Goal: Information Seeking & Learning: Learn about a topic

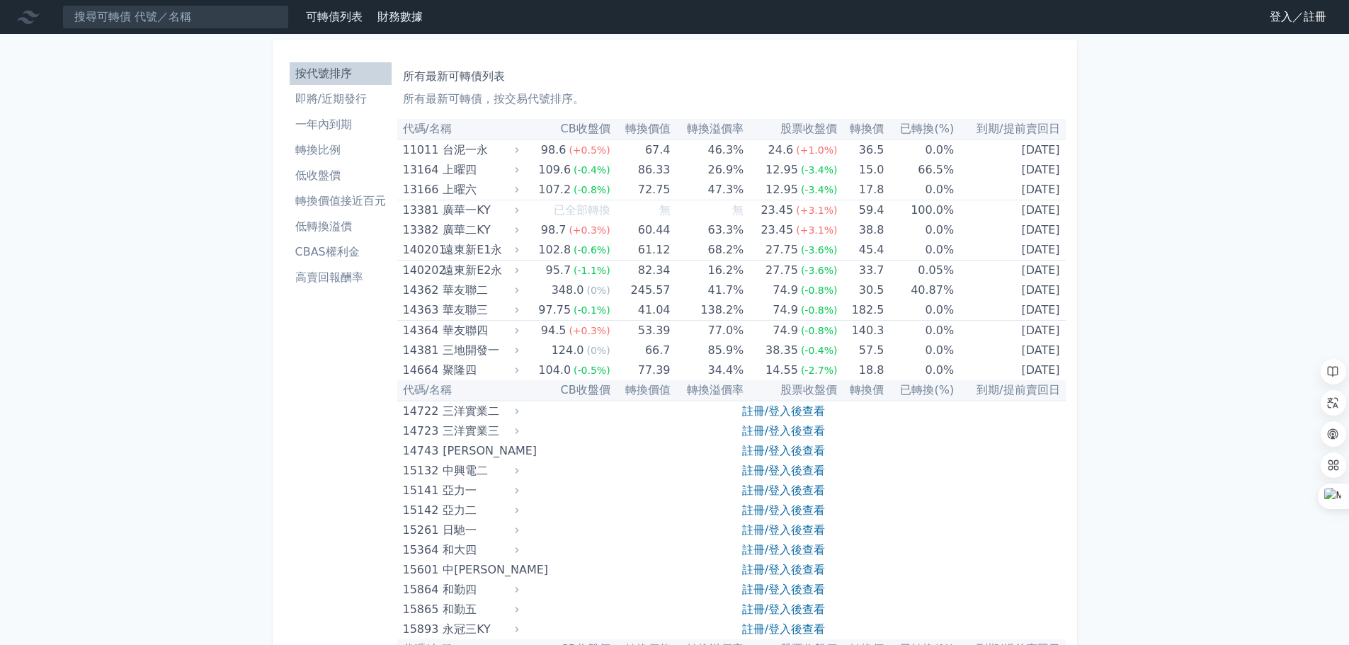
click at [341, 205] on li "轉換價值接近百元" at bounding box center [341, 201] width 102 height 17
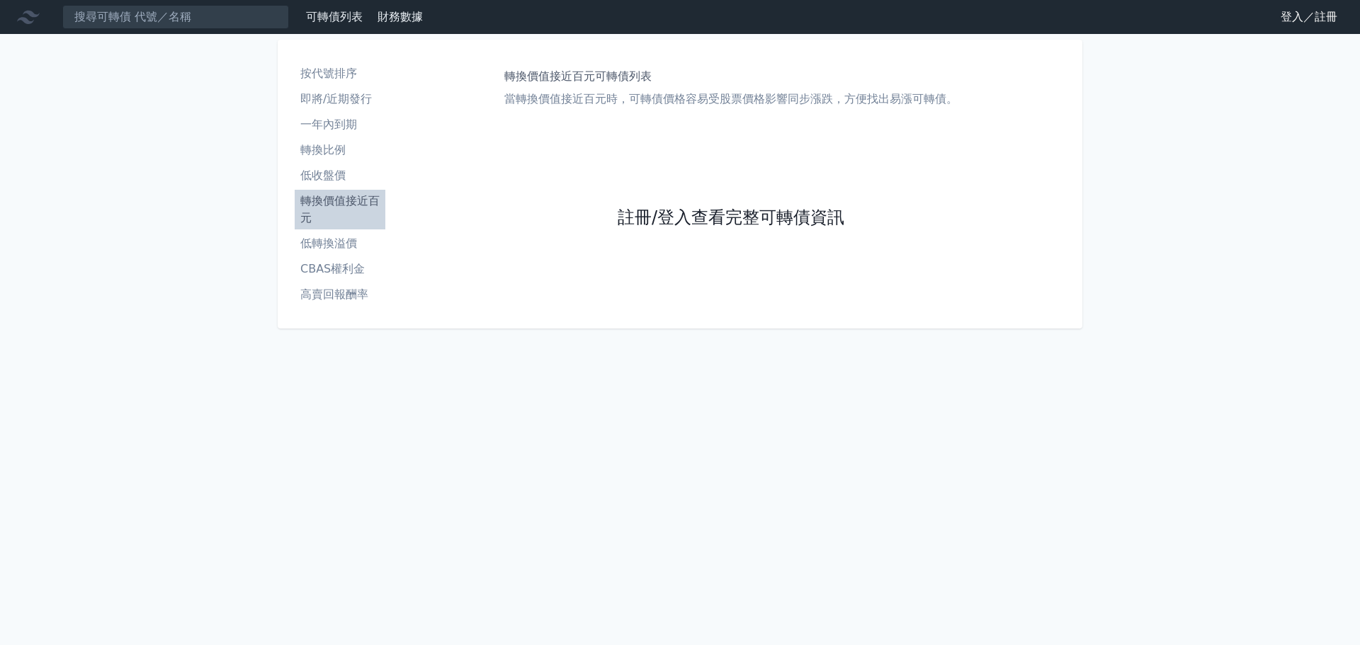
click at [732, 214] on link "註冊/登入查看完整可轉債資訊" at bounding box center [731, 218] width 227 height 23
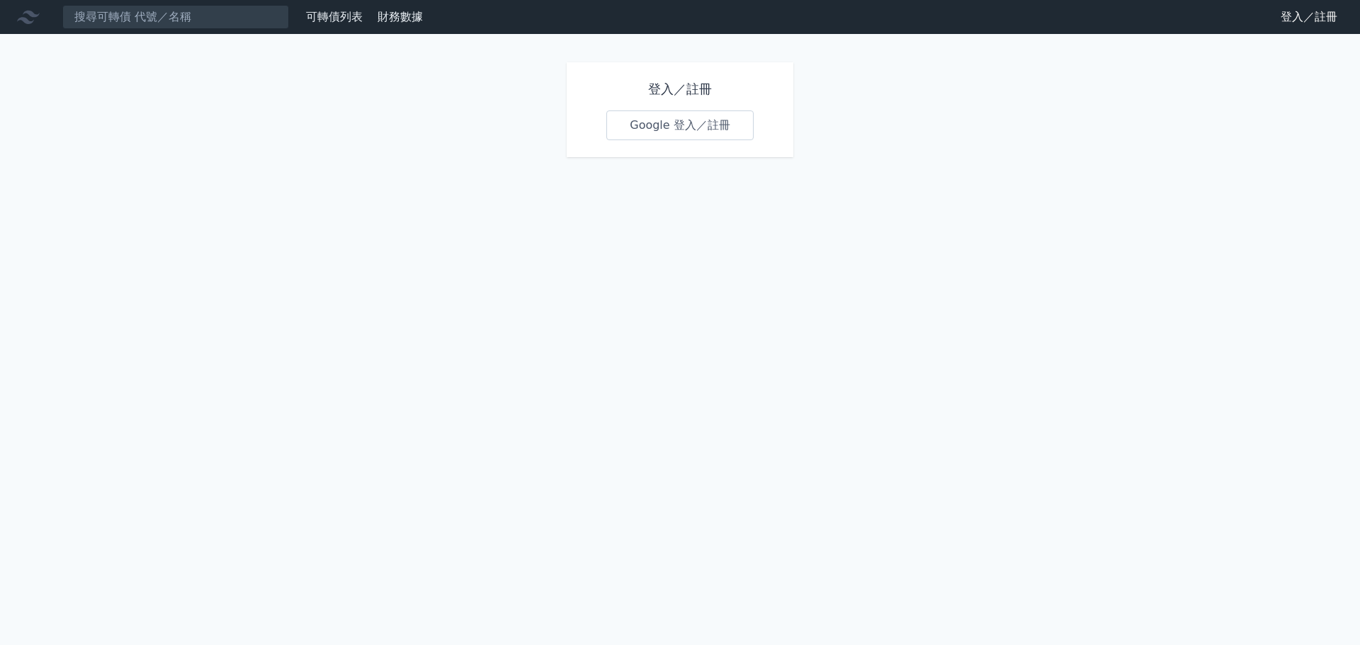
click at [694, 127] on link "Google 登入／註冊" at bounding box center [679, 125] width 147 height 30
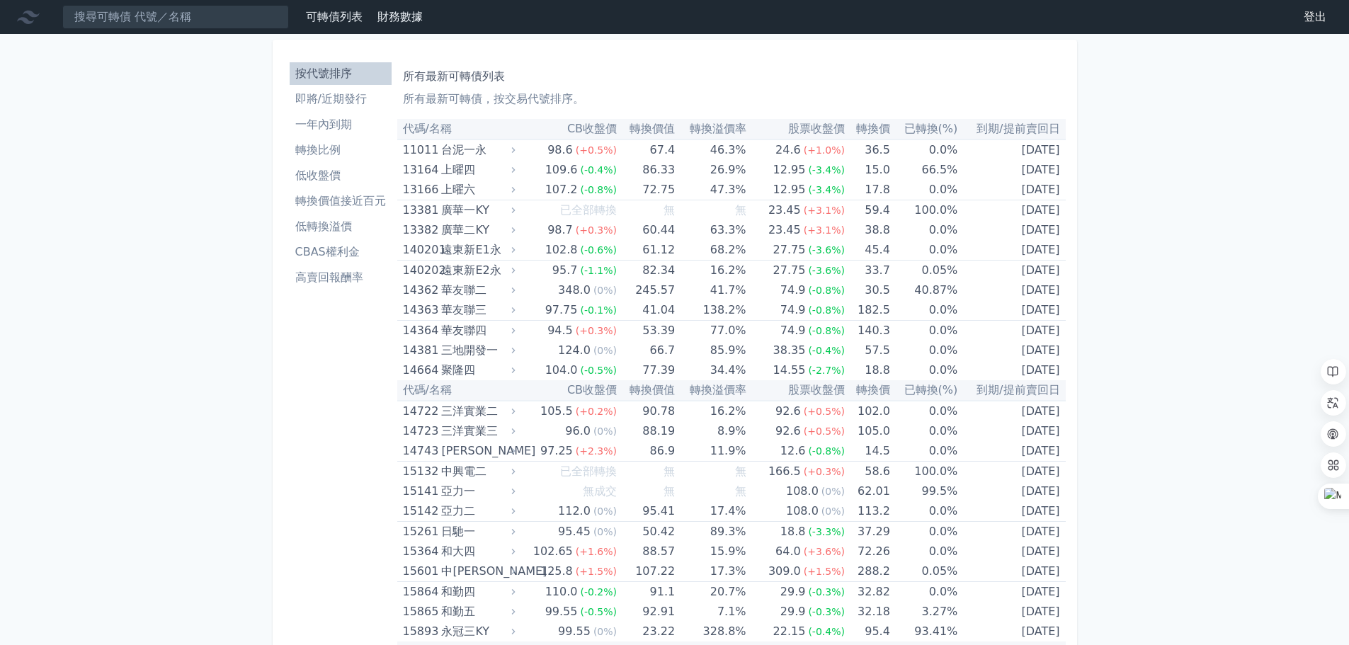
click at [353, 197] on li "轉換價值接近百元" at bounding box center [341, 201] width 102 height 17
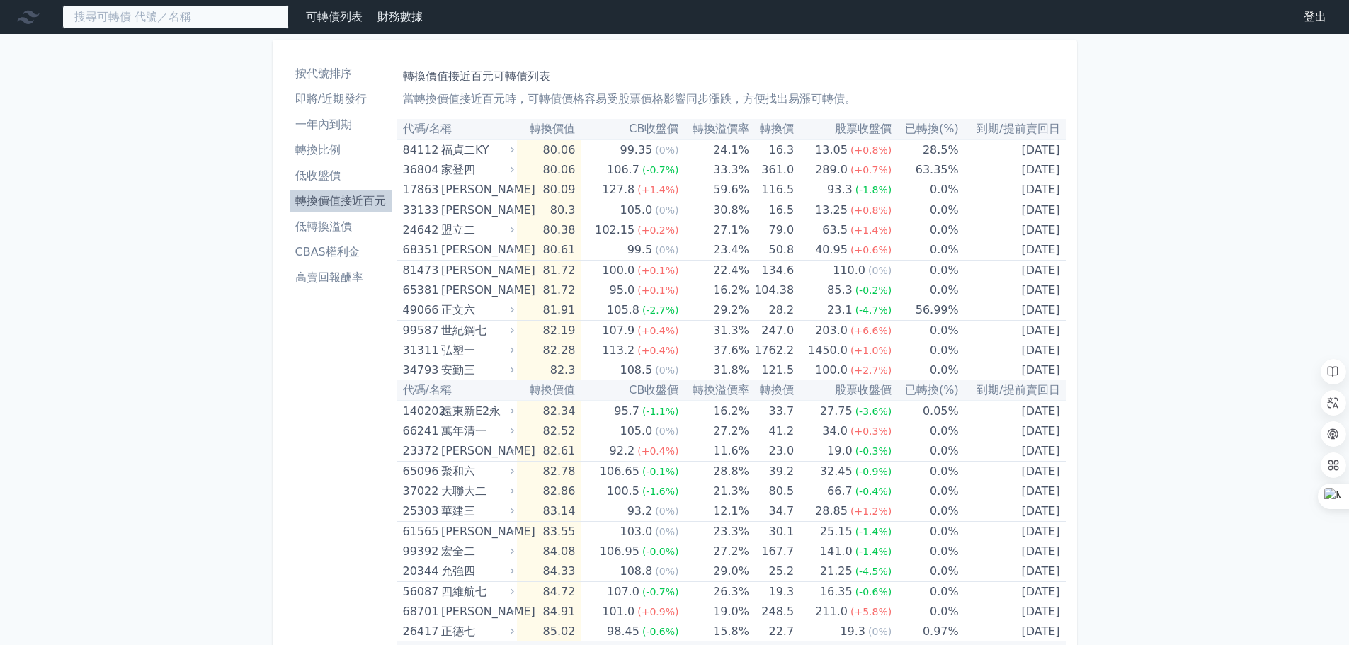
drag, startPoint x: 176, startPoint y: 21, endPoint x: 177, endPoint y: 33, distance: 12.1
click at [176, 26] on input at bounding box center [175, 17] width 227 height 24
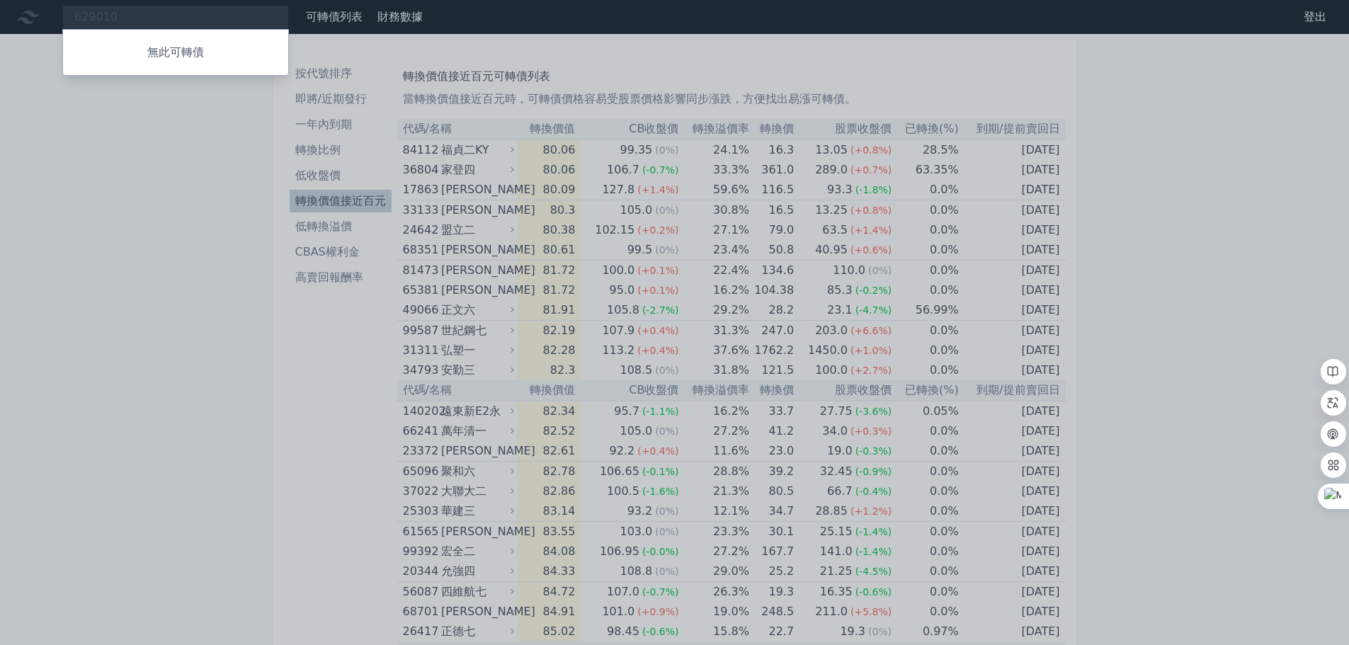
click at [108, 14] on div at bounding box center [674, 322] width 1349 height 645
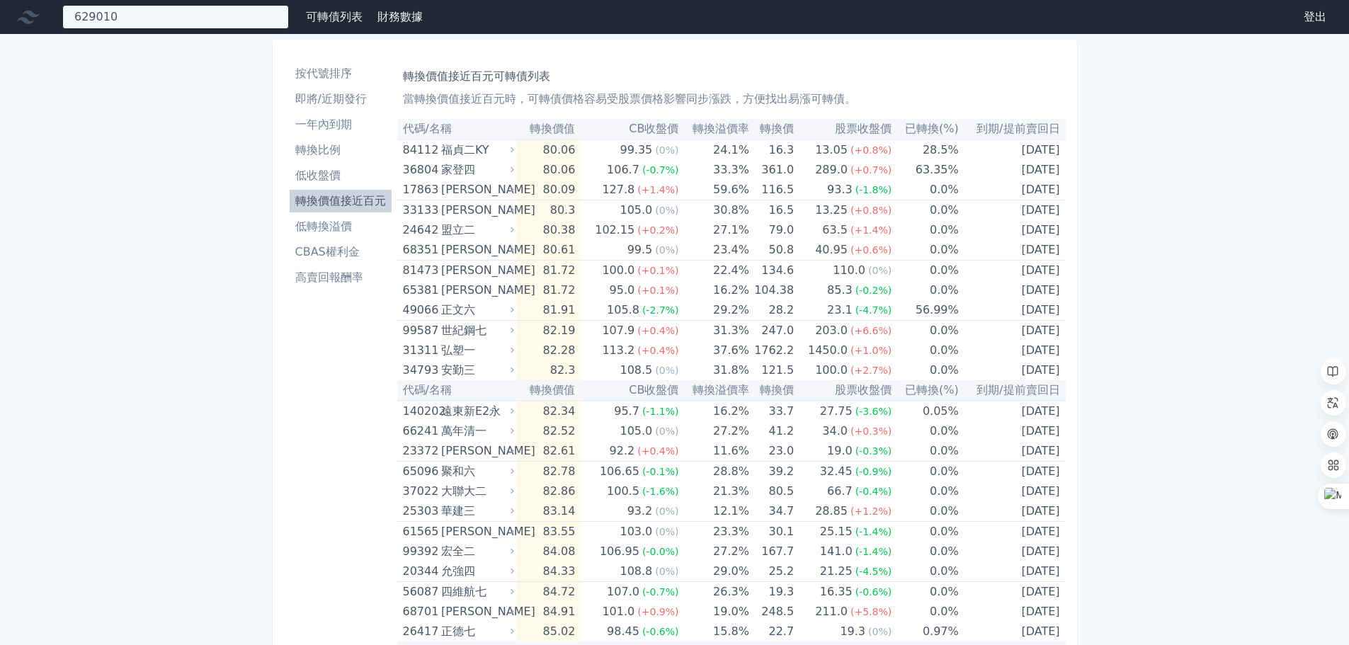
click at [123, 27] on div "629010 無此可轉債" at bounding box center [175, 17] width 227 height 24
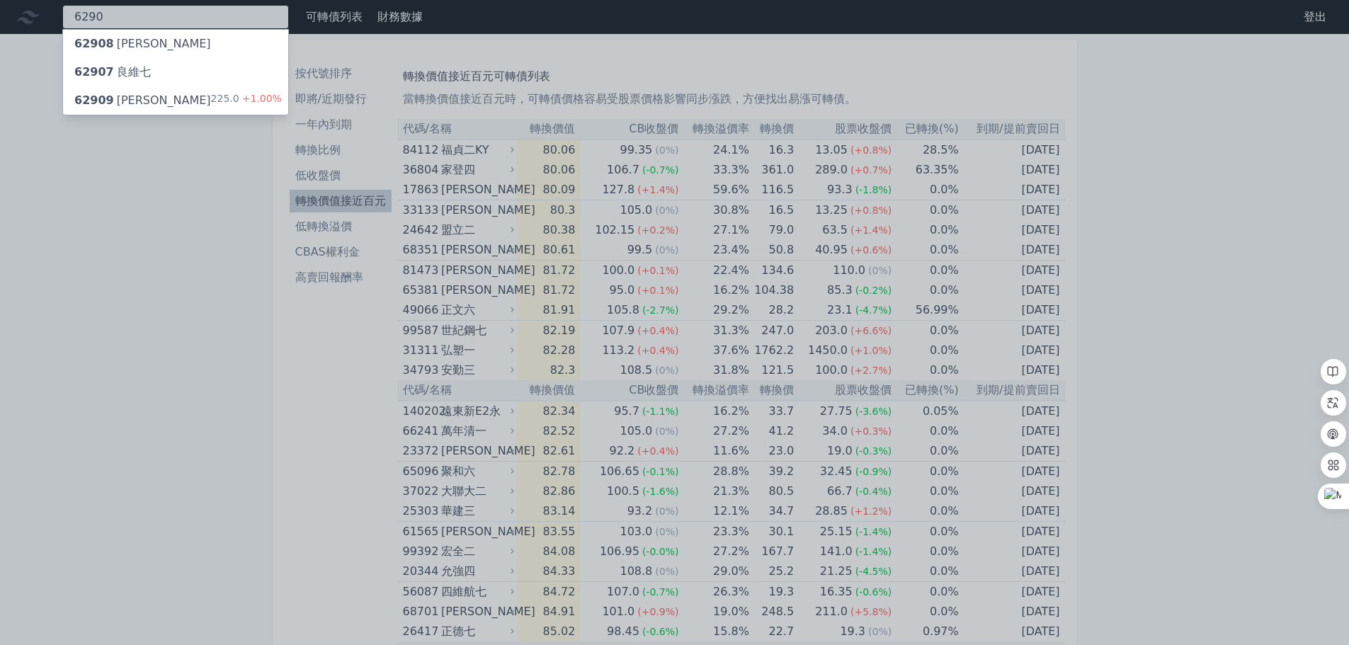
type input "6290"
click at [159, 103] on div "62909 良維九 225.0 +1.00%" at bounding box center [175, 100] width 225 height 28
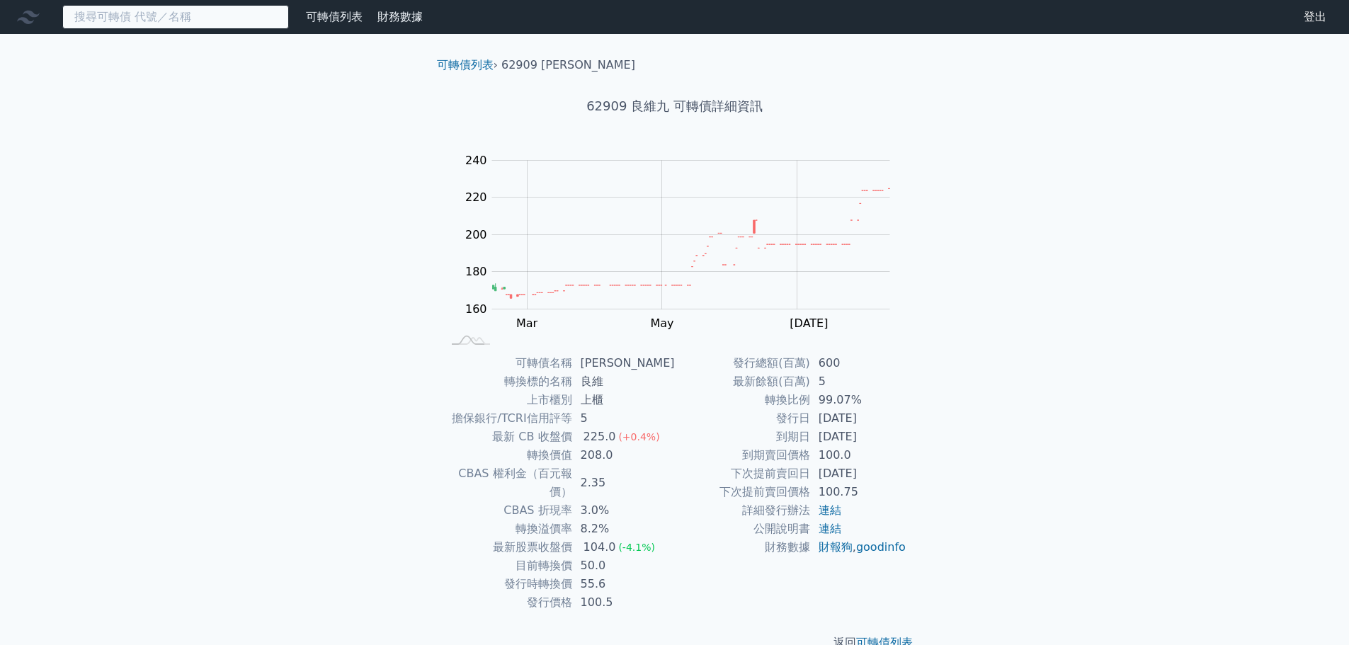
click at [132, 14] on input at bounding box center [175, 17] width 227 height 24
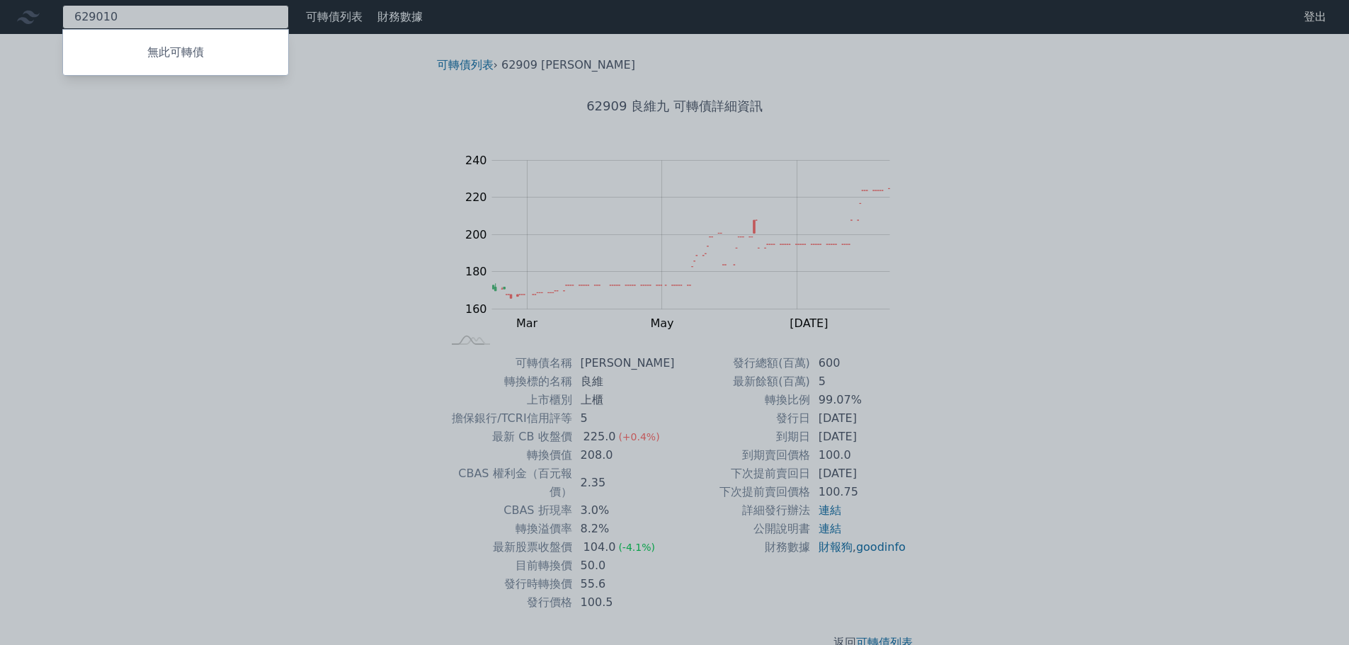
type input "629010"
click at [200, 55] on p "無此可轉債" at bounding box center [175, 52] width 225 height 17
drag, startPoint x: 331, startPoint y: 241, endPoint x: 312, endPoint y: 209, distance: 36.8
click at [330, 241] on div at bounding box center [674, 322] width 1349 height 645
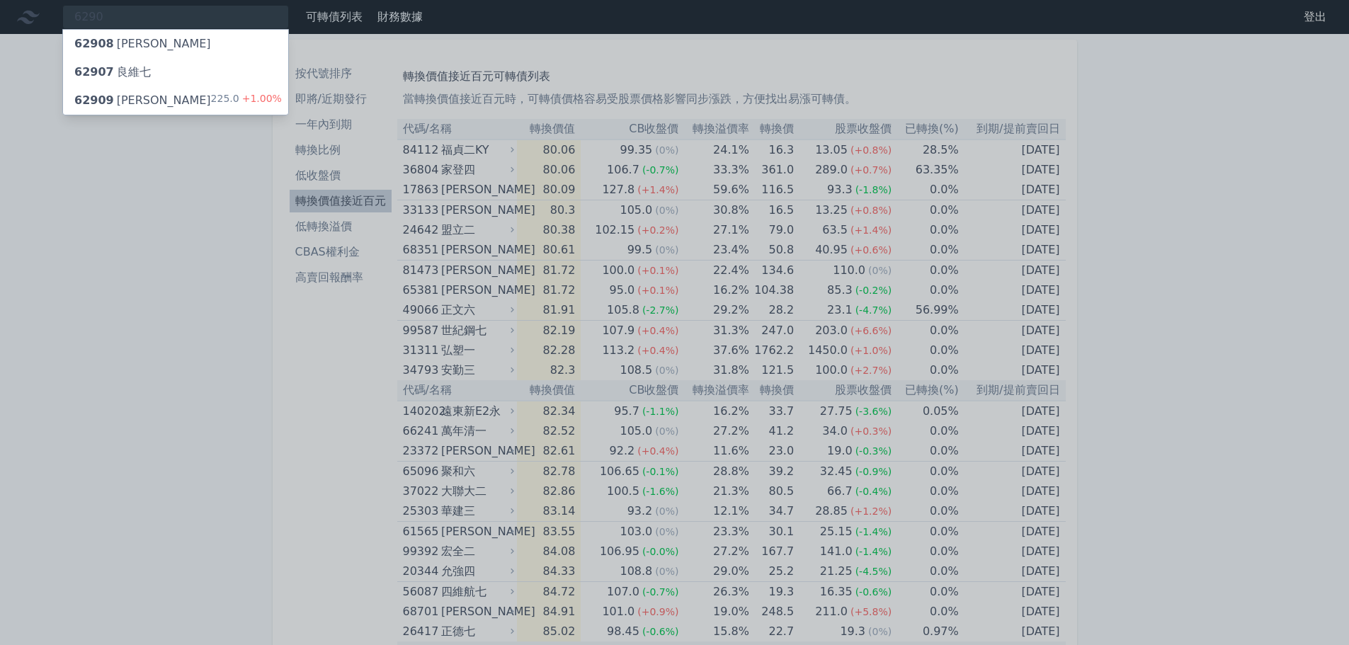
drag, startPoint x: 132, startPoint y: 164, endPoint x: 140, endPoint y: 159, distance: 8.6
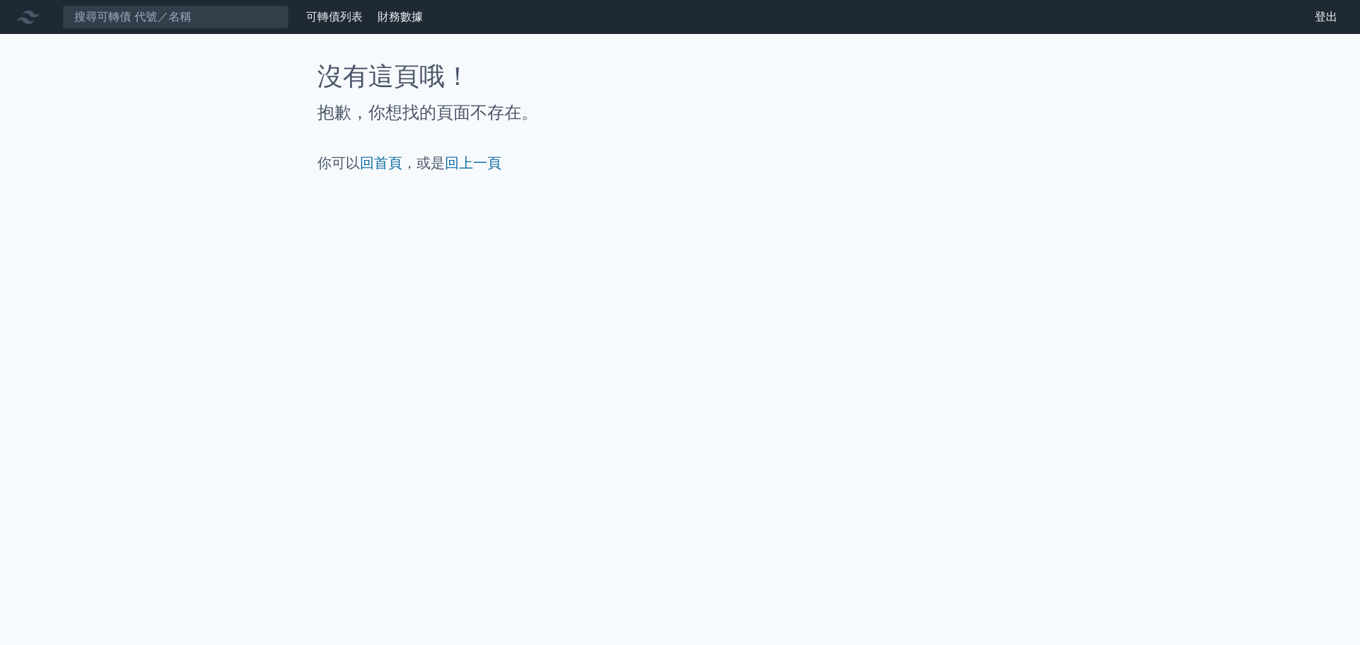
click at [25, 13] on icon at bounding box center [28, 17] width 23 height 23
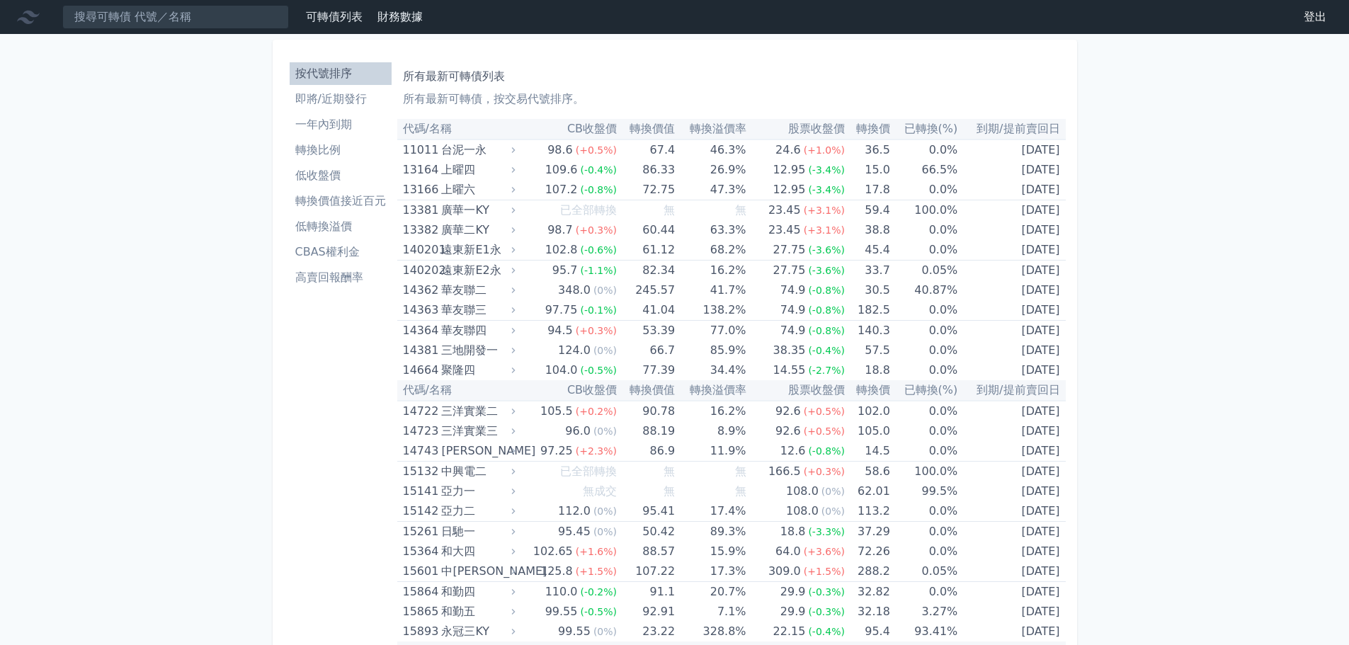
click at [358, 203] on li "轉換價值接近百元" at bounding box center [341, 201] width 102 height 17
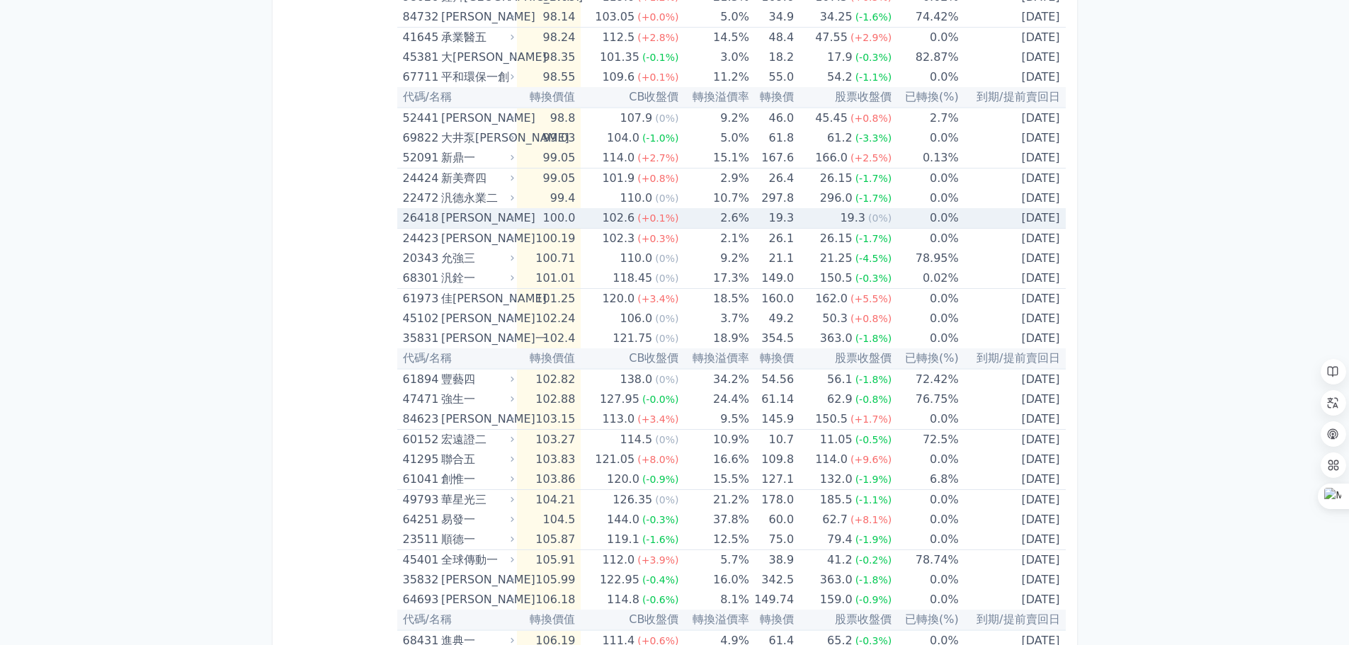
scroll to position [2125, 0]
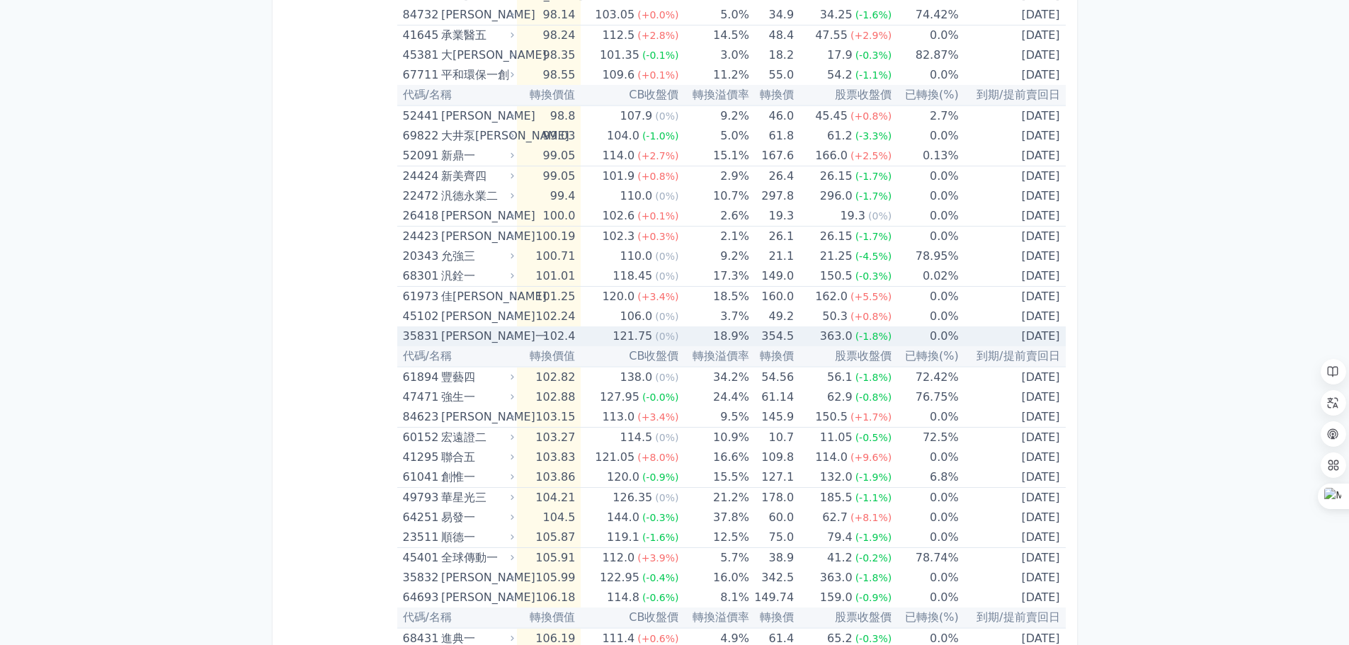
click at [489, 331] on div "[PERSON_NAME]一" at bounding box center [476, 337] width 70 height 20
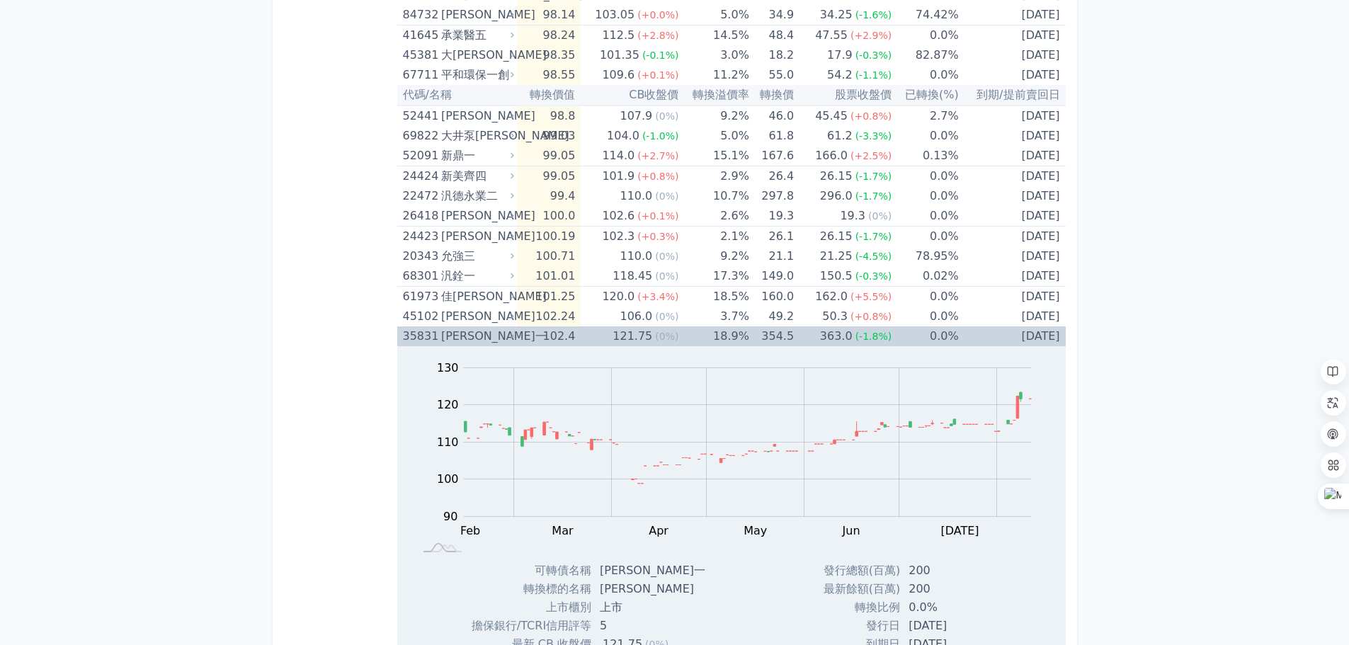
click at [491, 331] on div "[PERSON_NAME]一" at bounding box center [476, 337] width 70 height 20
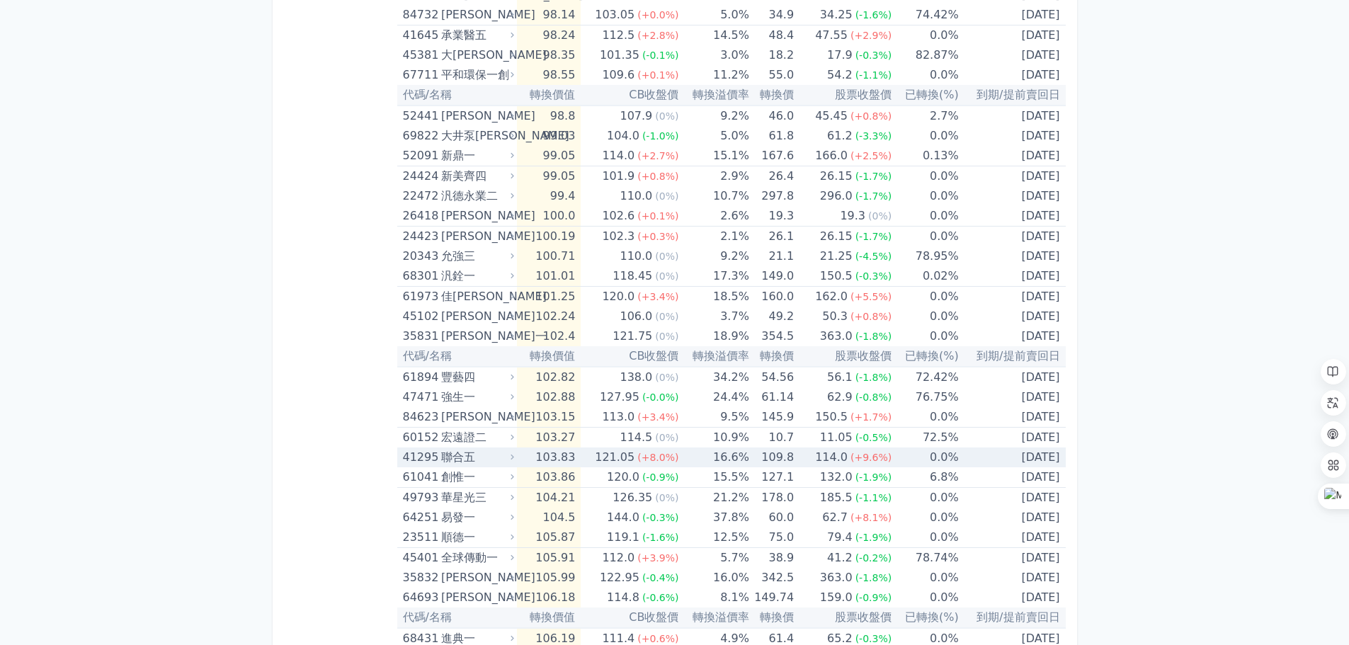
click at [500, 460] on div "聯合五" at bounding box center [476, 458] width 70 height 20
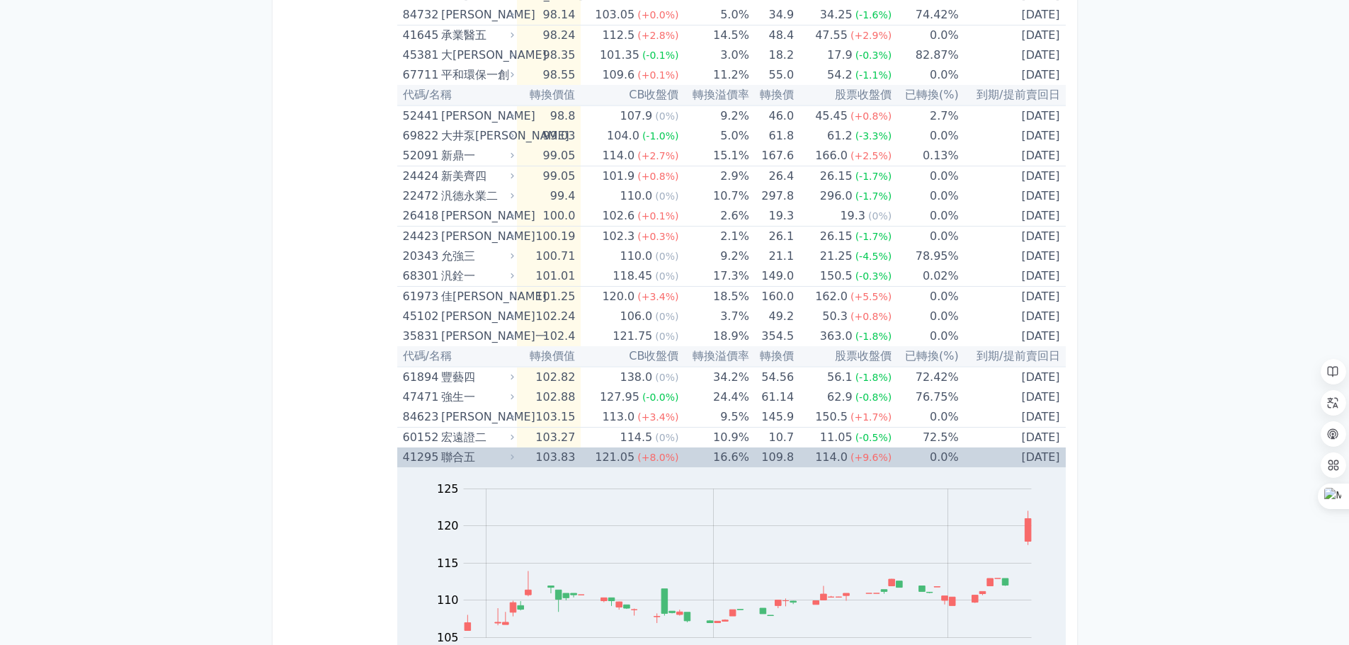
scroll to position [2337, 0]
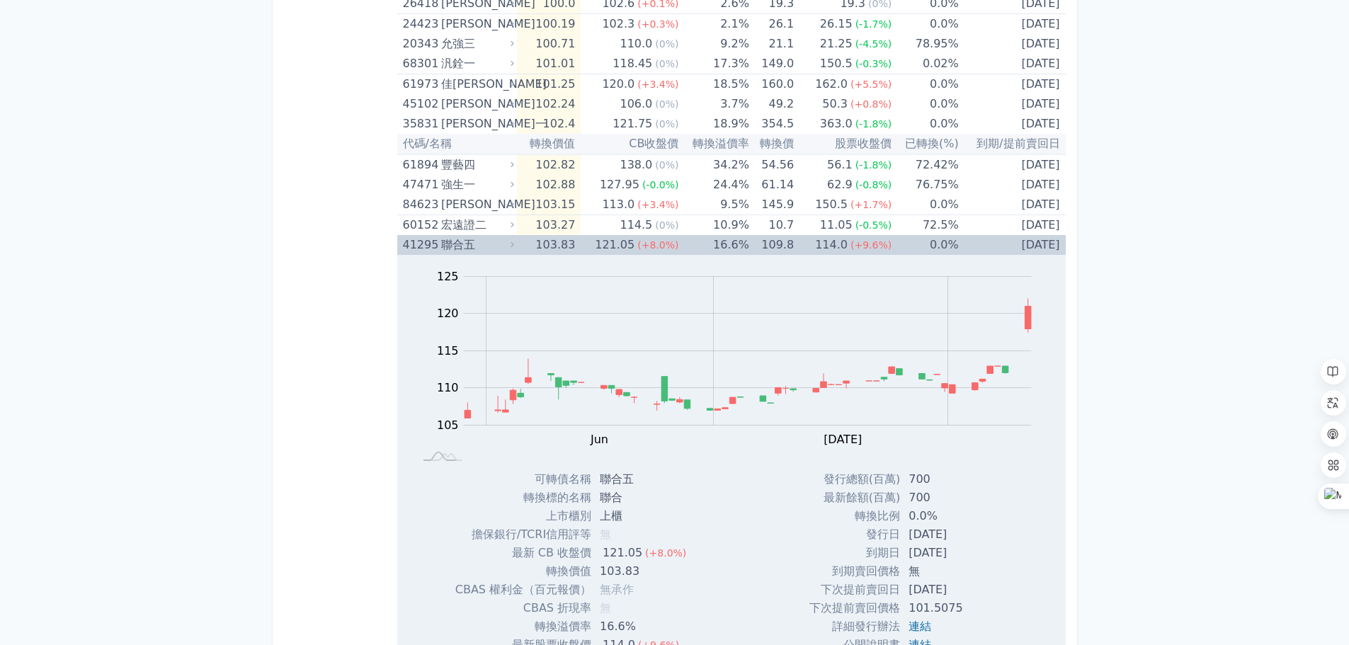
click at [482, 249] on div "聯合五" at bounding box center [476, 245] width 70 height 20
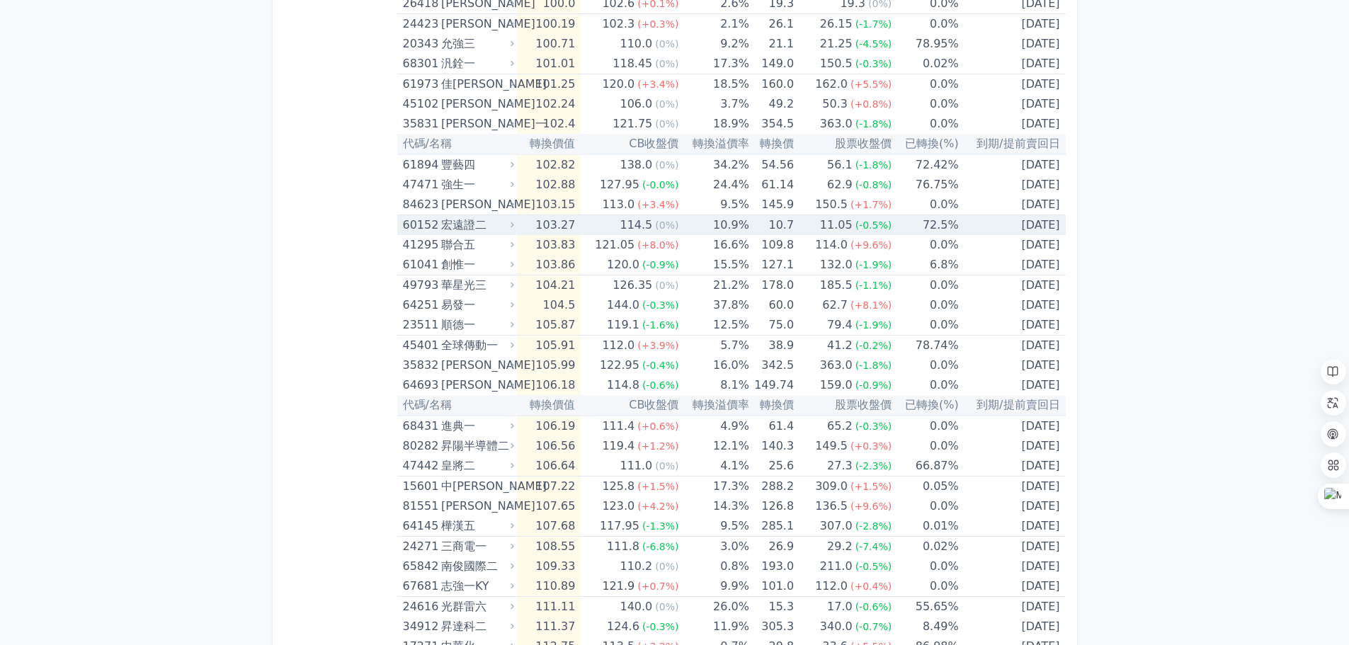
click at [470, 225] on div "宏遠證二" at bounding box center [476, 225] width 70 height 20
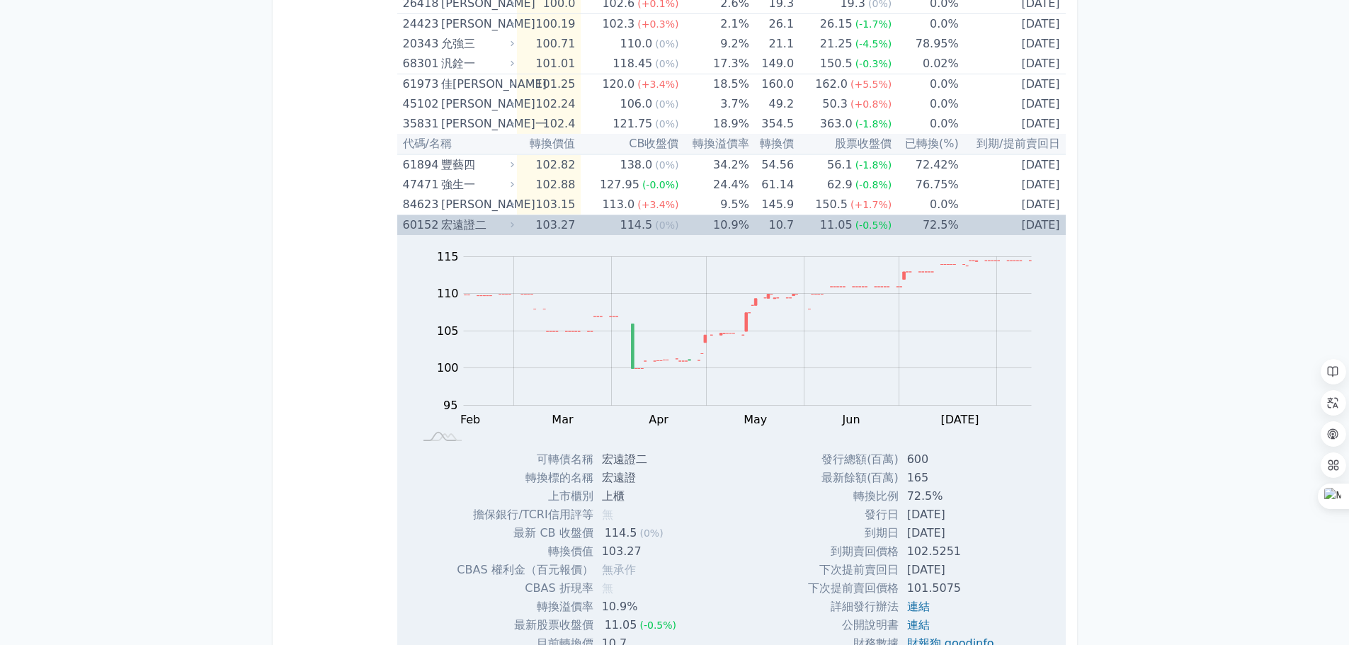
click at [470, 225] on div "宏遠證二" at bounding box center [476, 225] width 70 height 20
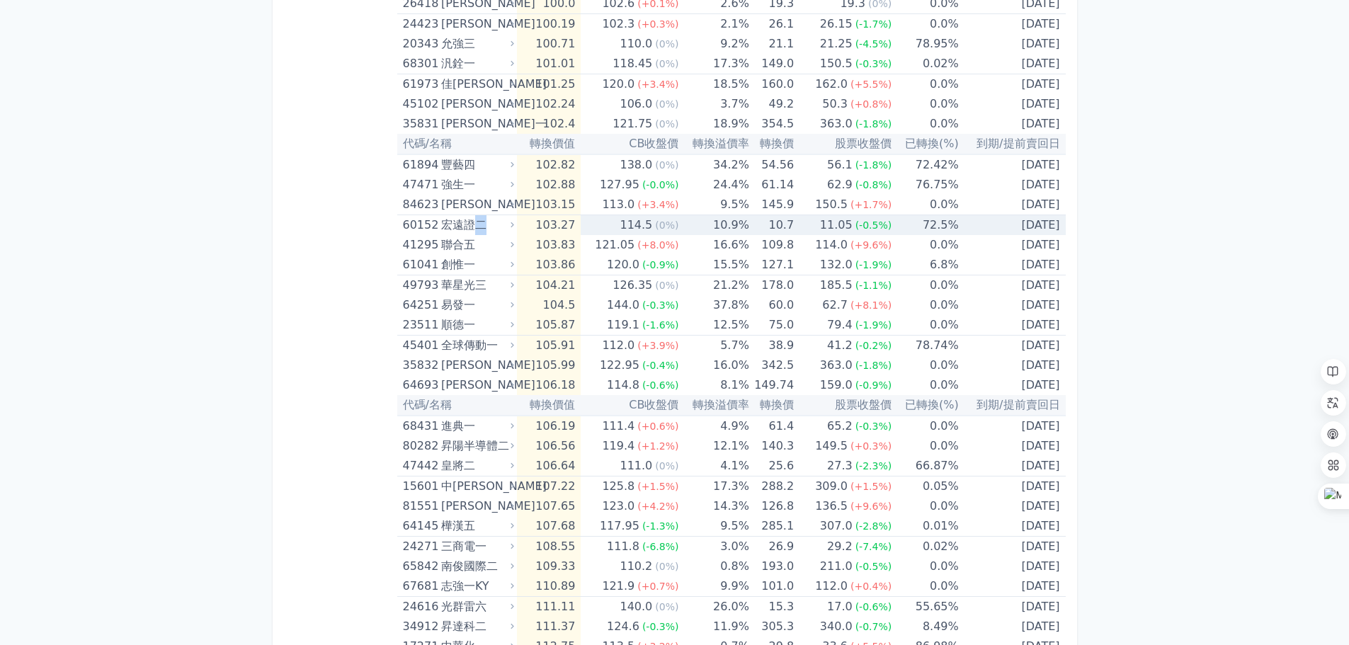
click at [470, 225] on div "宏遠證二" at bounding box center [476, 225] width 70 height 20
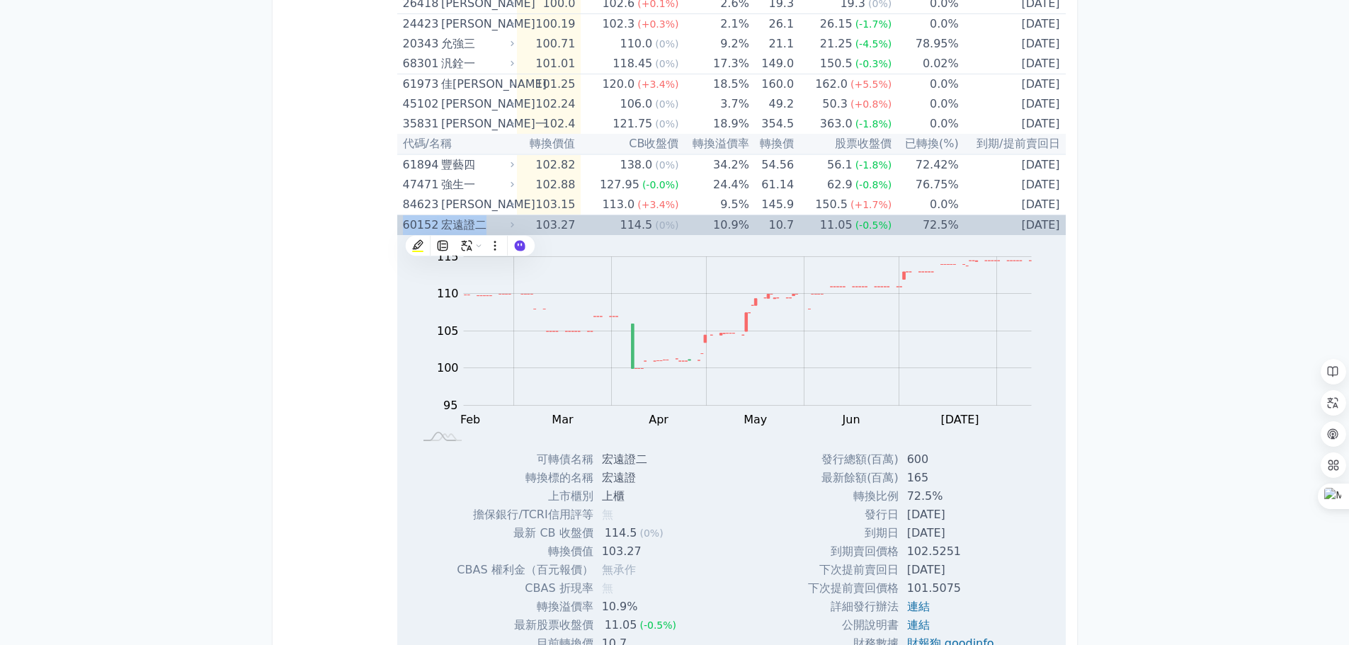
click at [470, 225] on div "宏遠證二" at bounding box center [476, 225] width 70 height 20
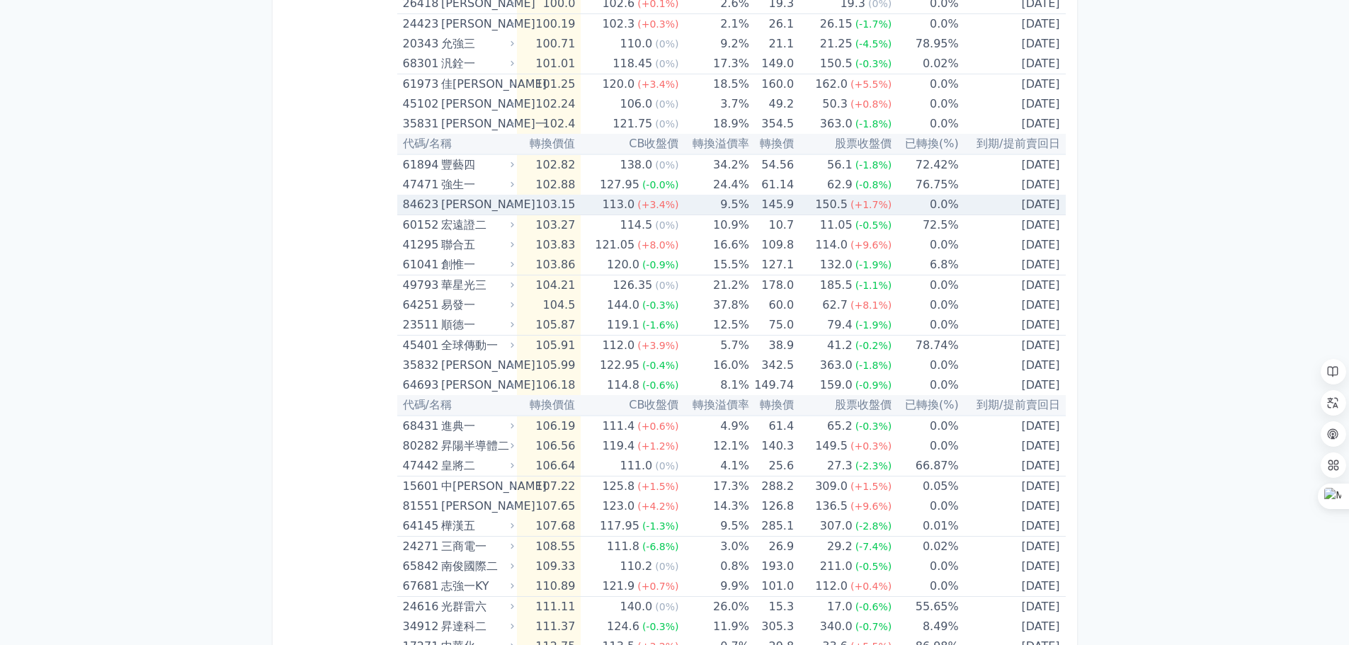
click at [472, 206] on div "[PERSON_NAME]" at bounding box center [476, 205] width 70 height 20
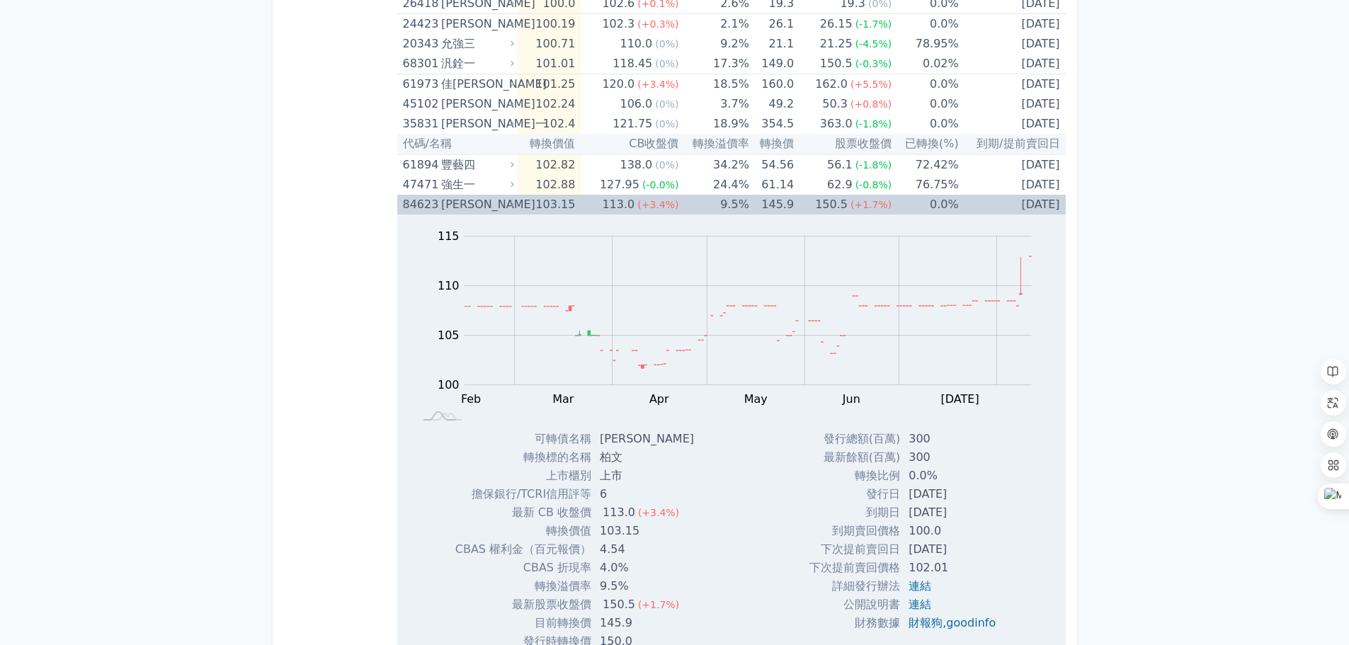
click at [472, 206] on div "[PERSON_NAME]" at bounding box center [476, 205] width 70 height 20
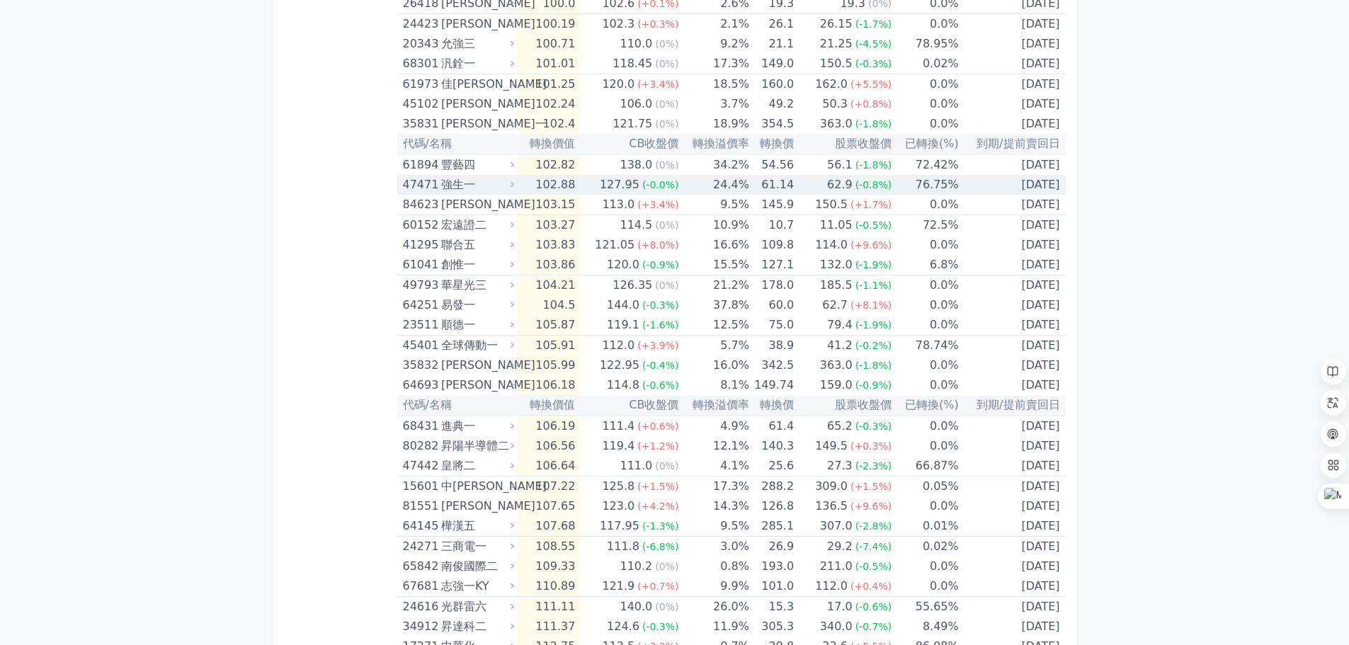
click at [474, 184] on div "強生一" at bounding box center [476, 185] width 70 height 20
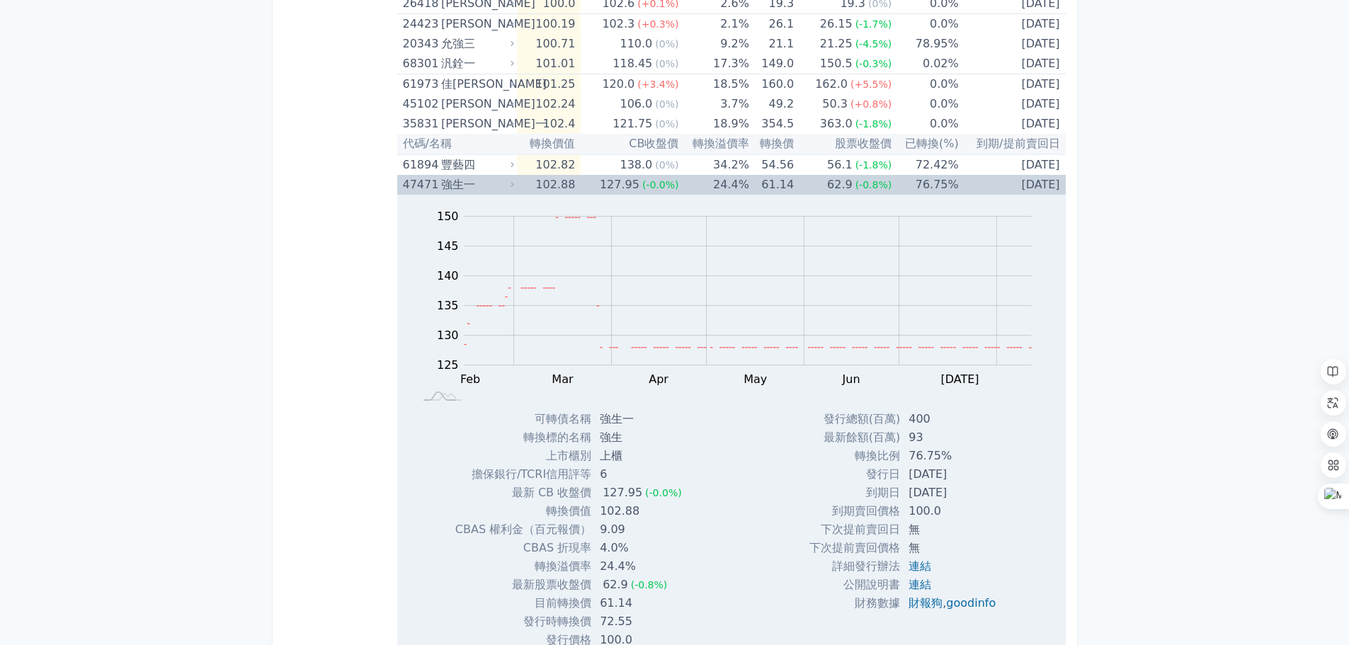
click at [474, 184] on div "強生一" at bounding box center [476, 185] width 70 height 20
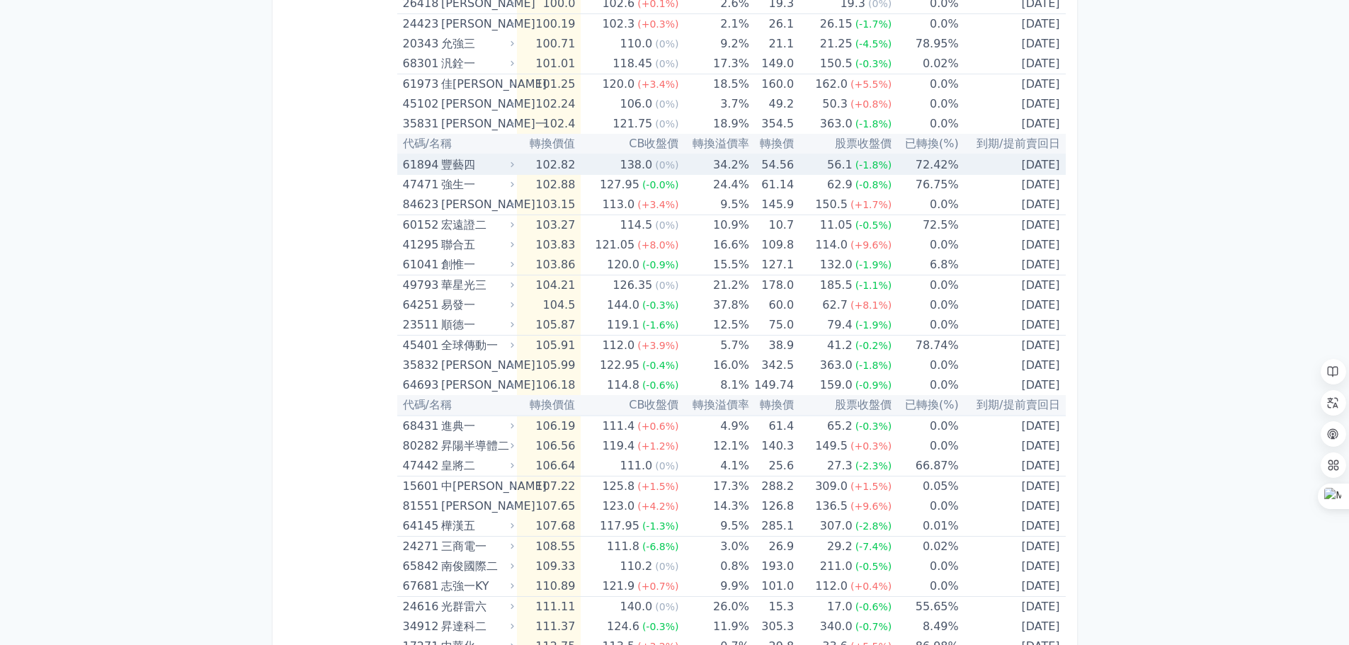
click at [476, 164] on div "豐藝四" at bounding box center [476, 165] width 70 height 20
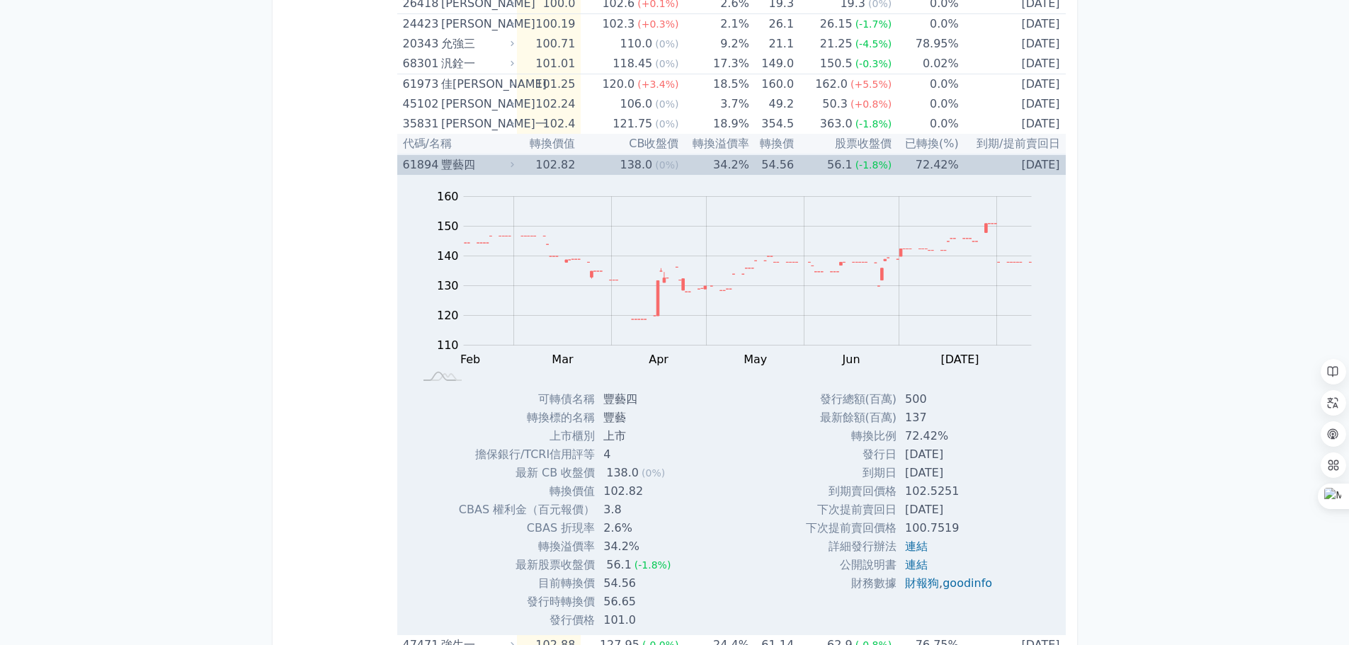
click at [476, 164] on div "豐藝四" at bounding box center [476, 165] width 70 height 20
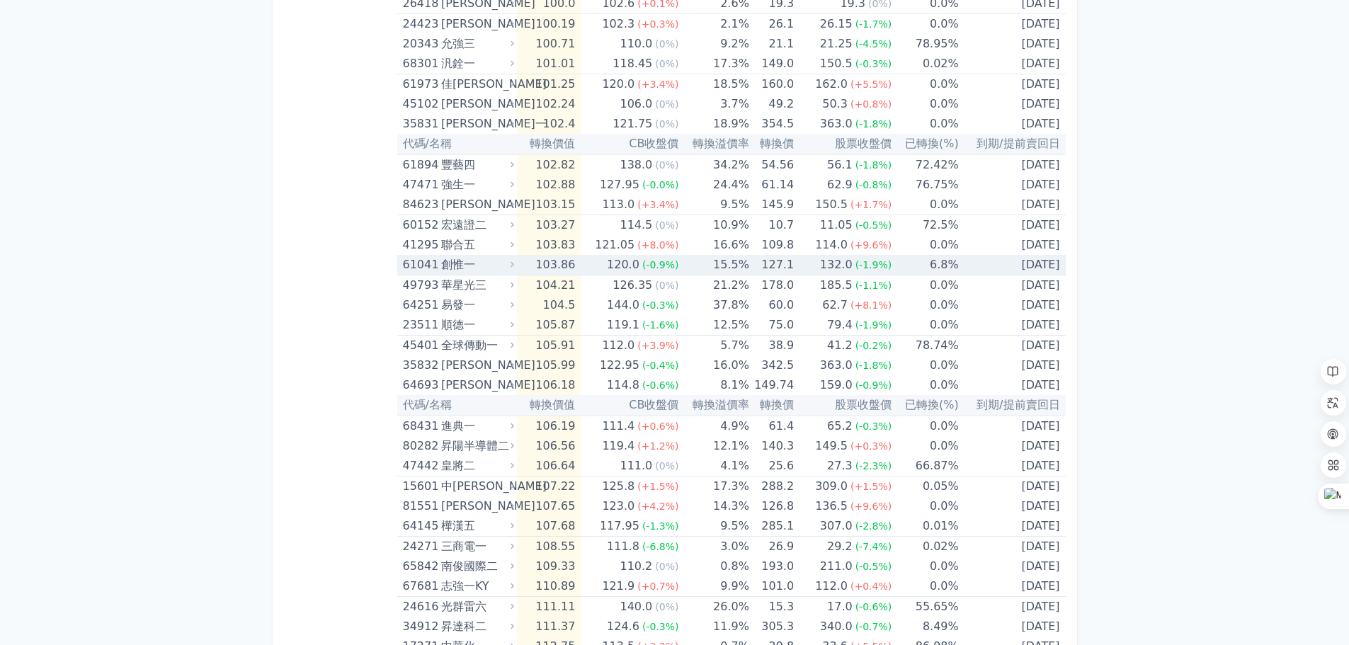
click at [497, 268] on div "創惟一" at bounding box center [476, 265] width 70 height 20
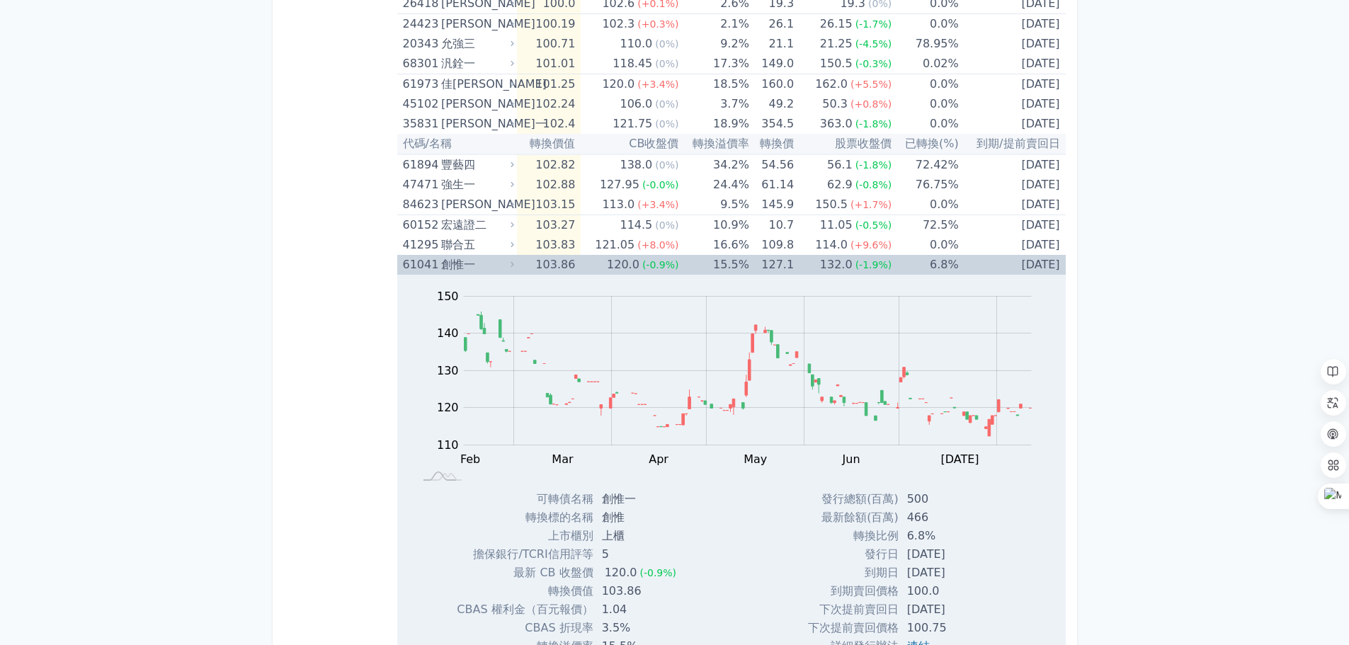
click at [497, 268] on div "創惟一" at bounding box center [476, 265] width 70 height 20
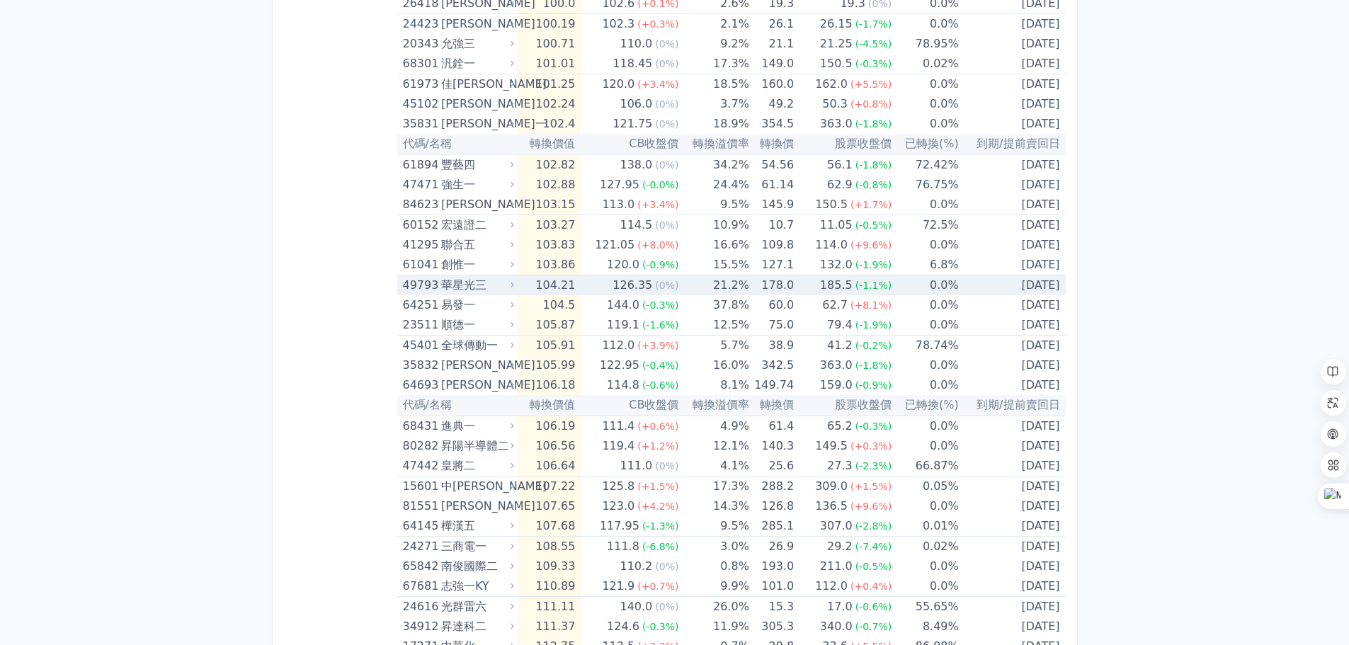
click at [500, 282] on div "華星光三" at bounding box center [476, 286] width 70 height 20
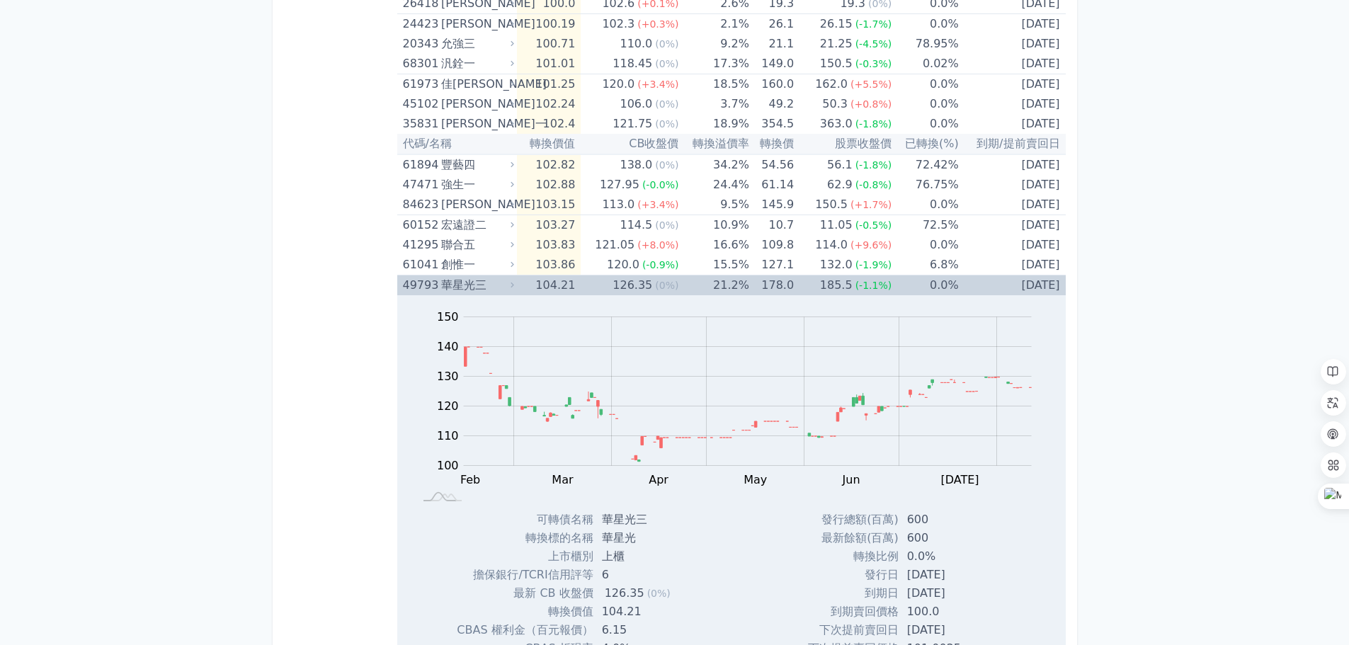
click at [500, 282] on div "華星光三" at bounding box center [476, 286] width 70 height 20
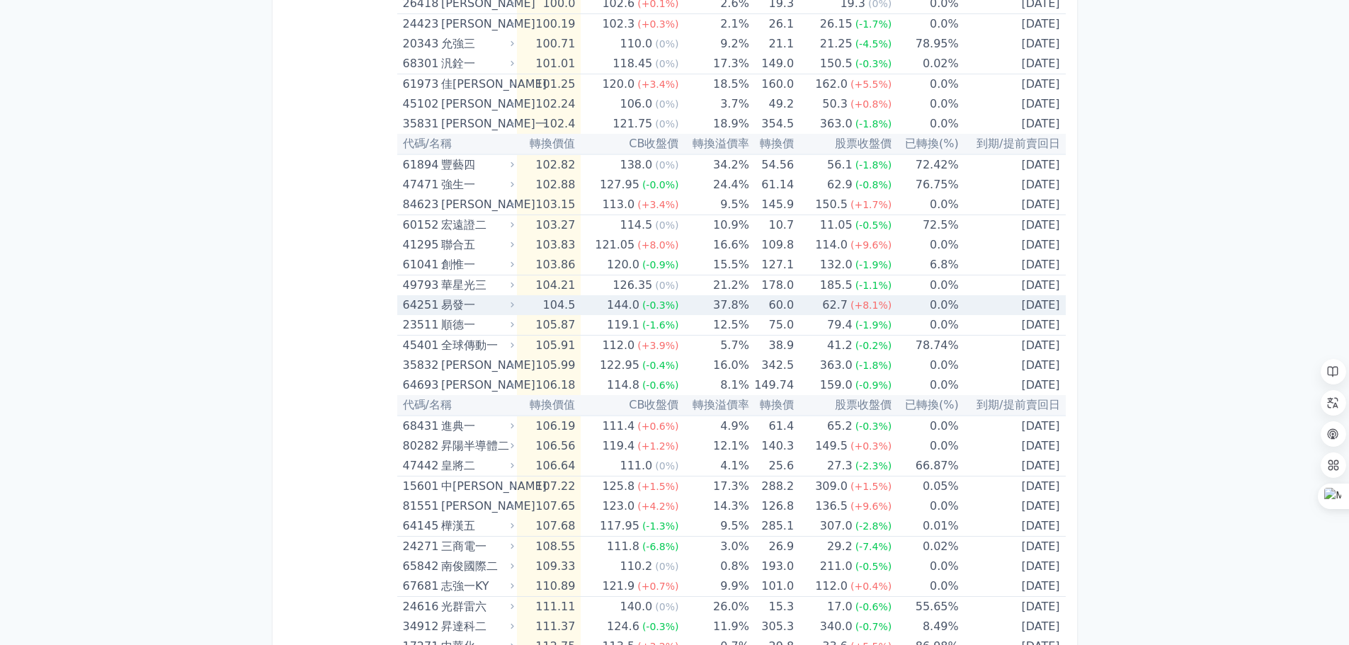
click at [487, 297] on div "易發一" at bounding box center [476, 305] width 70 height 20
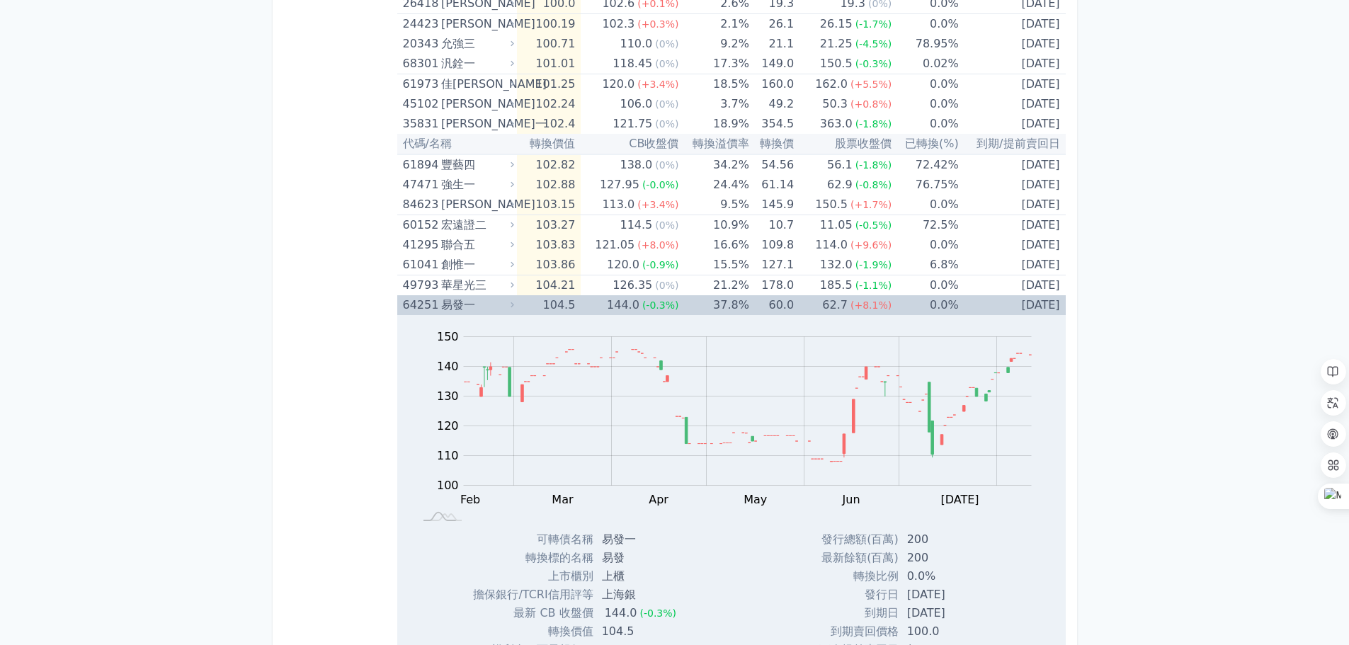
click at [487, 297] on div "易發一" at bounding box center [476, 305] width 70 height 20
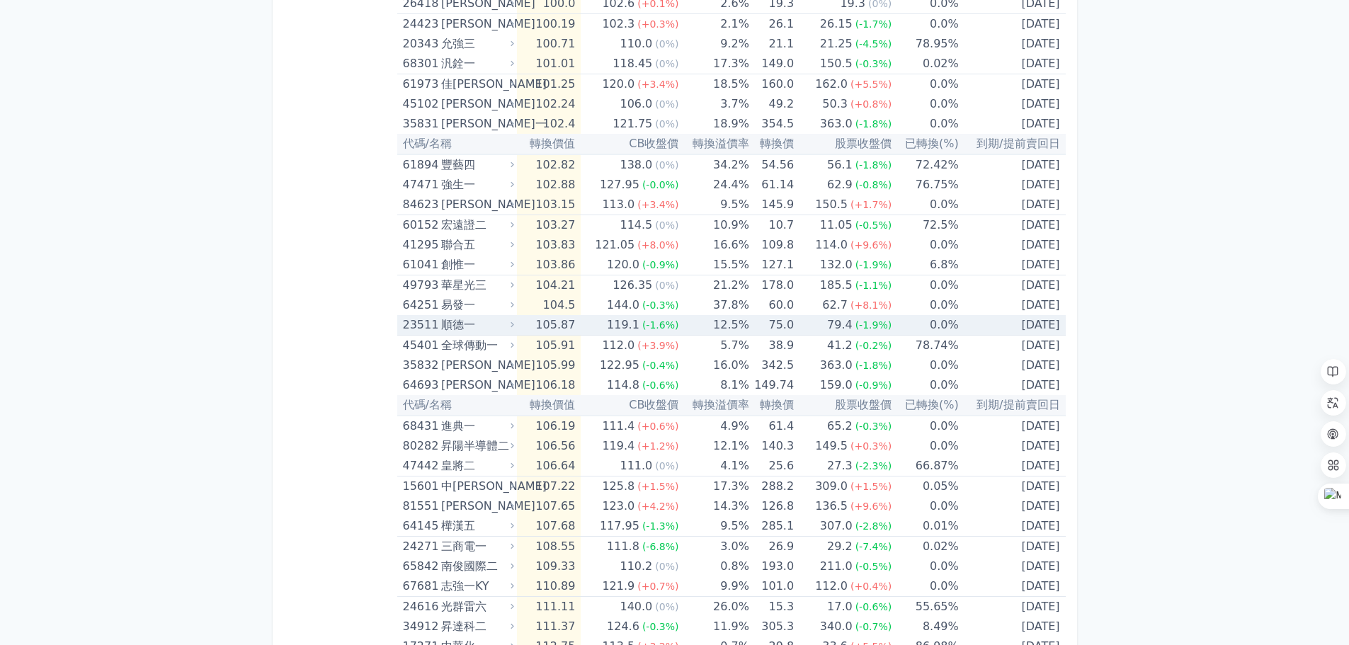
click at [475, 326] on div "順德一" at bounding box center [476, 325] width 70 height 20
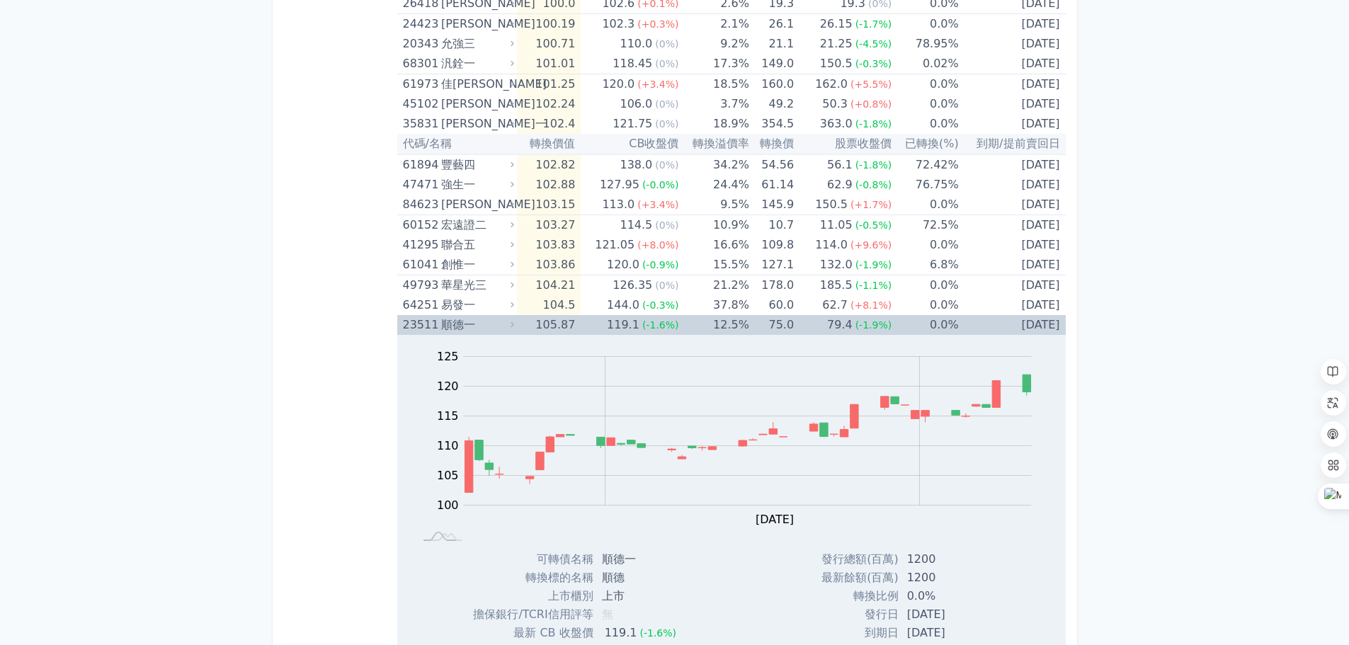
click at [477, 322] on div "順德一" at bounding box center [476, 325] width 70 height 20
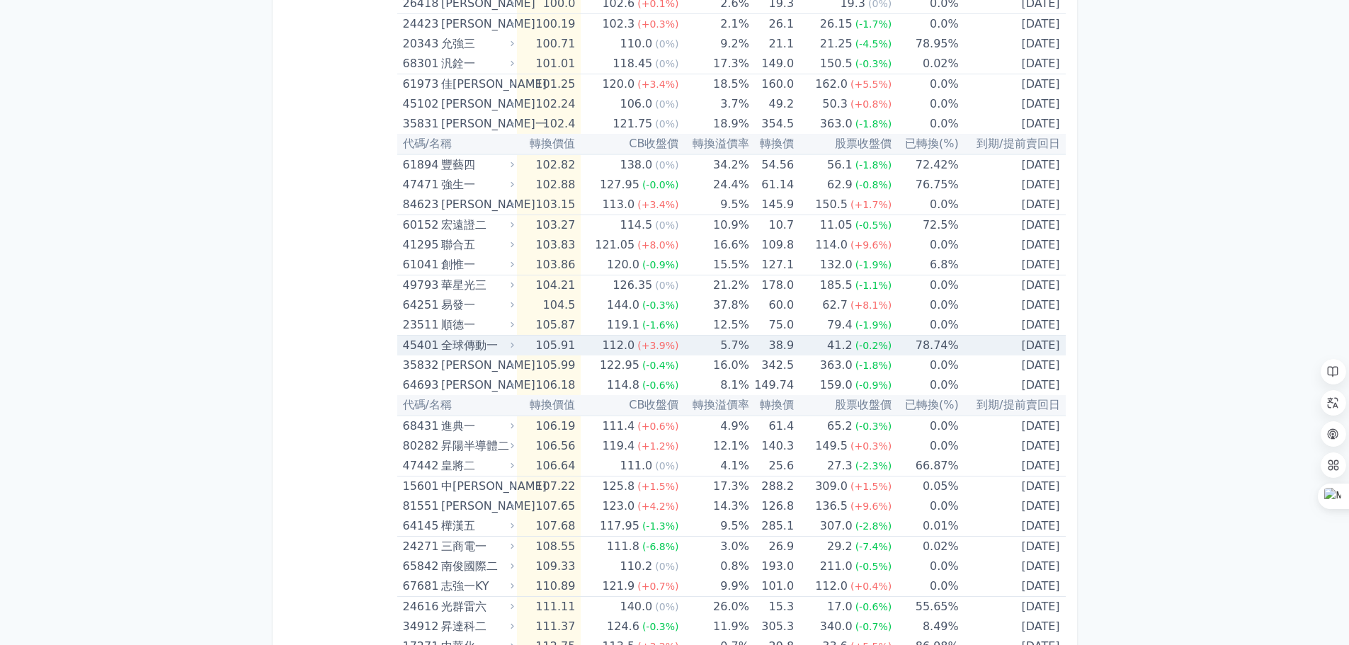
click at [483, 340] on div "全球傳動一" at bounding box center [476, 346] width 70 height 20
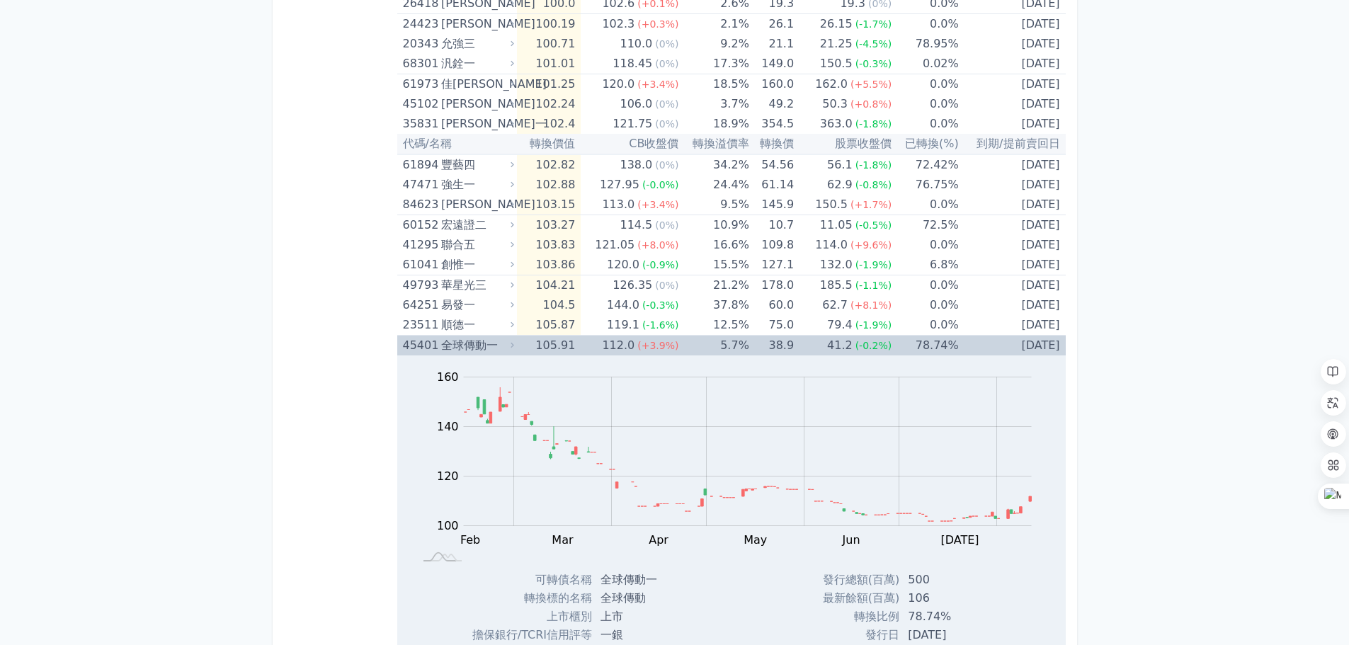
click at [484, 340] on div "全球傳動一" at bounding box center [476, 346] width 70 height 20
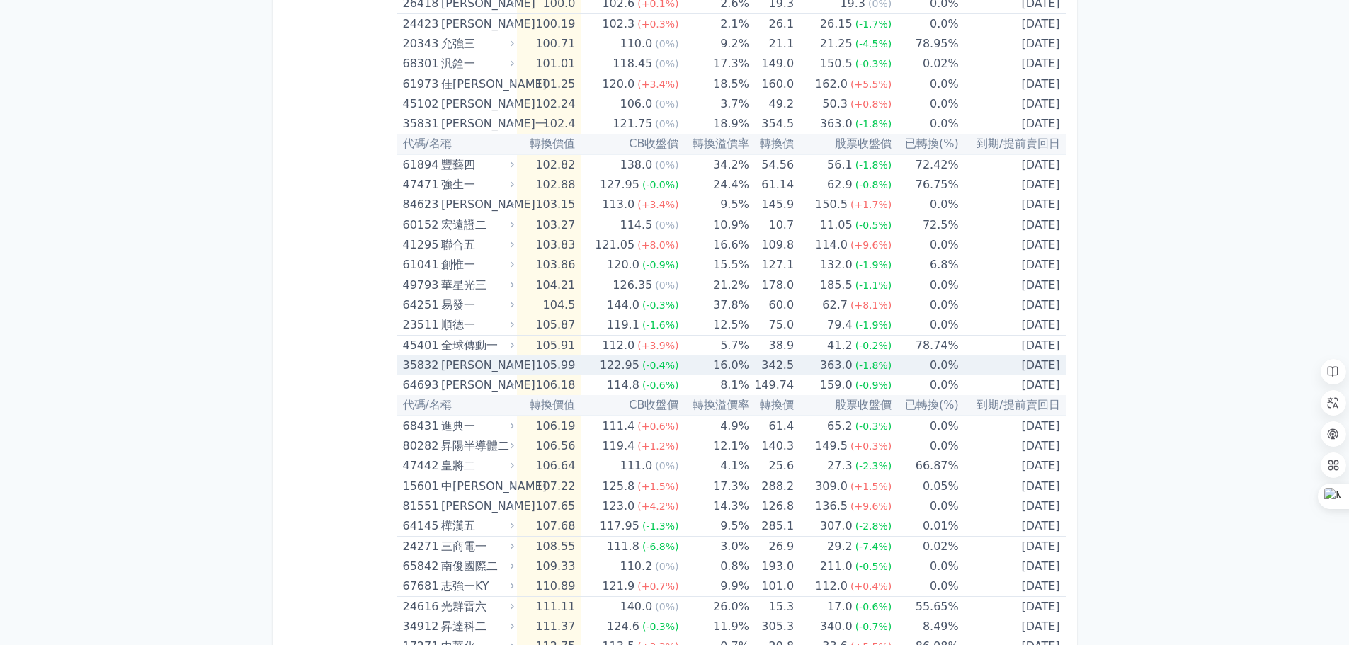
click at [485, 366] on div "[PERSON_NAME]" at bounding box center [476, 366] width 70 height 20
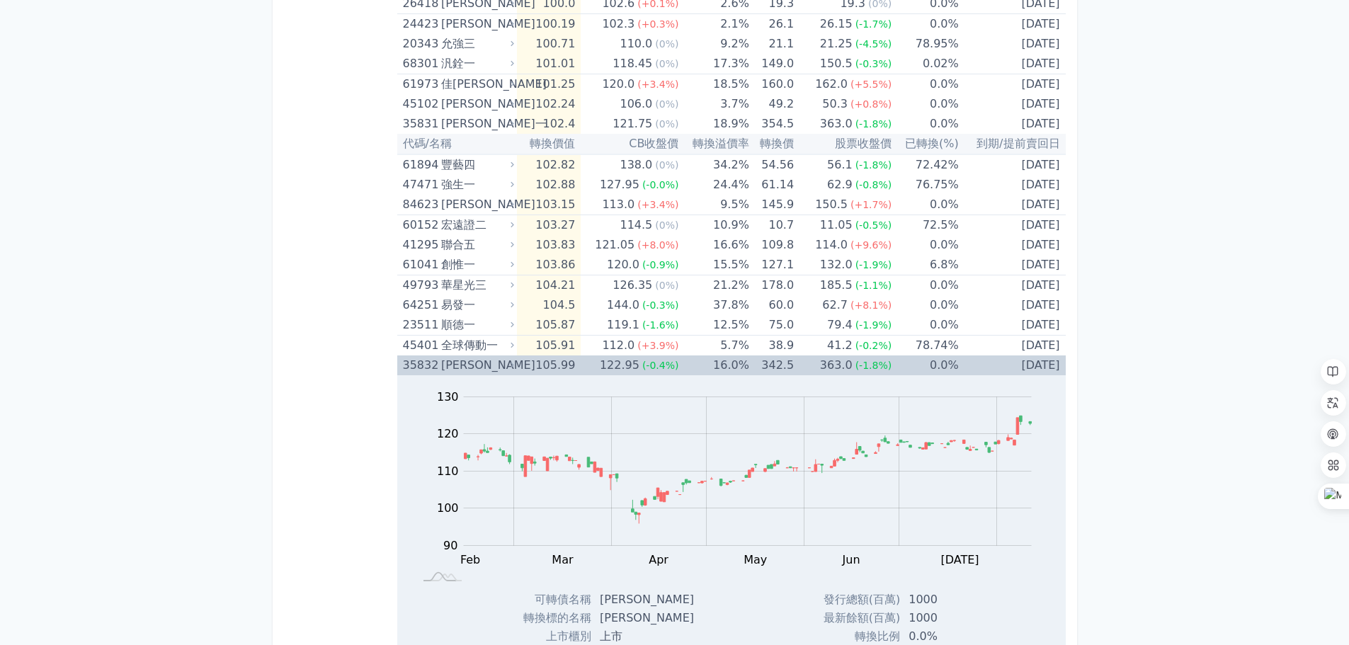
click at [487, 363] on div "[PERSON_NAME]" at bounding box center [476, 366] width 70 height 20
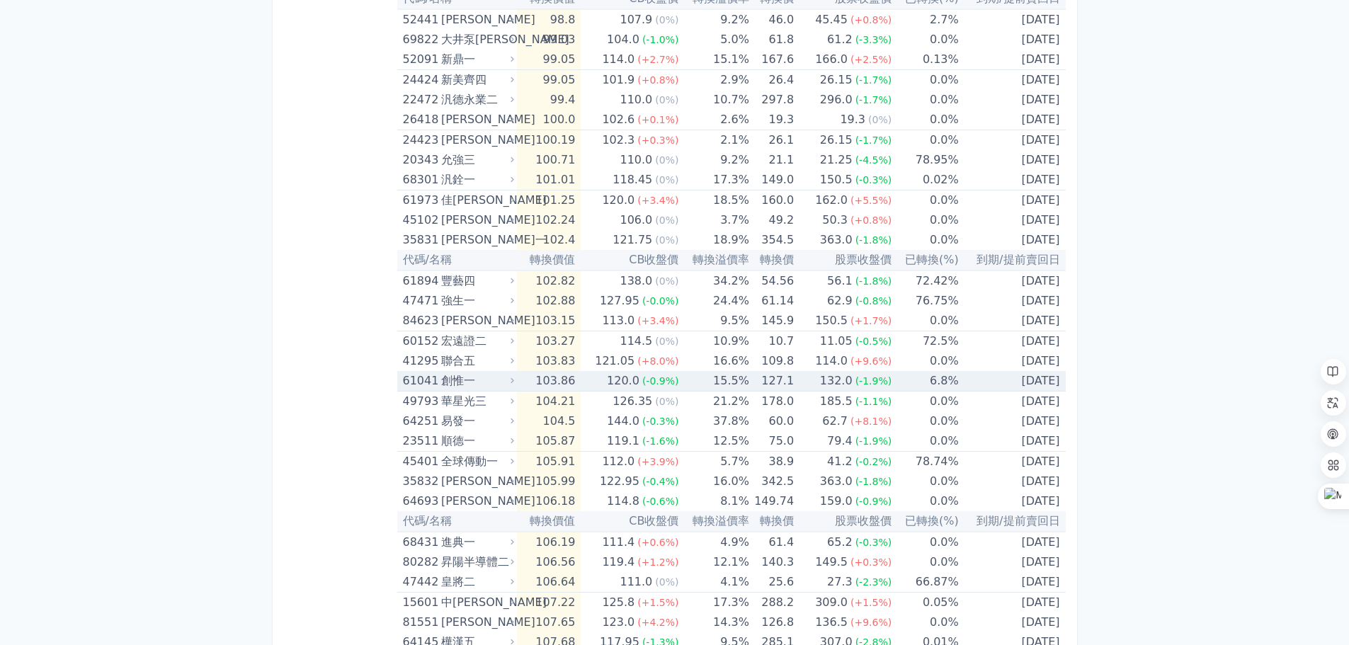
scroll to position [2196, 0]
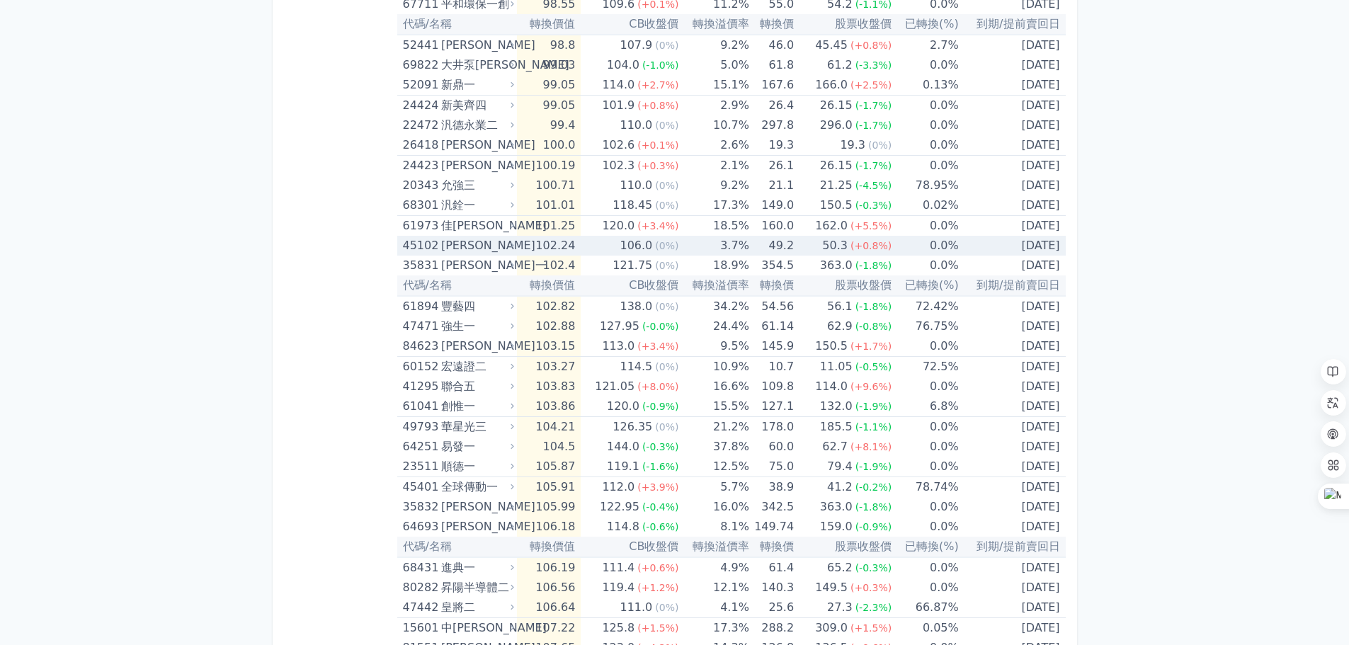
click at [496, 252] on div "[PERSON_NAME]" at bounding box center [476, 246] width 70 height 20
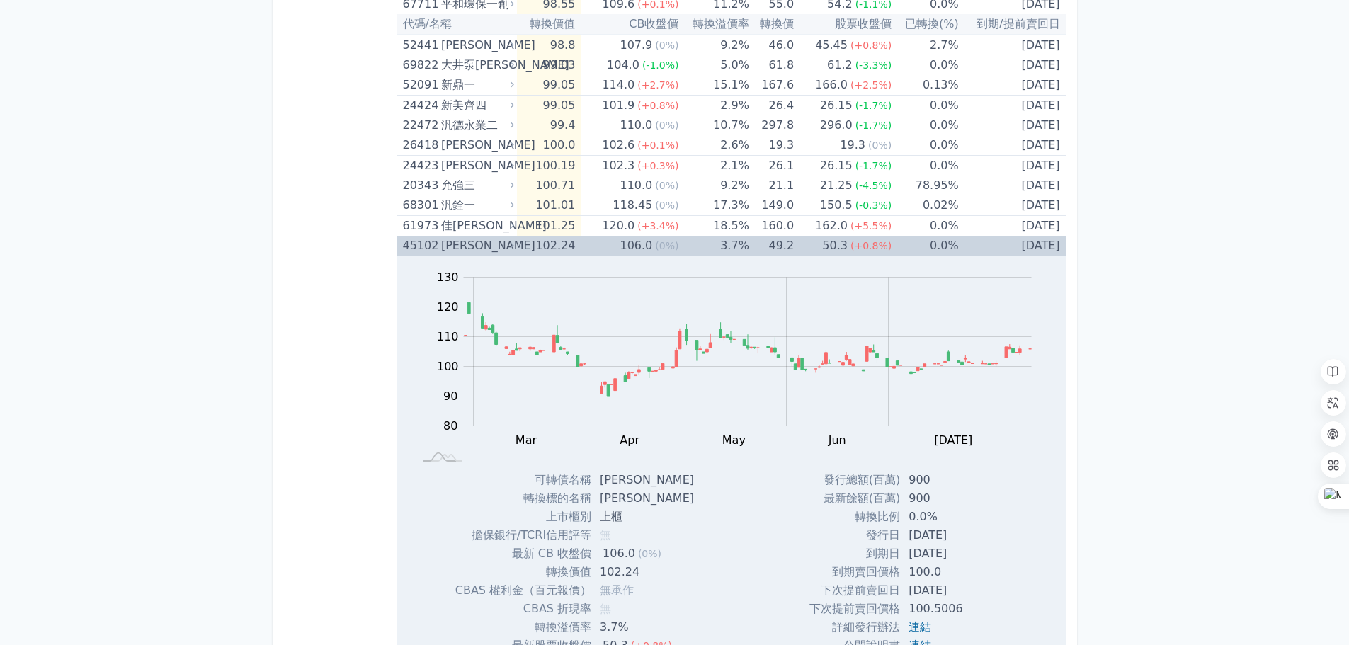
click at [496, 252] on div "[PERSON_NAME]" at bounding box center [476, 246] width 70 height 20
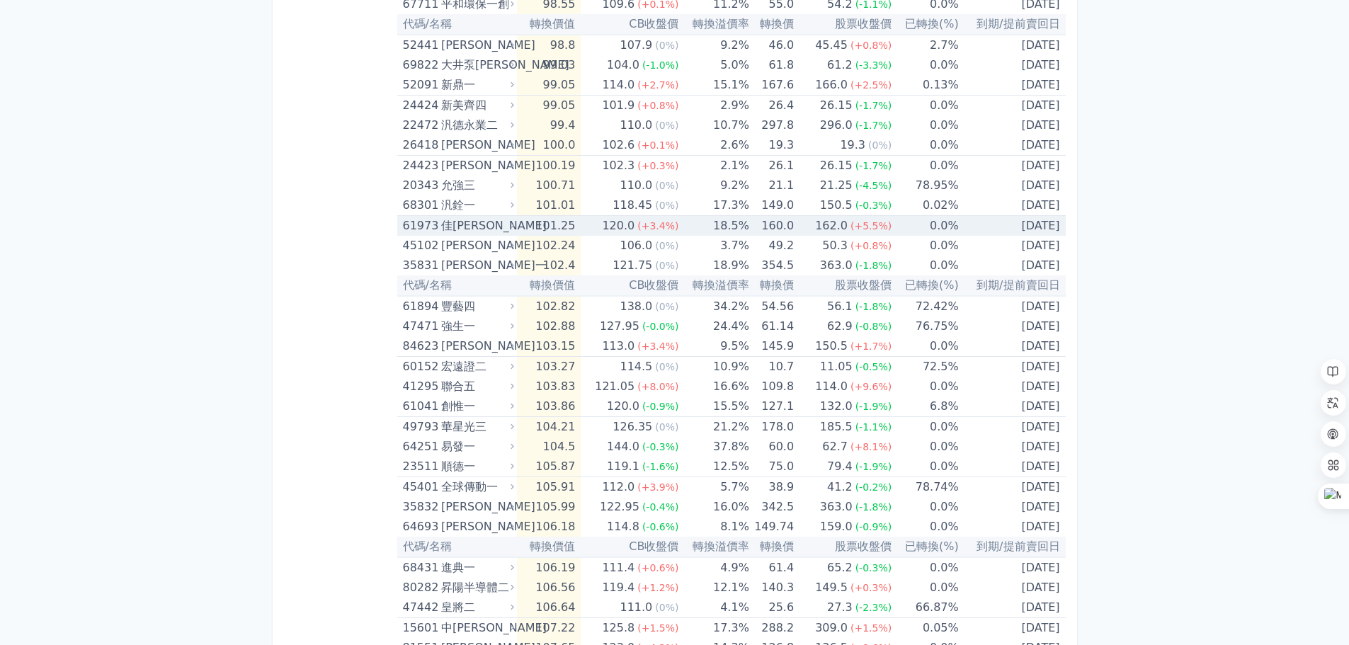
click at [474, 225] on div "佳[PERSON_NAME]" at bounding box center [476, 226] width 70 height 20
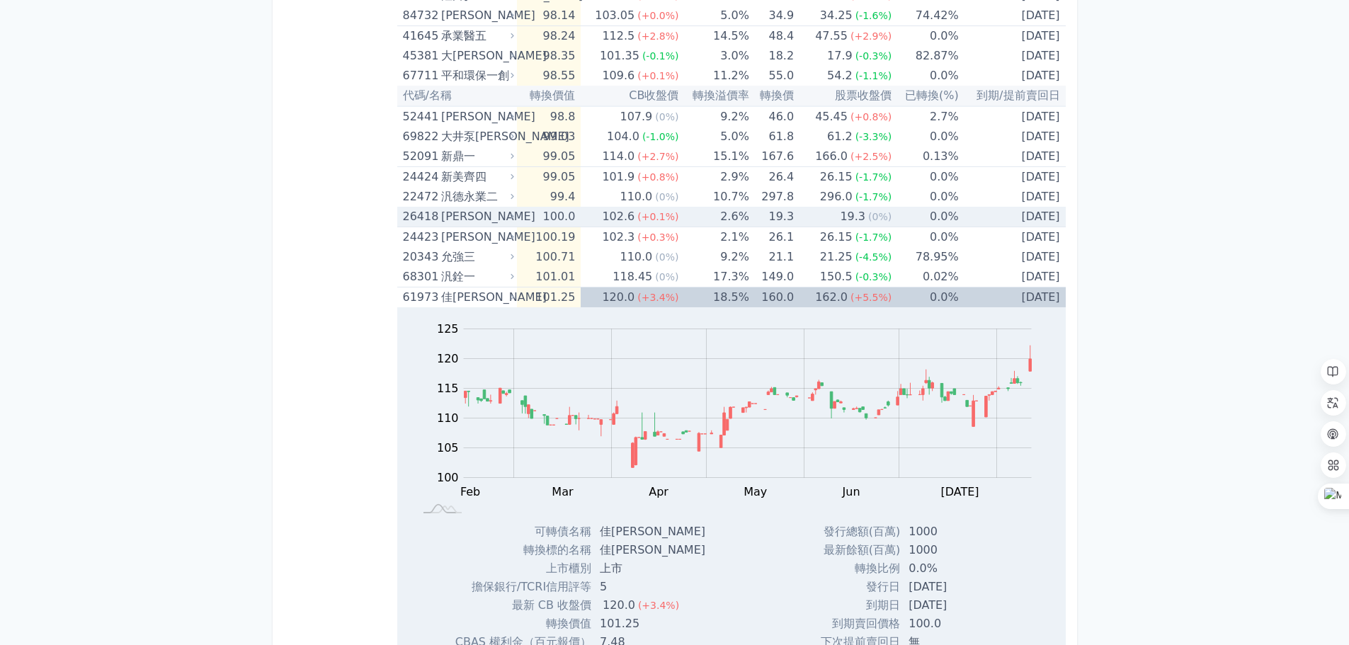
scroll to position [2125, 0]
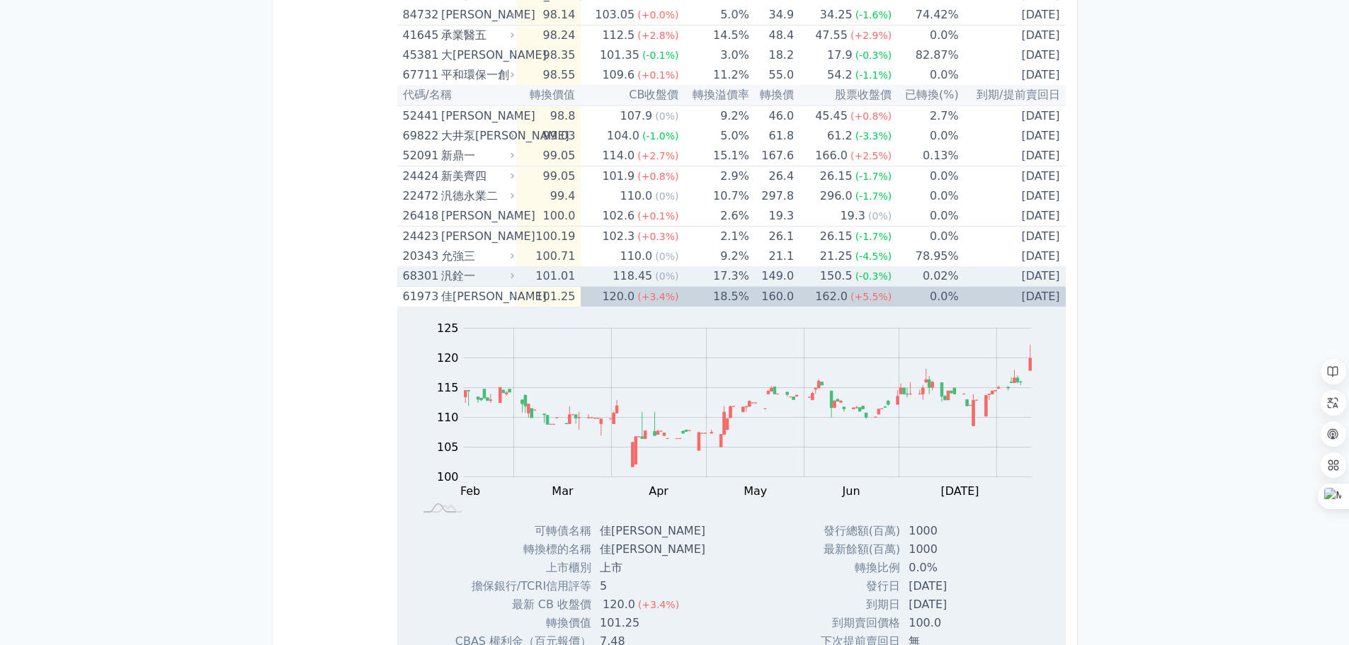
click at [482, 278] on div "汎銓一" at bounding box center [476, 276] width 70 height 20
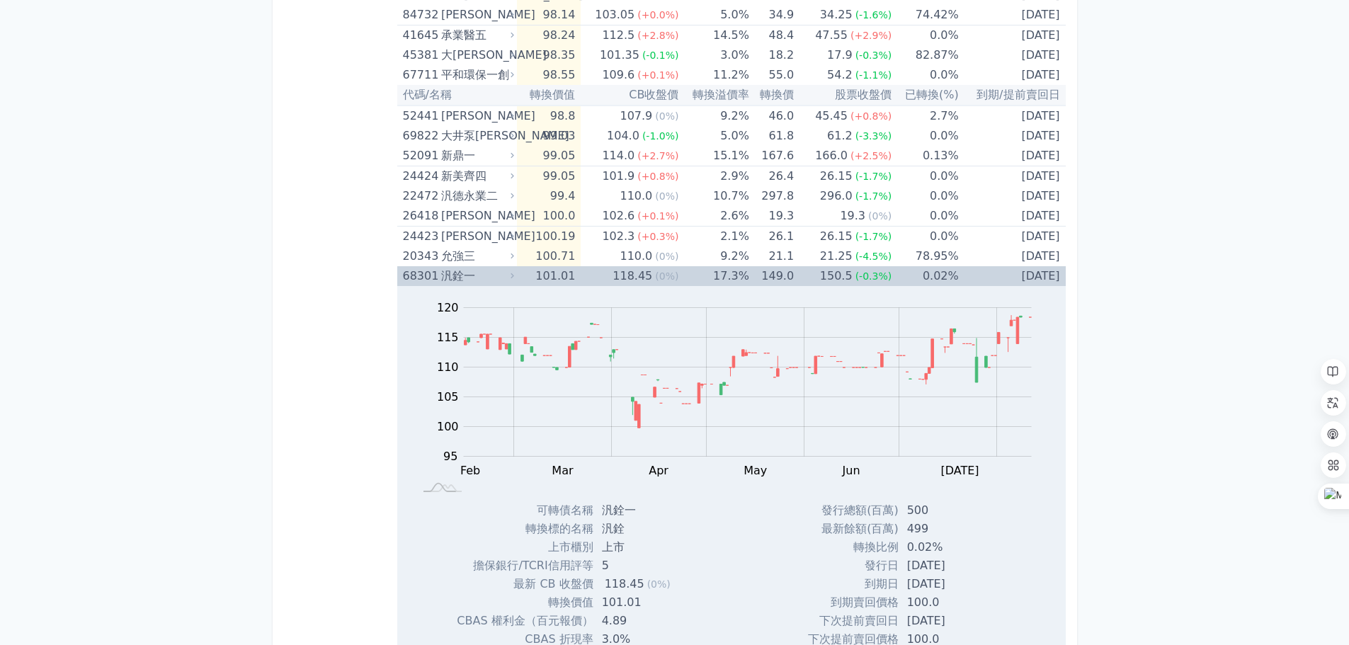
click at [482, 278] on div "汎銓一" at bounding box center [476, 276] width 70 height 20
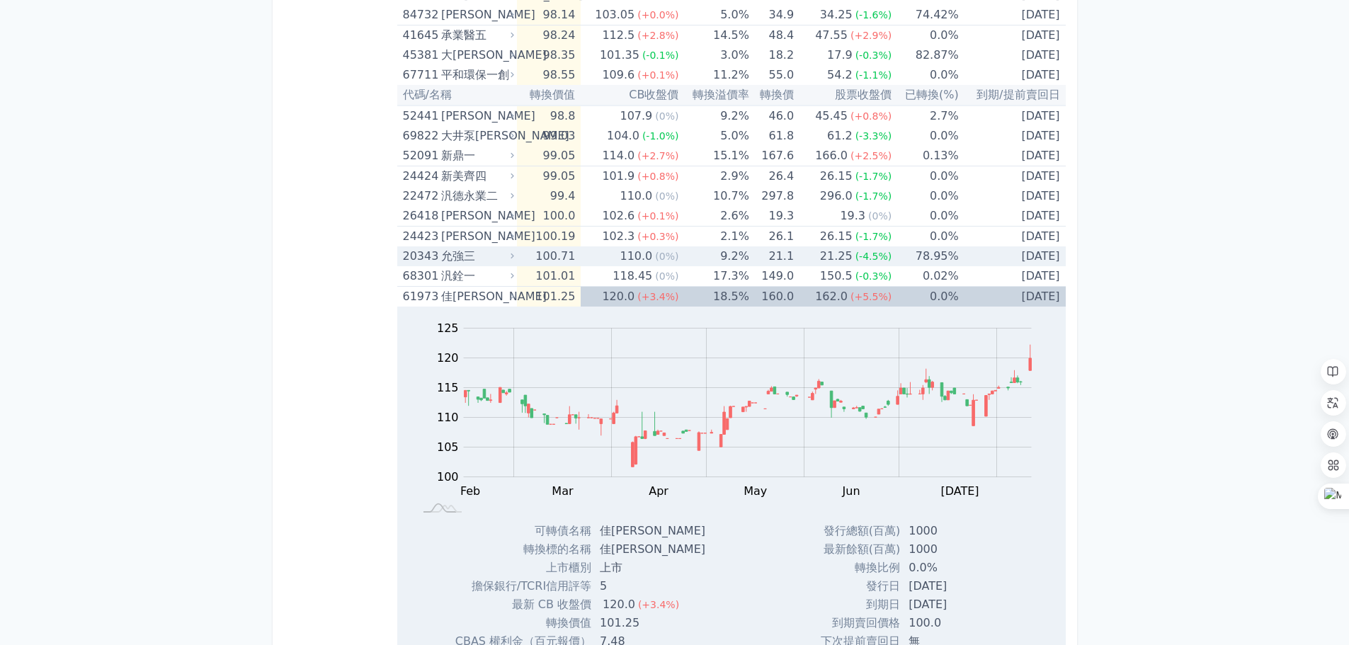
click at [476, 264] on div "允強三" at bounding box center [476, 256] width 70 height 20
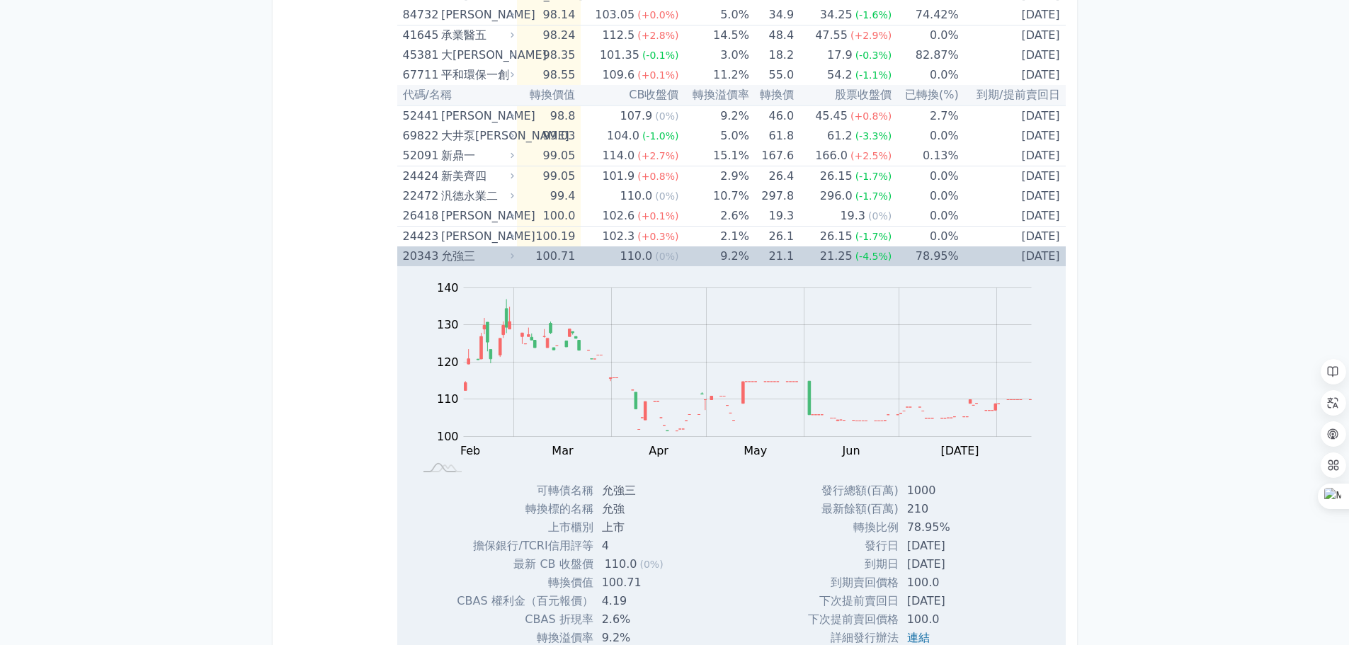
click at [476, 263] on div "允強三" at bounding box center [476, 256] width 70 height 20
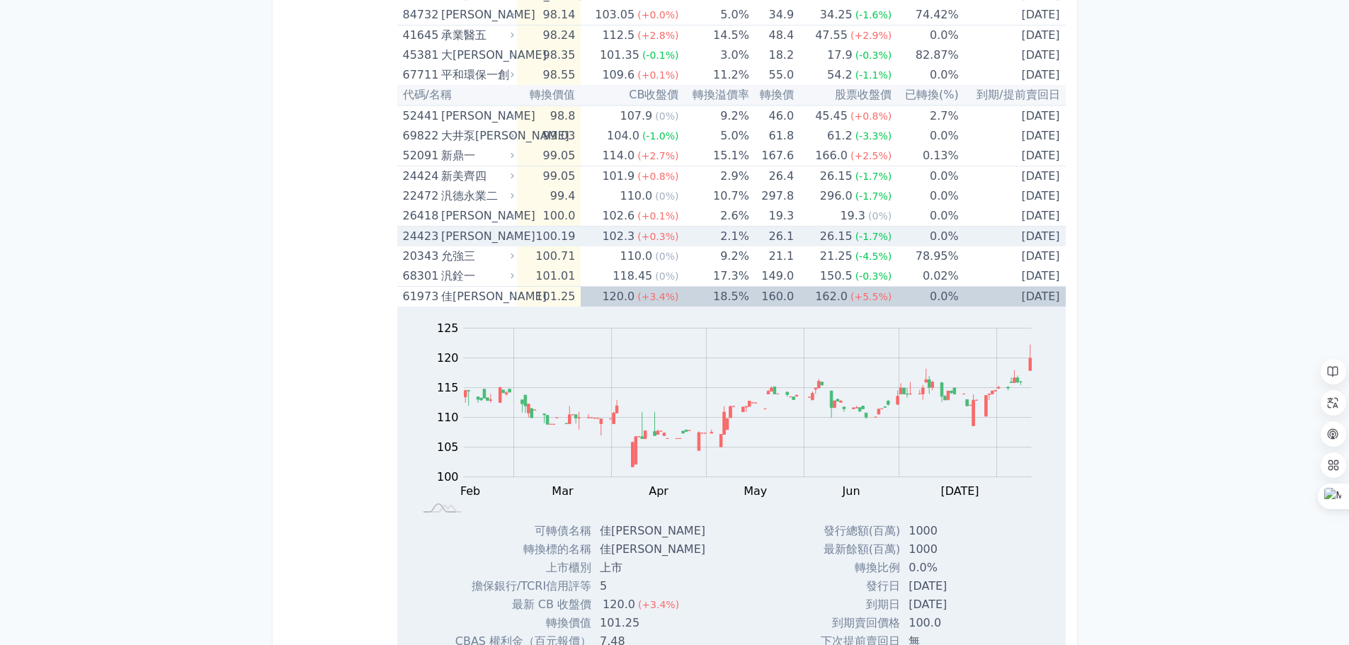
click at [469, 244] on div "[PERSON_NAME]" at bounding box center [476, 237] width 70 height 20
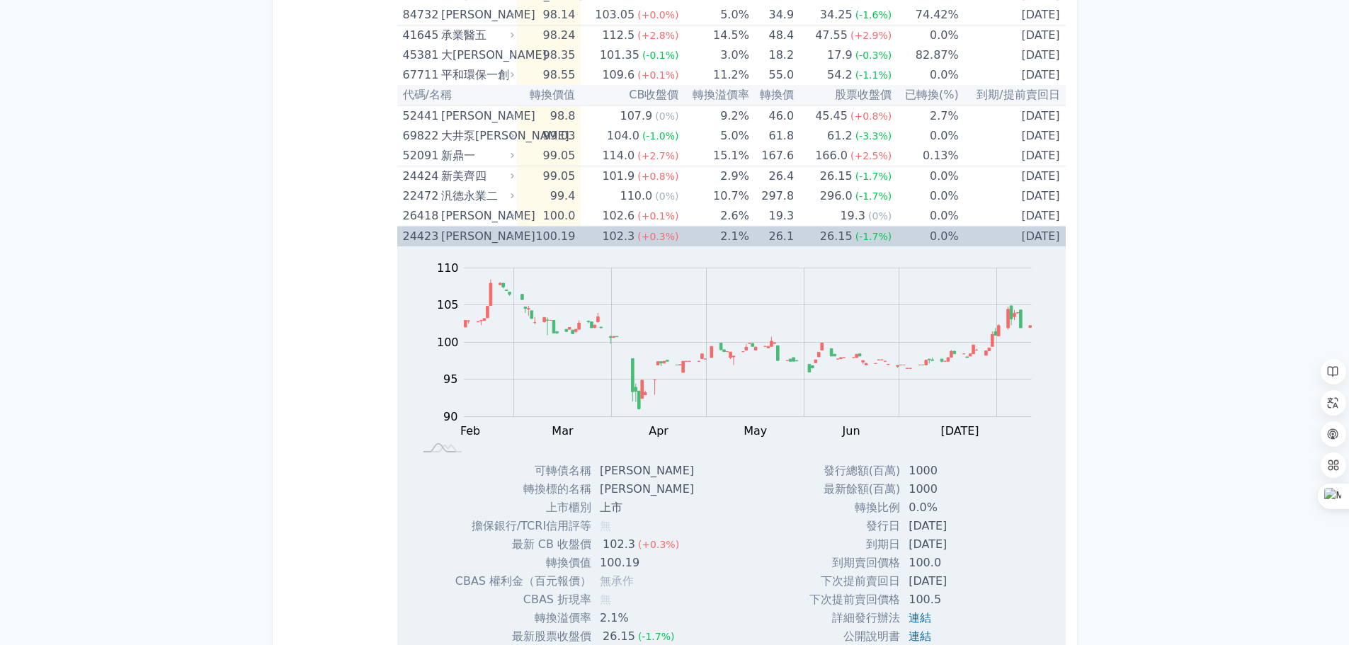
click at [469, 244] on div "[PERSON_NAME]" at bounding box center [476, 237] width 70 height 20
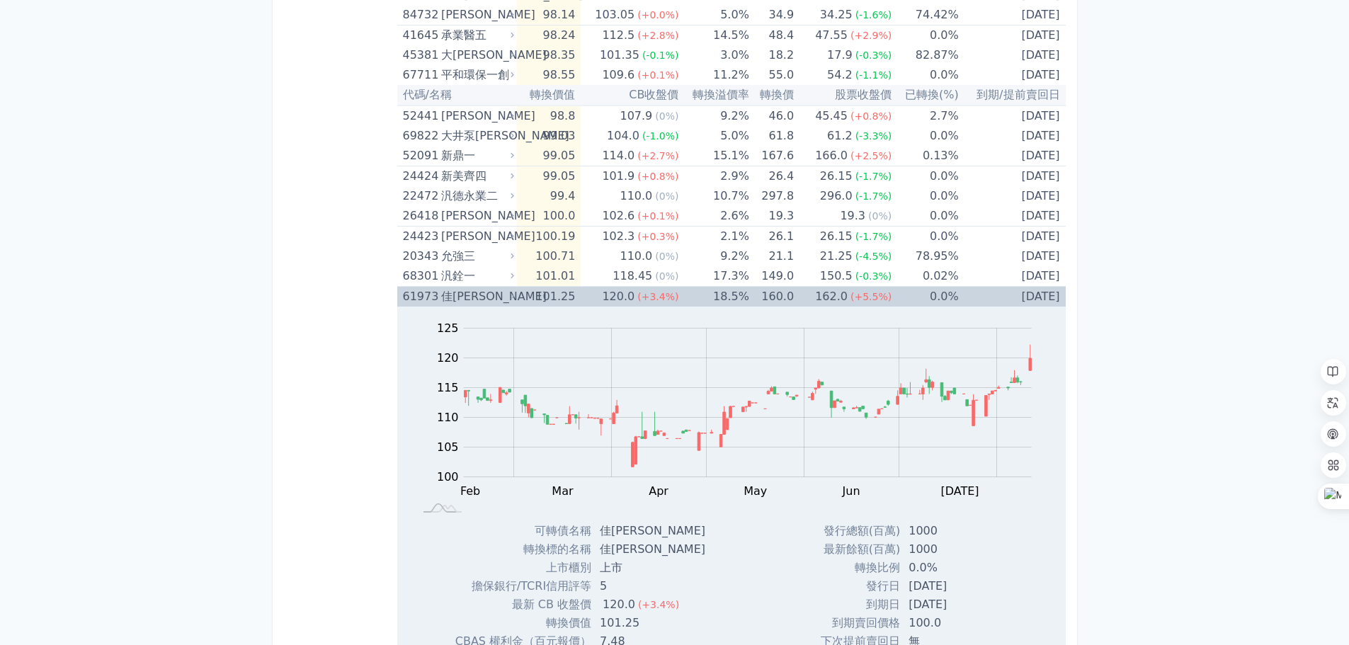
click at [471, 293] on div "佳[PERSON_NAME]" at bounding box center [476, 297] width 70 height 20
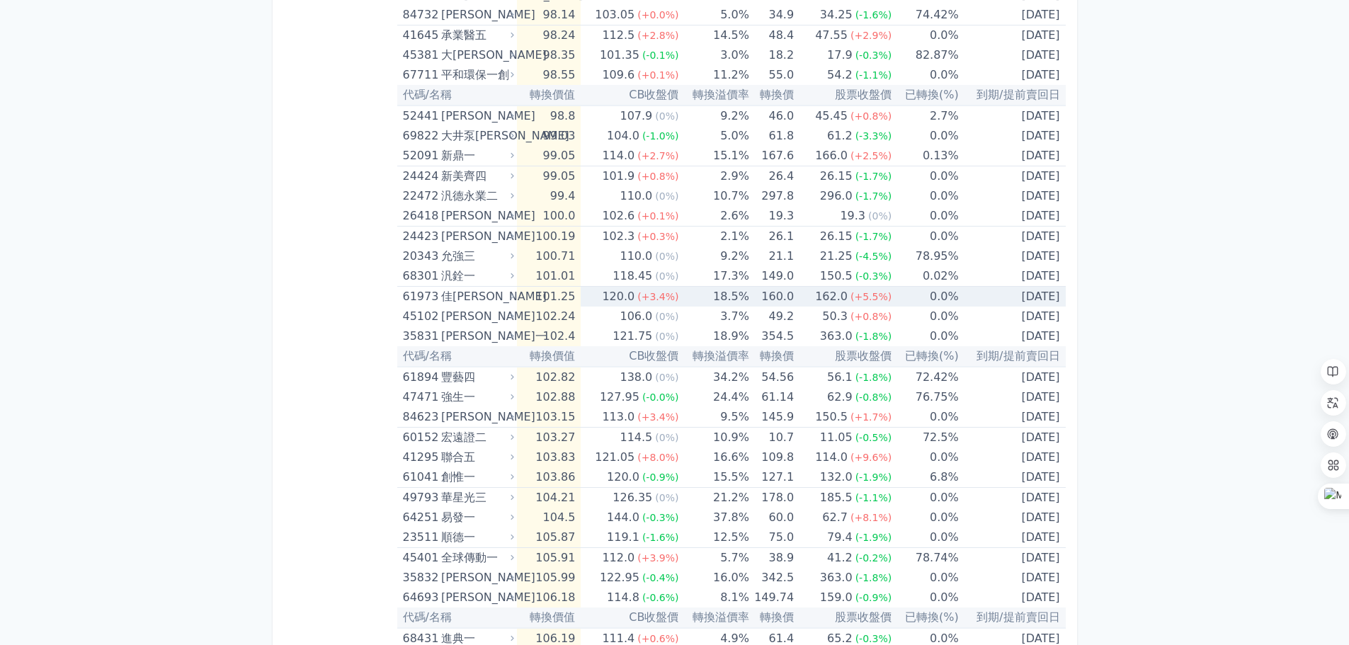
click at [471, 292] on div "佳[PERSON_NAME]" at bounding box center [476, 297] width 70 height 20
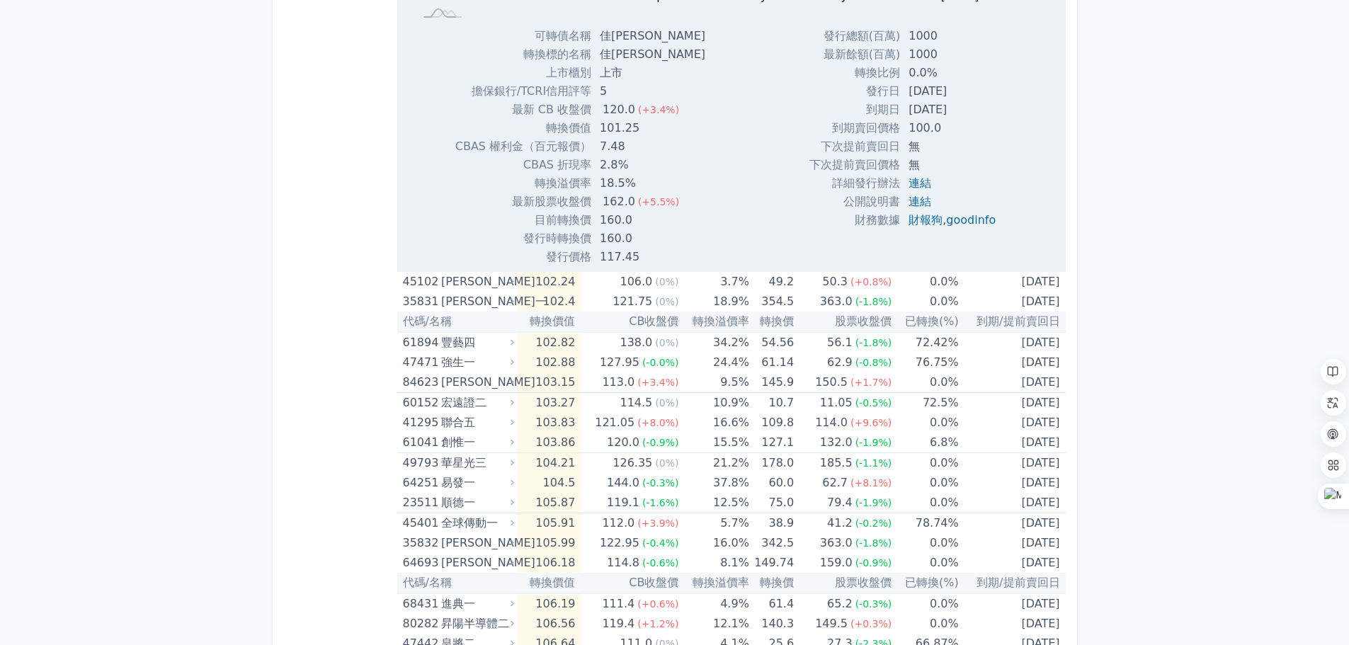
scroll to position [2621, 0]
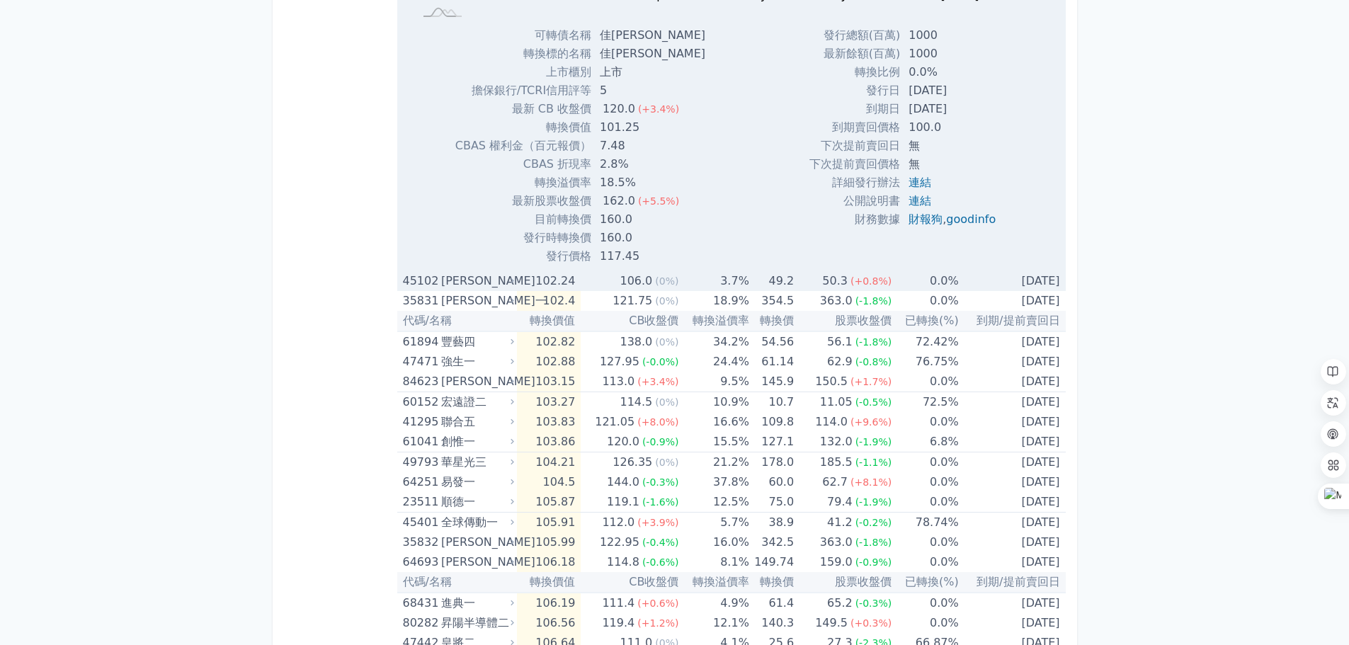
click at [485, 288] on div "[PERSON_NAME]" at bounding box center [476, 281] width 70 height 20
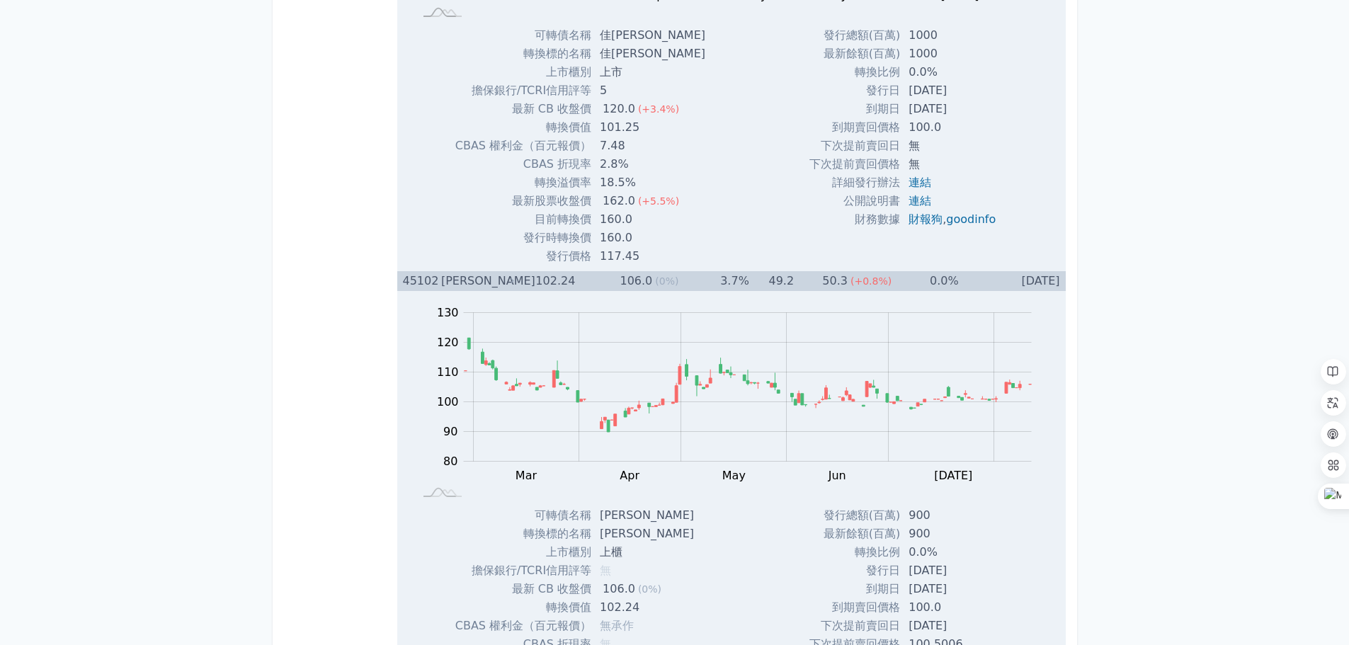
click at [485, 287] on div "[PERSON_NAME]" at bounding box center [476, 281] width 70 height 20
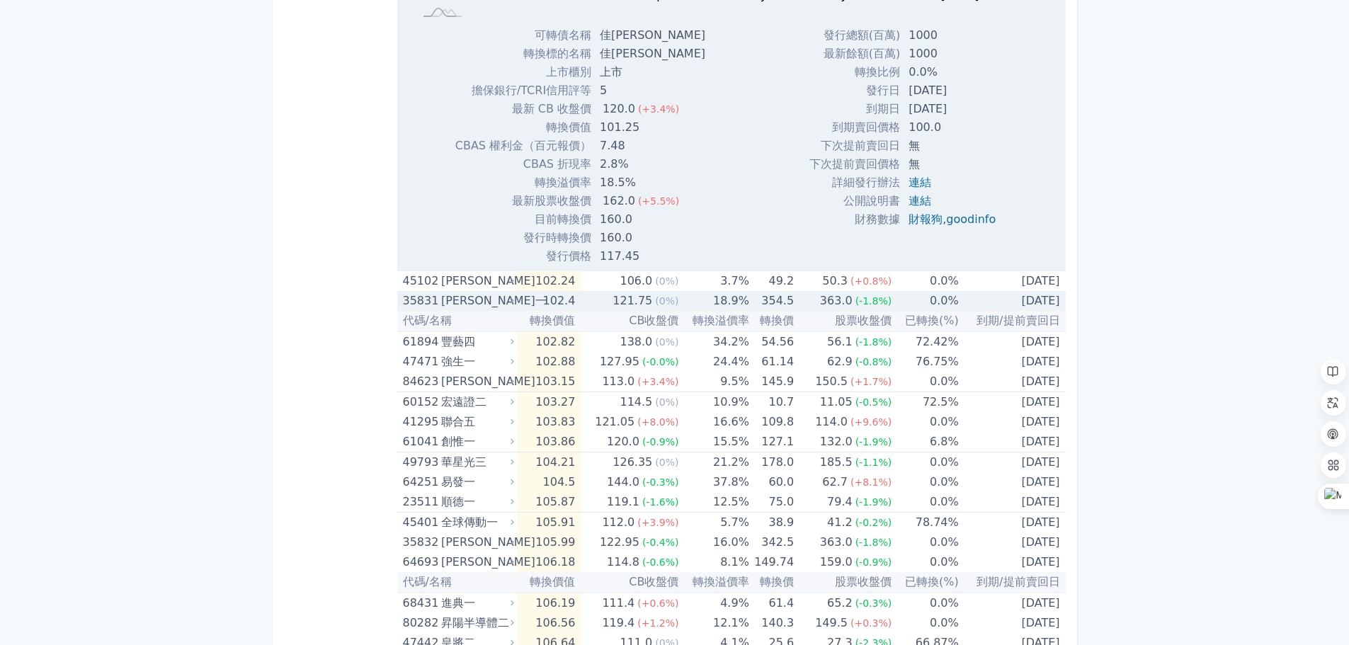
click at [479, 305] on div "[PERSON_NAME]一" at bounding box center [476, 301] width 70 height 20
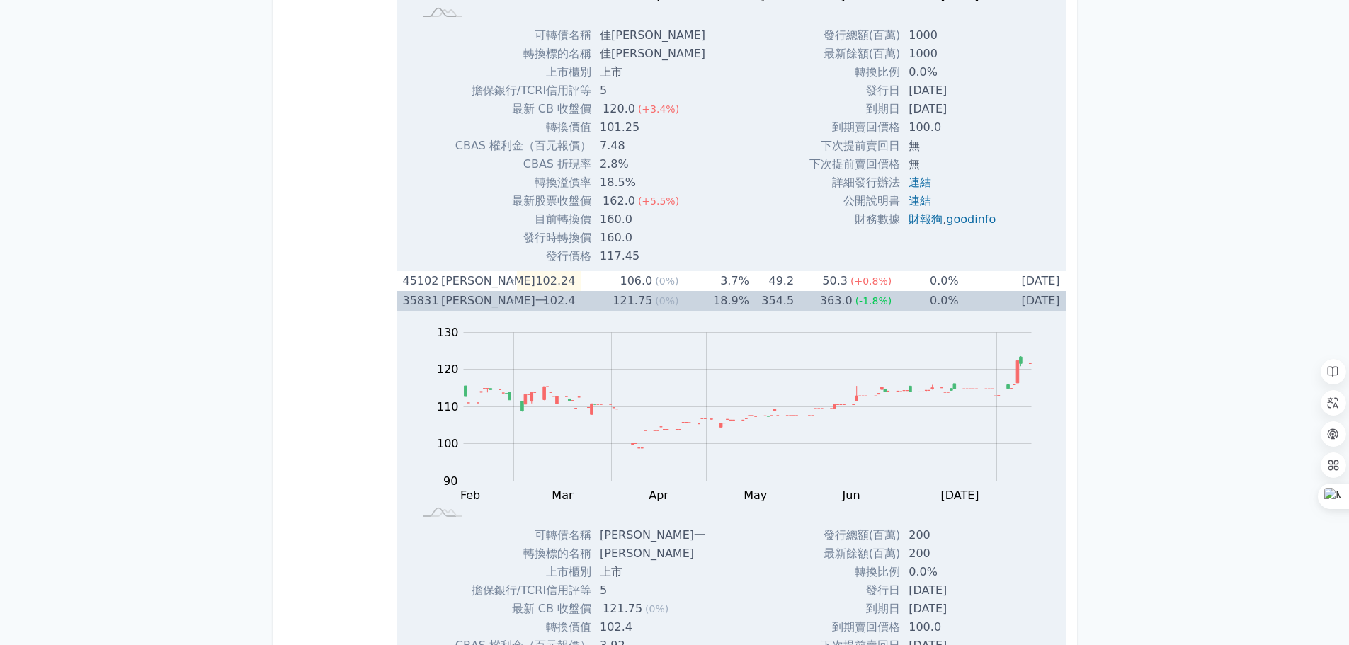
click at [479, 305] on div "[PERSON_NAME]一" at bounding box center [476, 301] width 70 height 20
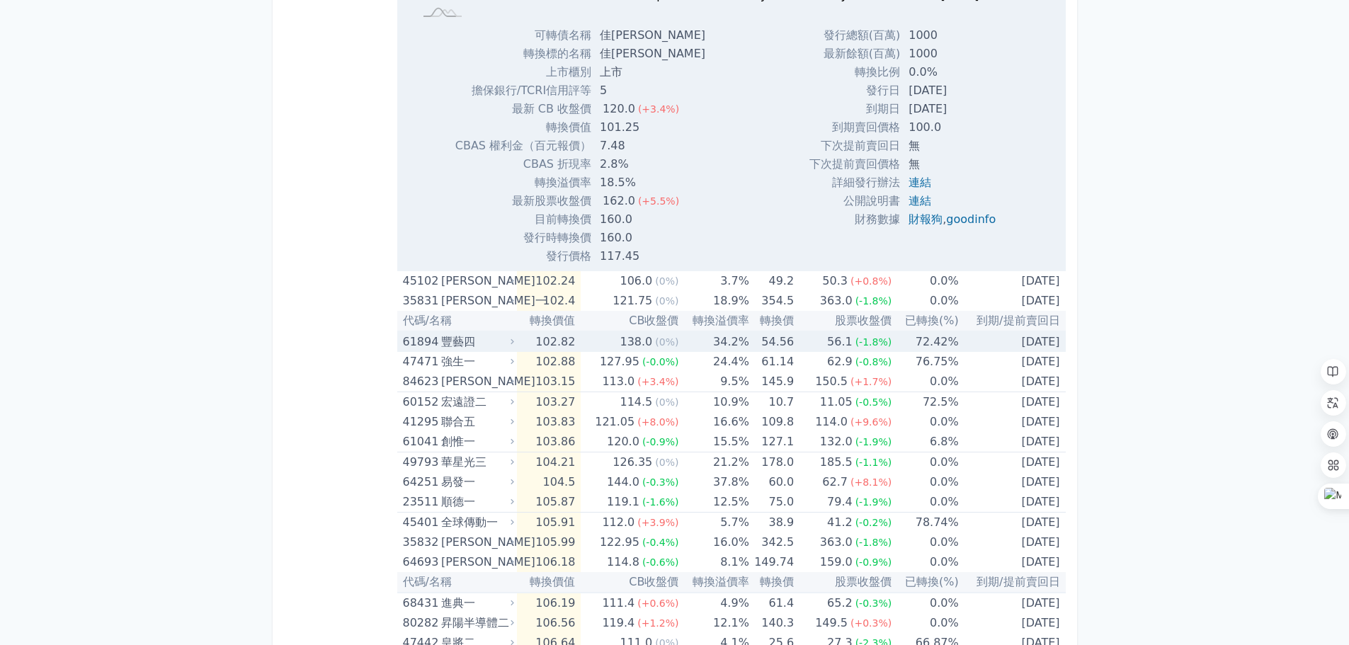
click at [475, 345] on div "豐藝四" at bounding box center [476, 342] width 70 height 20
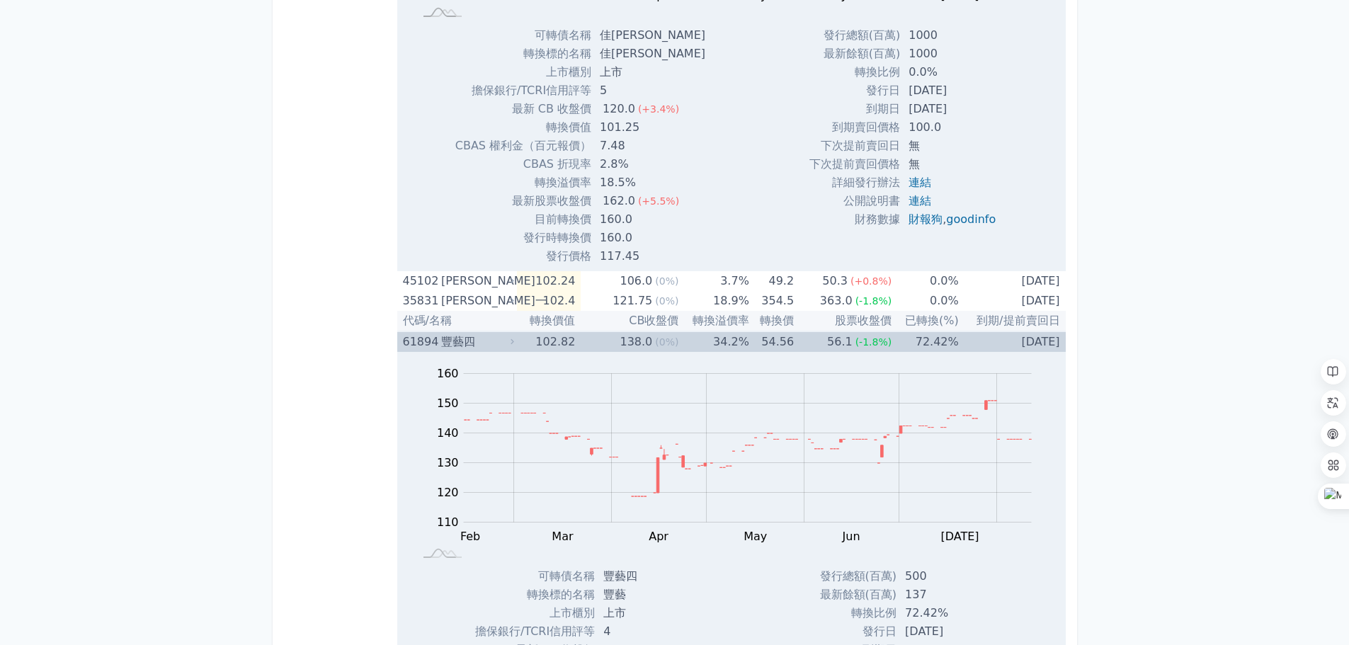
click at [475, 345] on div "豐藝四" at bounding box center [476, 342] width 70 height 20
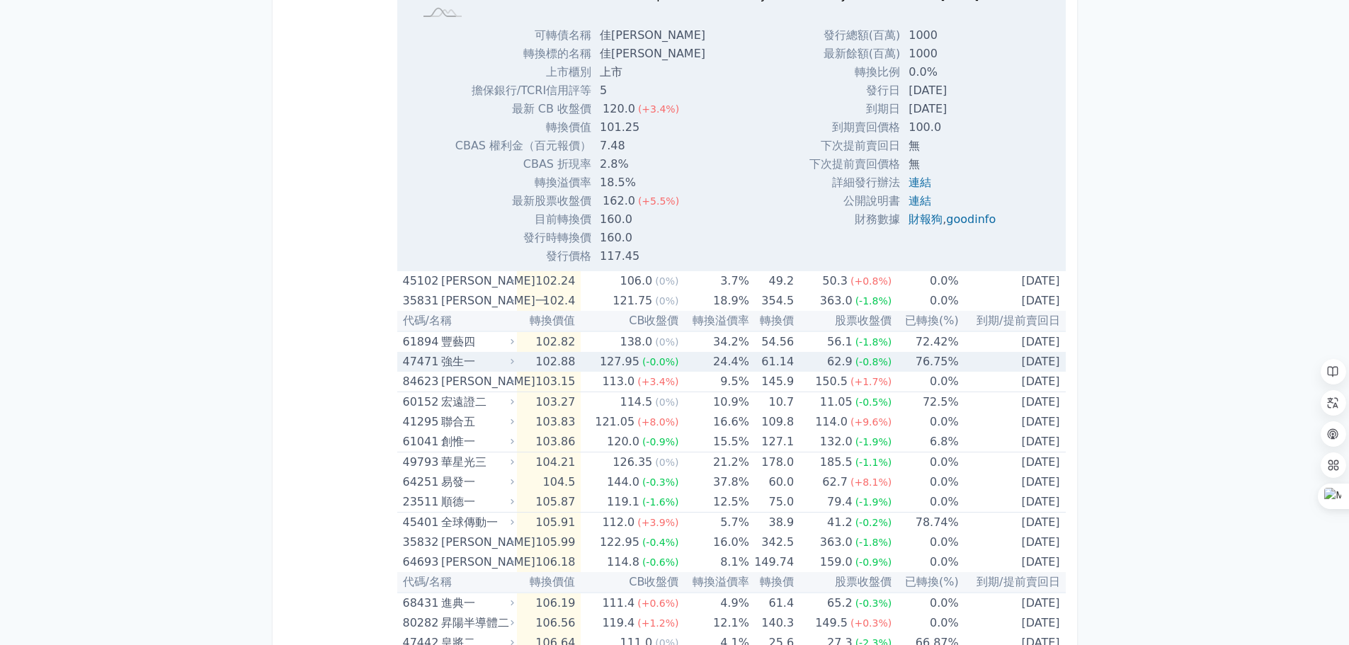
click at [479, 370] on div "強生一" at bounding box center [476, 362] width 70 height 20
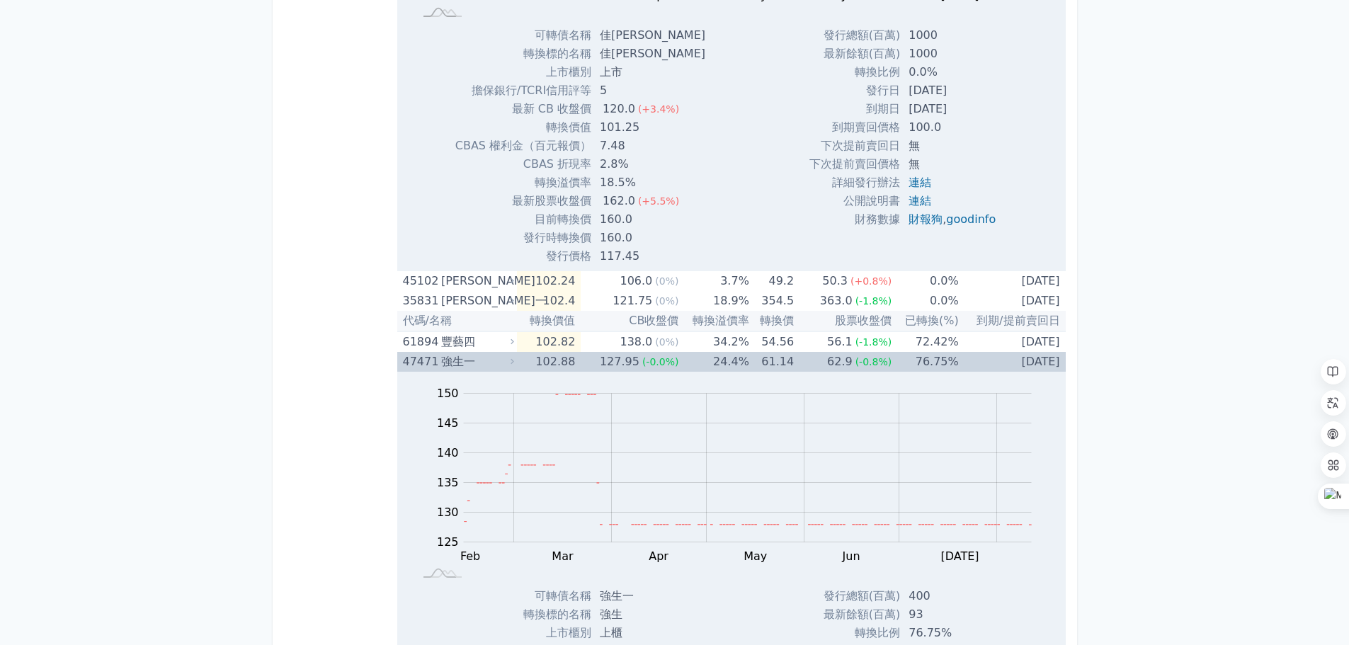
click at [478, 370] on div "強生一" at bounding box center [476, 362] width 70 height 20
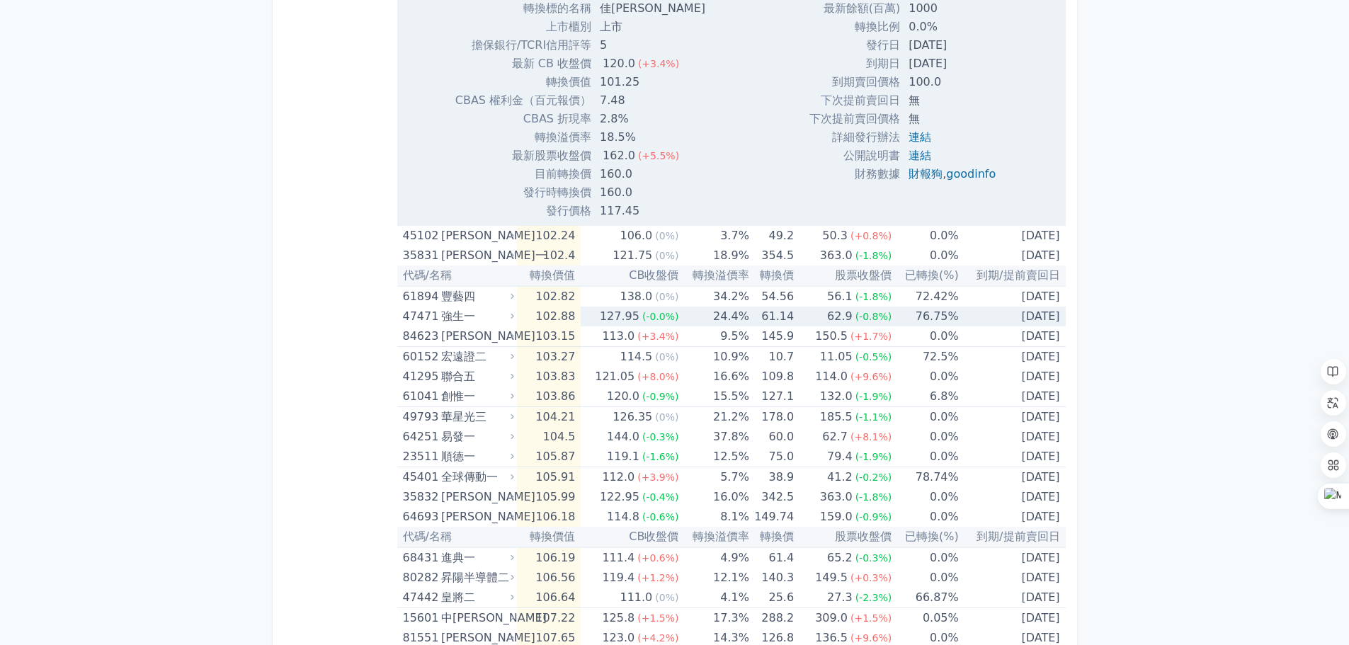
scroll to position [2692, 0]
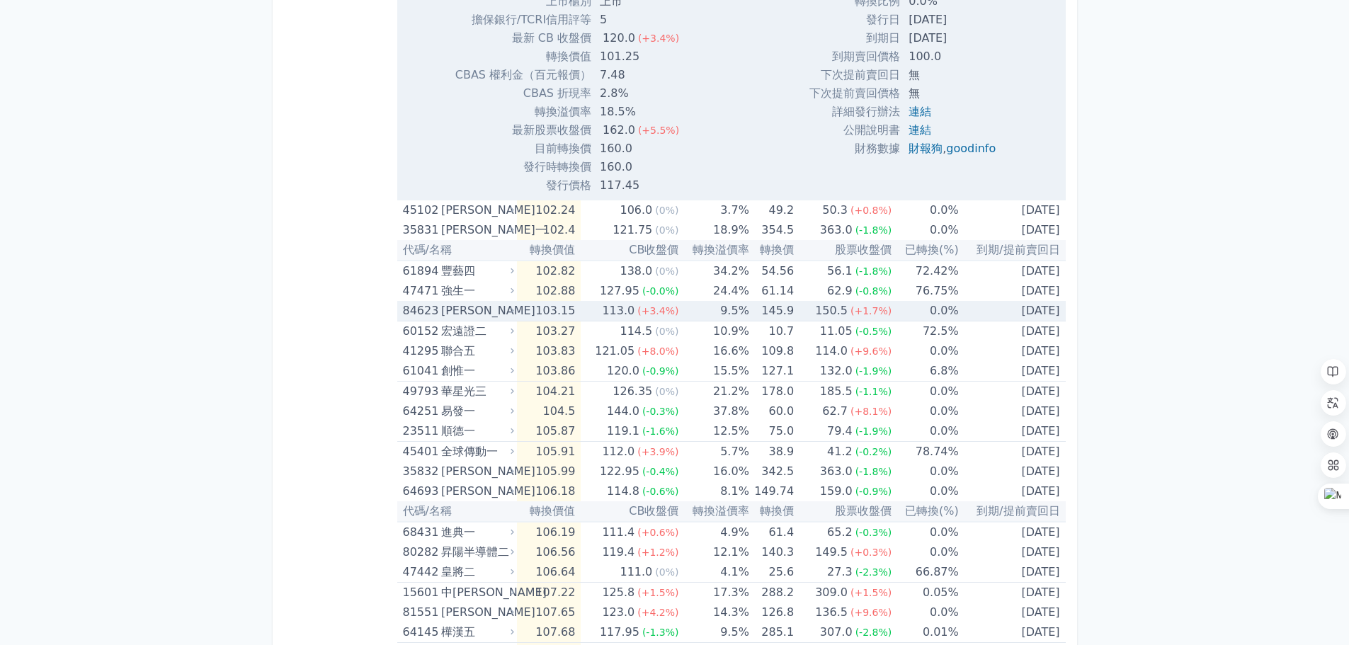
click at [463, 311] on div "[PERSON_NAME]" at bounding box center [476, 311] width 70 height 20
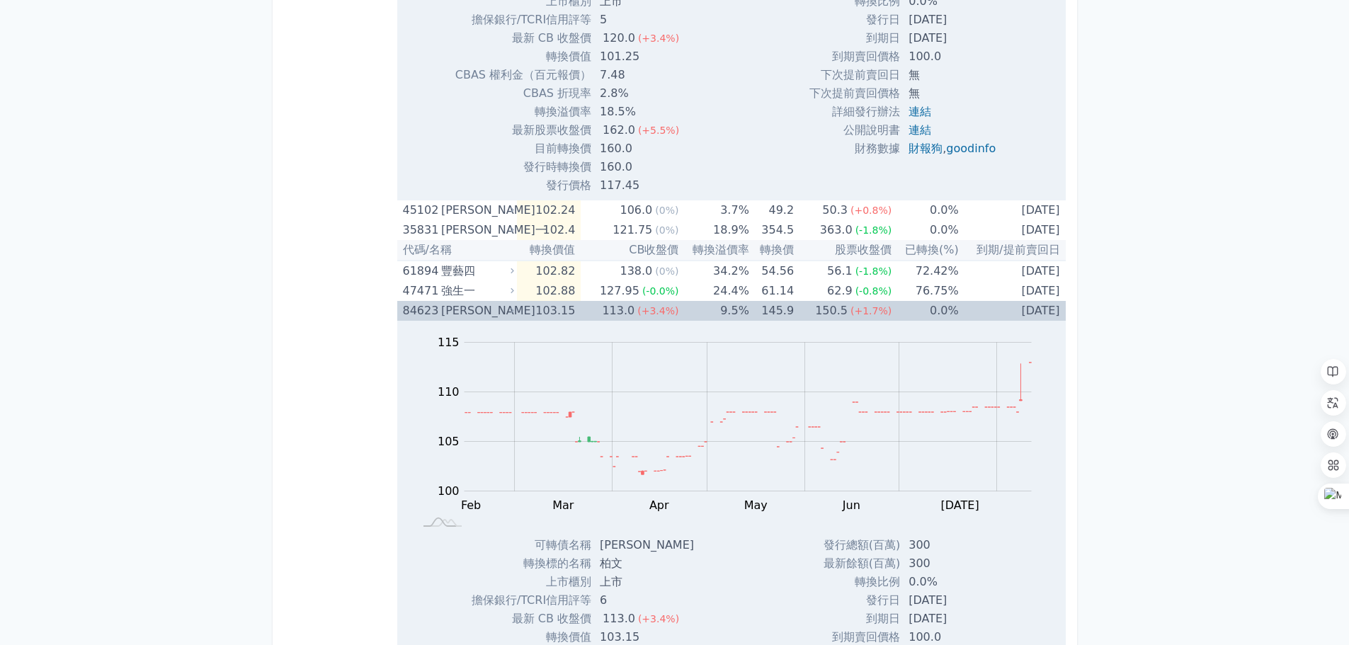
click at [463, 311] on div "[PERSON_NAME]" at bounding box center [476, 311] width 70 height 20
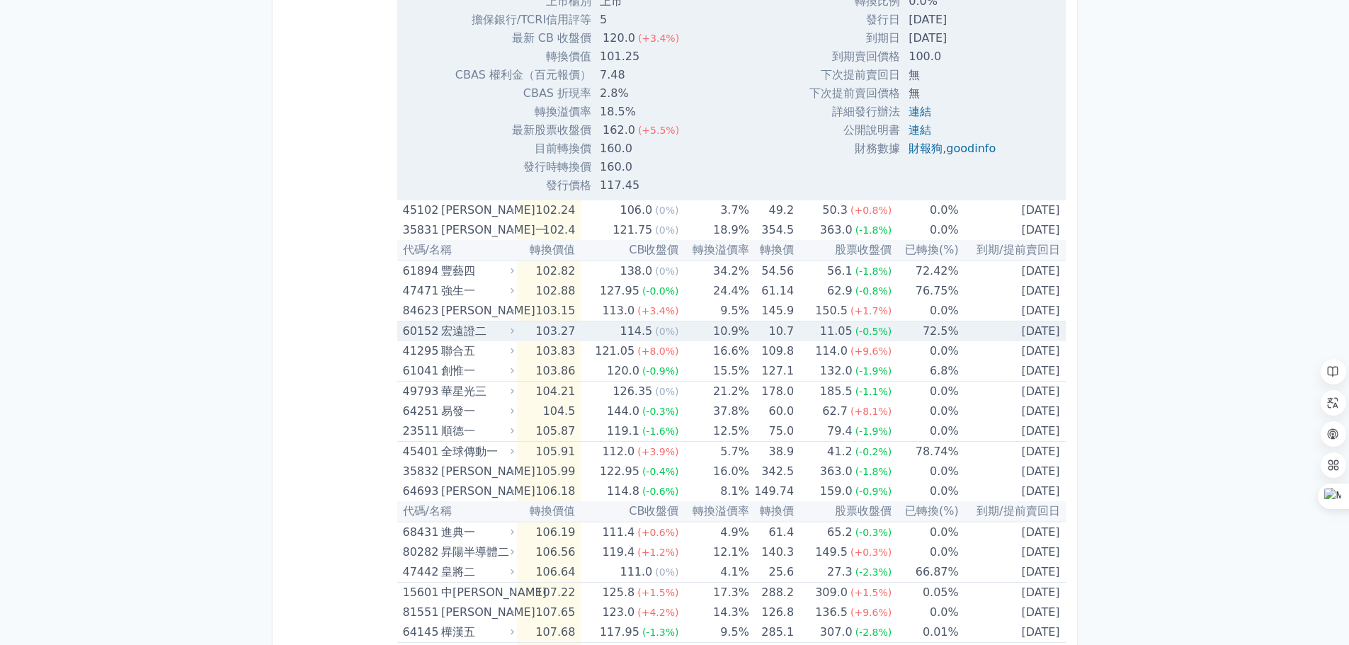
click at [473, 323] on div "宏遠證二" at bounding box center [476, 332] width 70 height 20
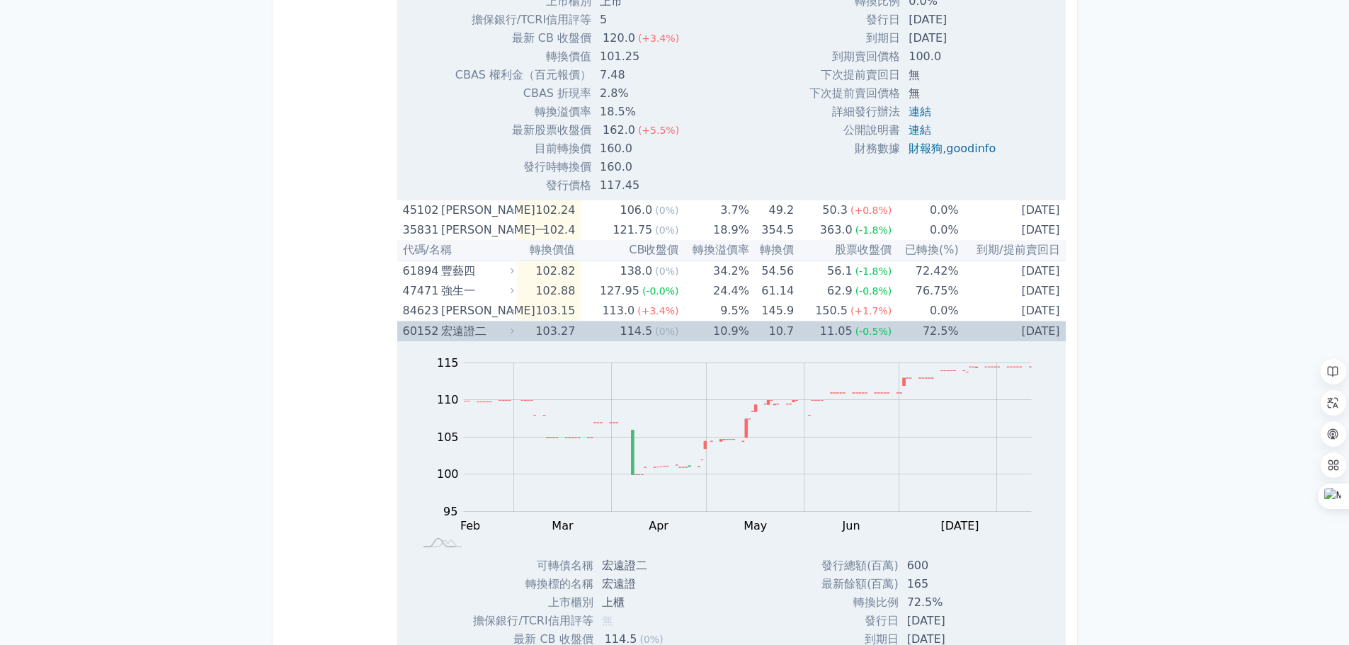
click at [473, 323] on div "宏遠證二" at bounding box center [476, 332] width 70 height 20
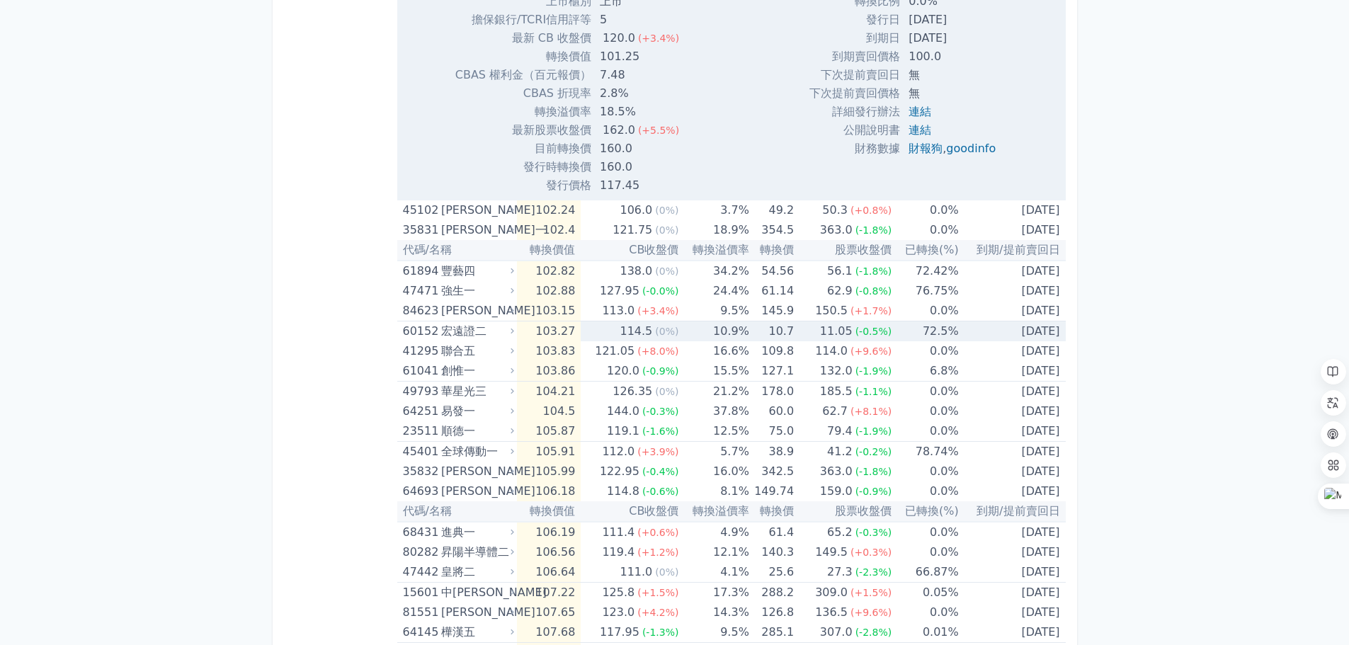
click at [479, 341] on div "宏遠證二" at bounding box center [476, 332] width 70 height 20
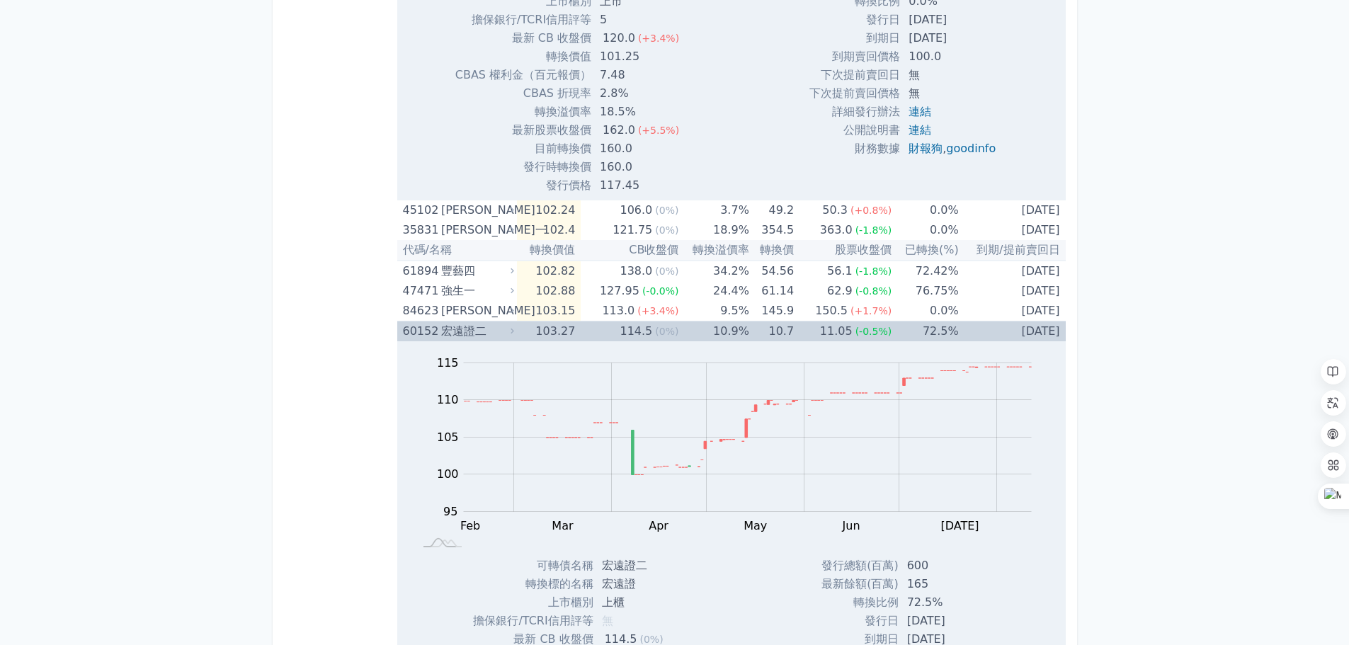
click at [480, 343] on div "Zoom Out 100 85 90 95 100 105 110 115 120 L Feb Mar Apr May Jun [DATE] Aug Sep …" at bounding box center [731, 448] width 669 height 215
click at [479, 340] on div "宏遠證二" at bounding box center [476, 332] width 70 height 20
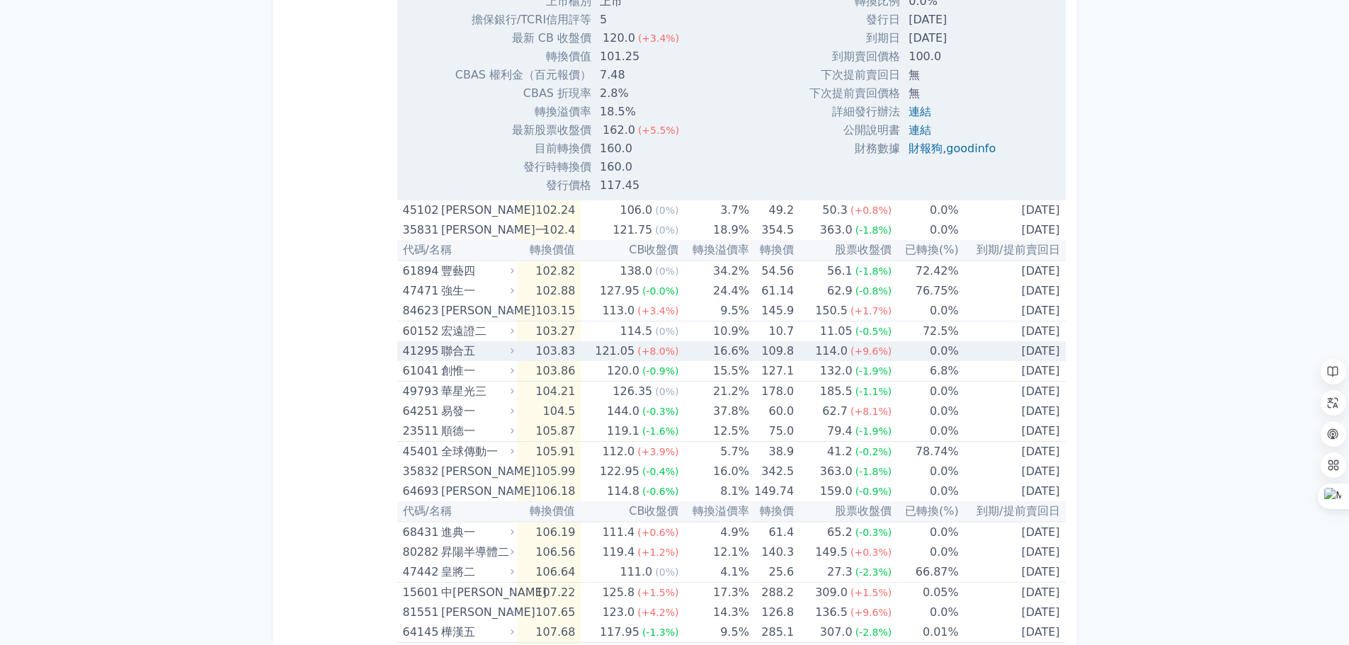
click at [488, 357] on div "聯合五" at bounding box center [476, 351] width 70 height 20
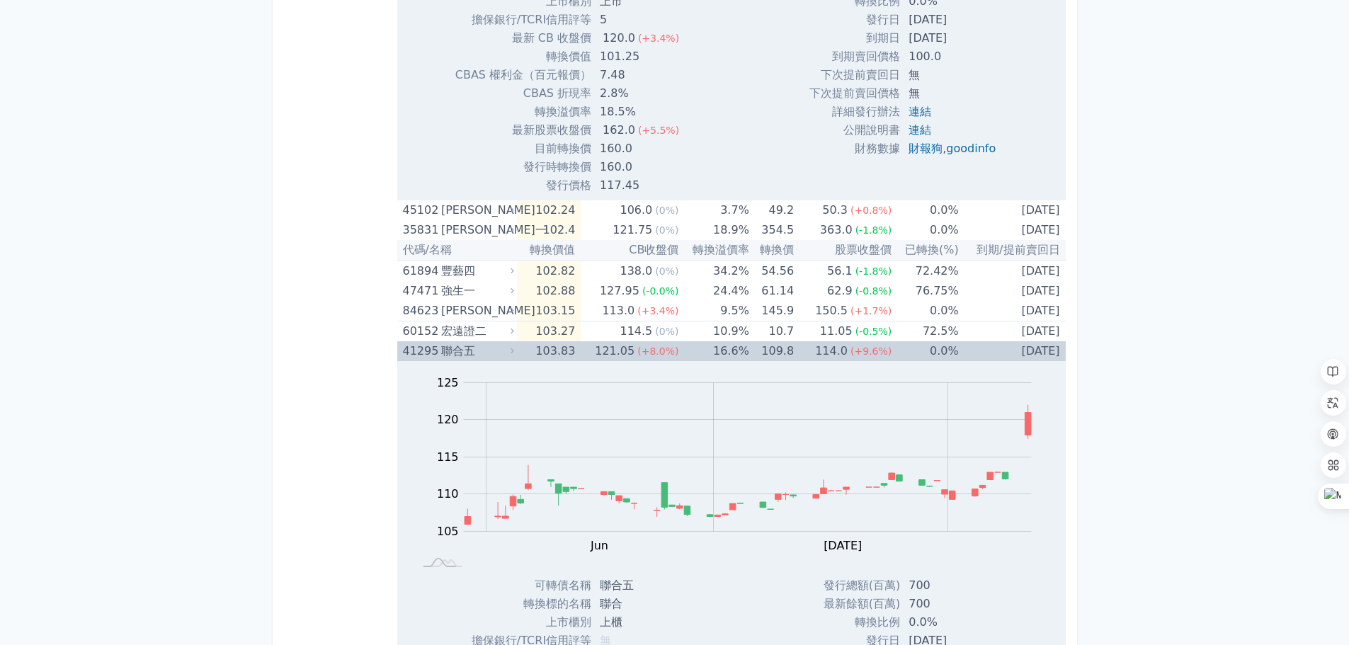
click at [488, 356] on div "聯合五" at bounding box center [476, 351] width 70 height 20
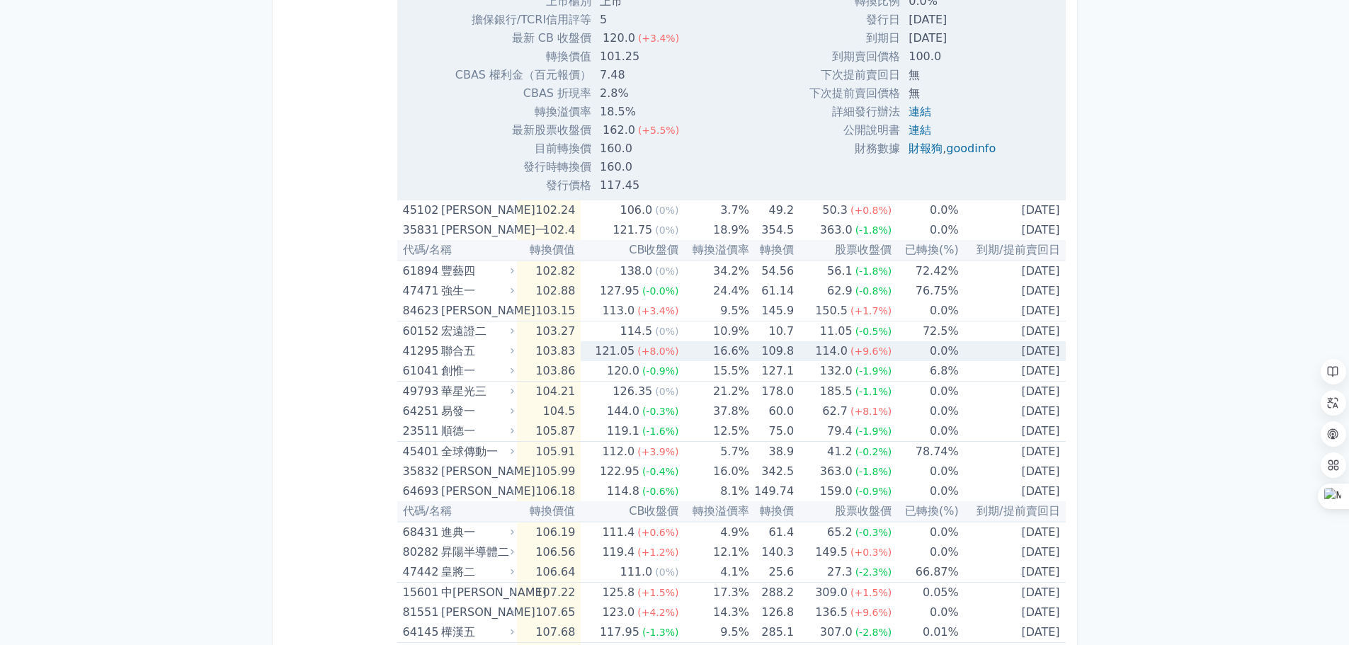
scroll to position [2762, 0]
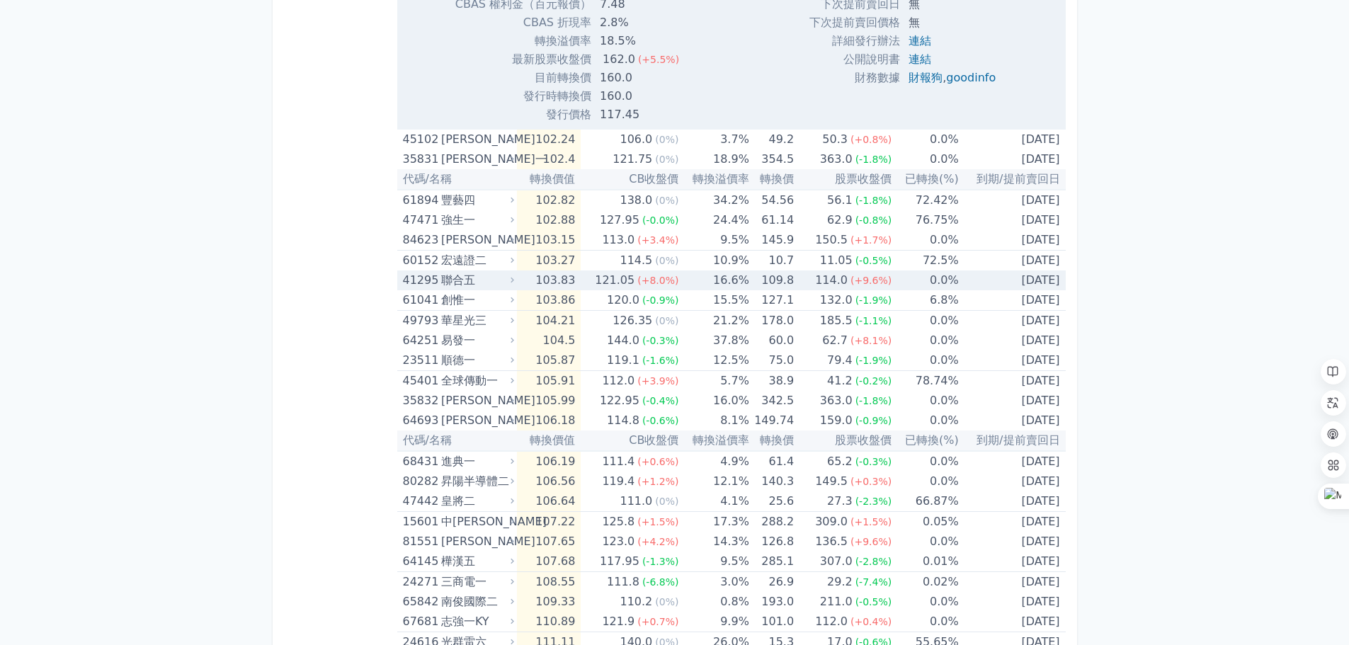
click at [493, 273] on div "聯合五" at bounding box center [476, 281] width 70 height 20
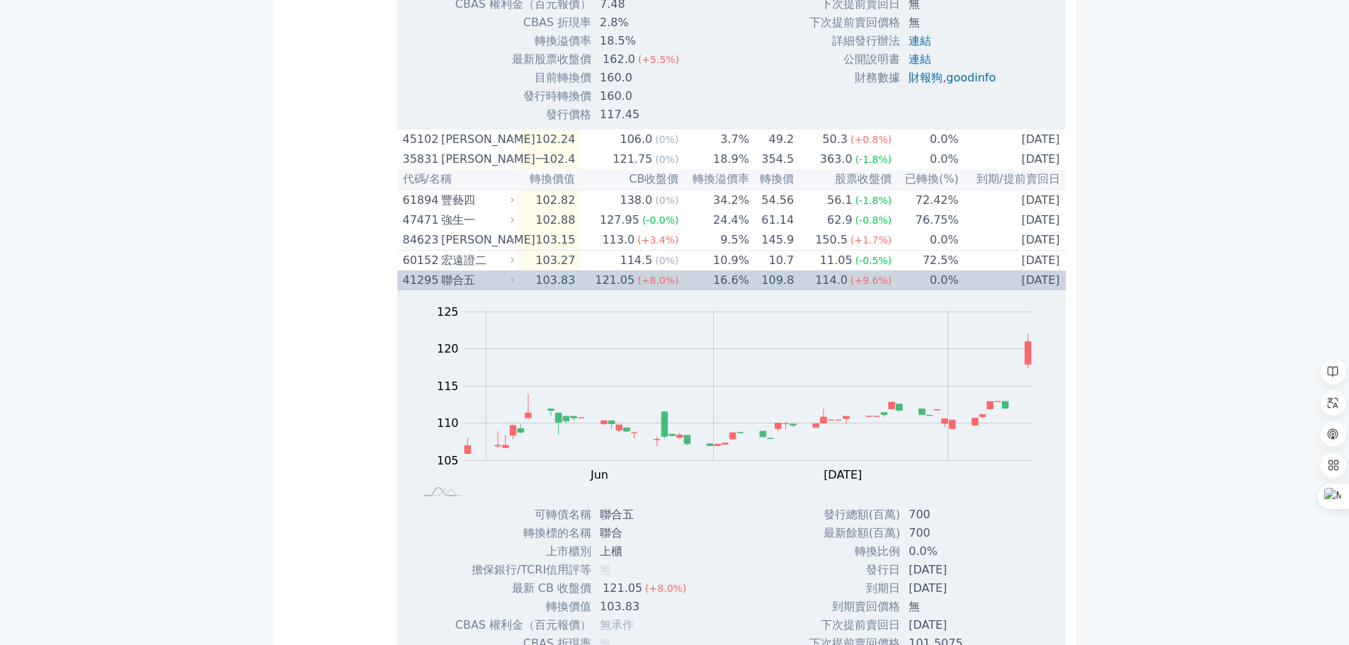
click at [493, 273] on div "聯合五" at bounding box center [476, 281] width 70 height 20
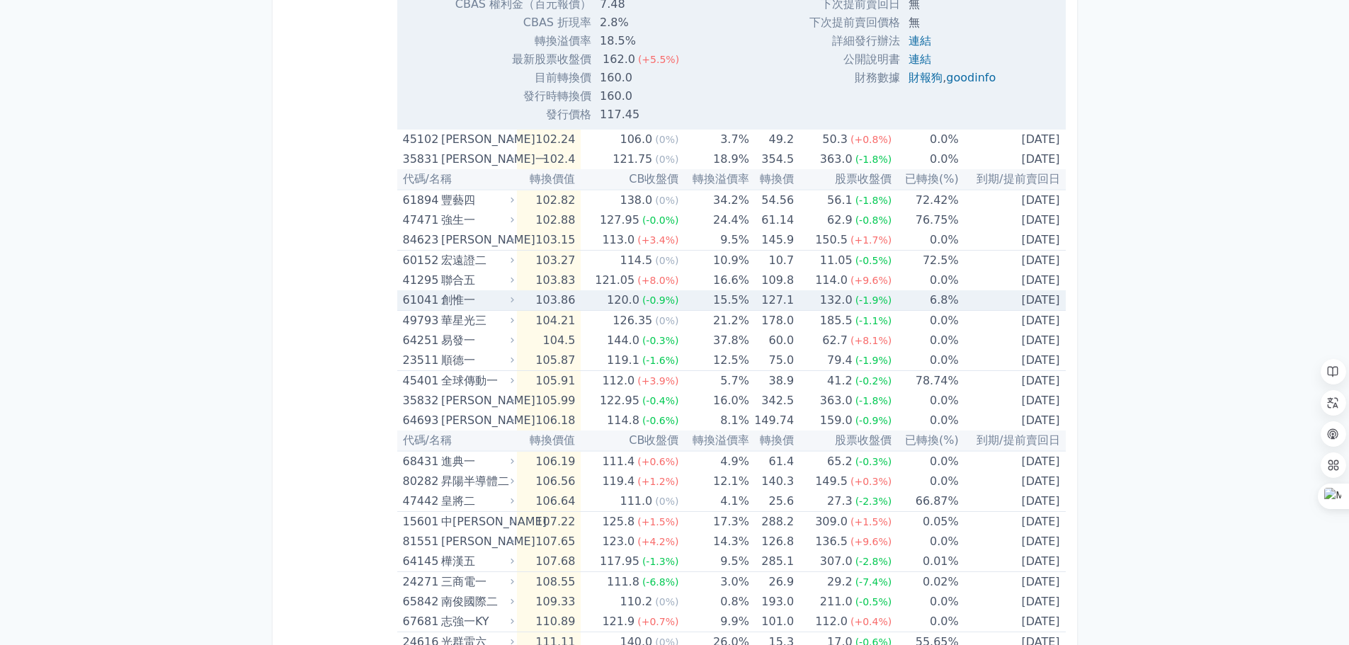
click at [492, 296] on div "創惟一" at bounding box center [476, 300] width 70 height 20
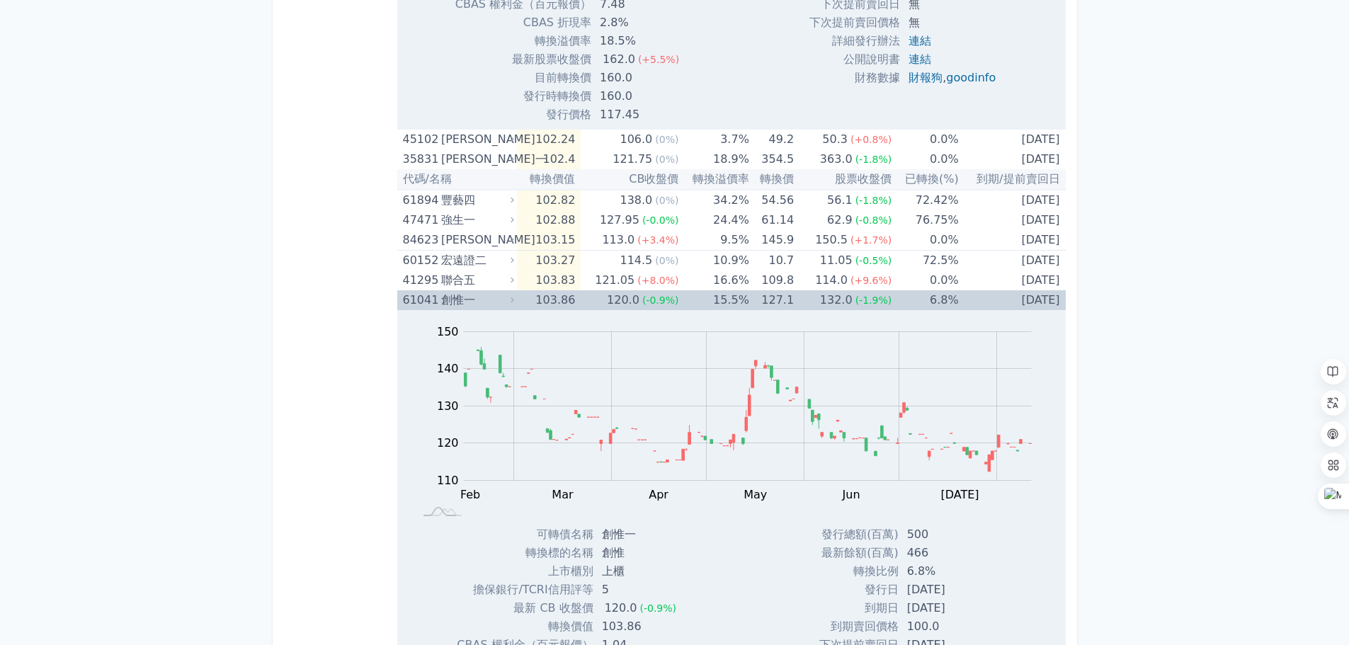
click at [492, 296] on div "創惟一" at bounding box center [476, 300] width 70 height 20
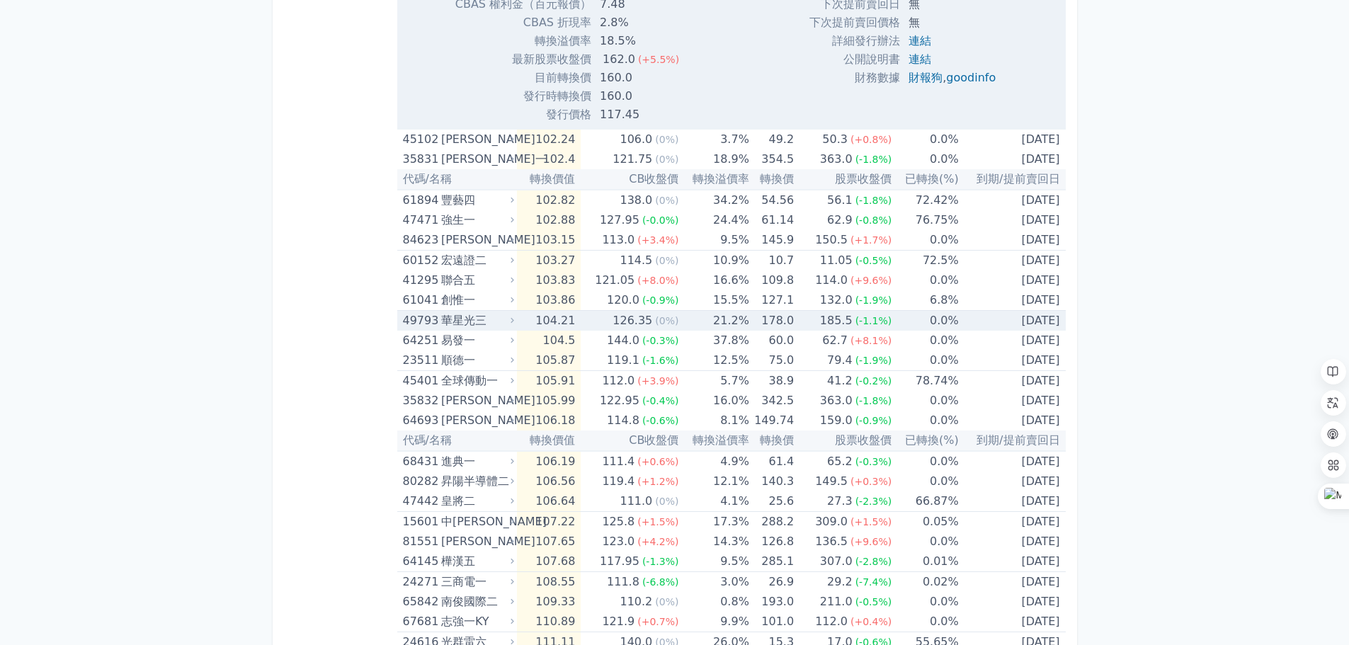
click at [486, 312] on div "華星光三" at bounding box center [476, 321] width 70 height 20
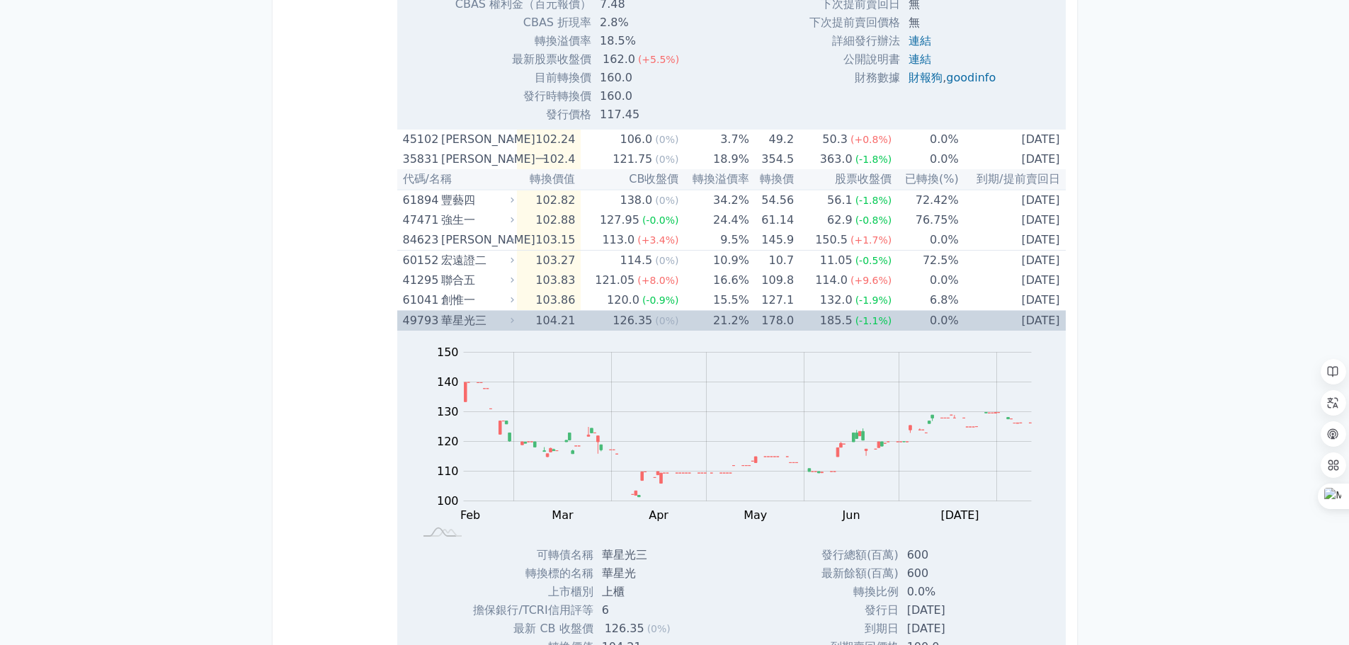
click at [486, 312] on div "華星光三" at bounding box center [476, 321] width 70 height 20
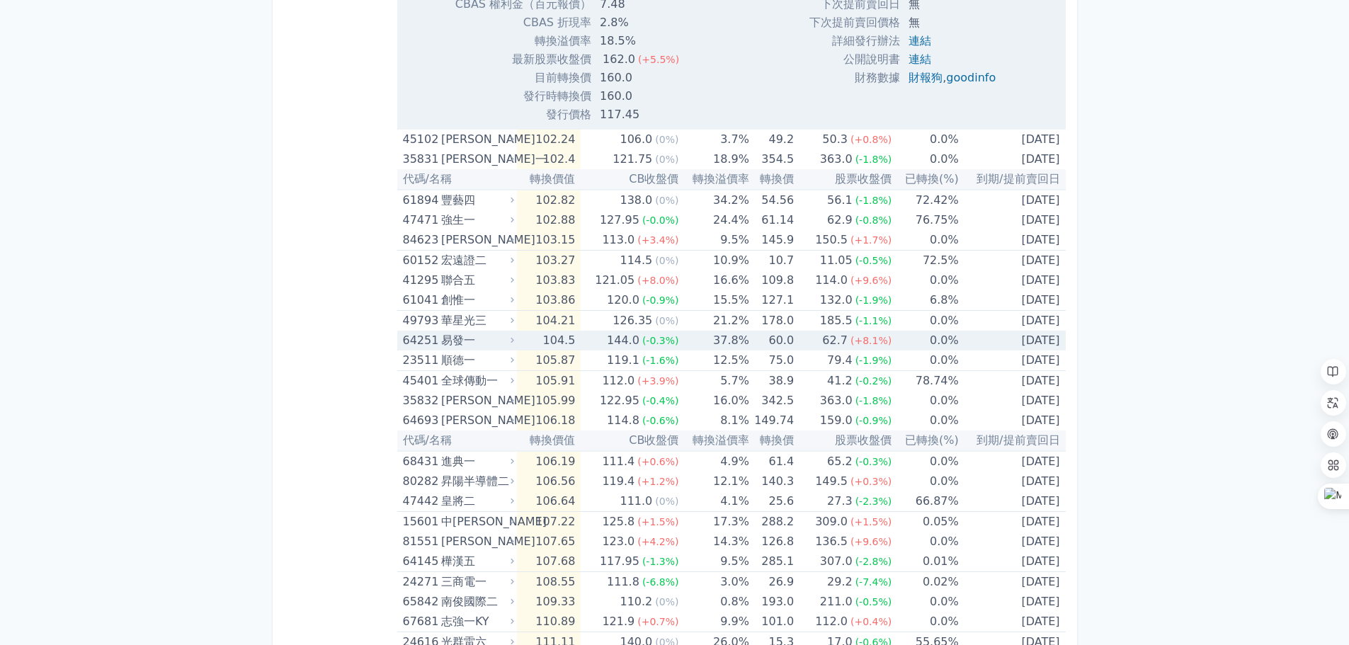
click at [476, 342] on div "易發一" at bounding box center [476, 341] width 70 height 20
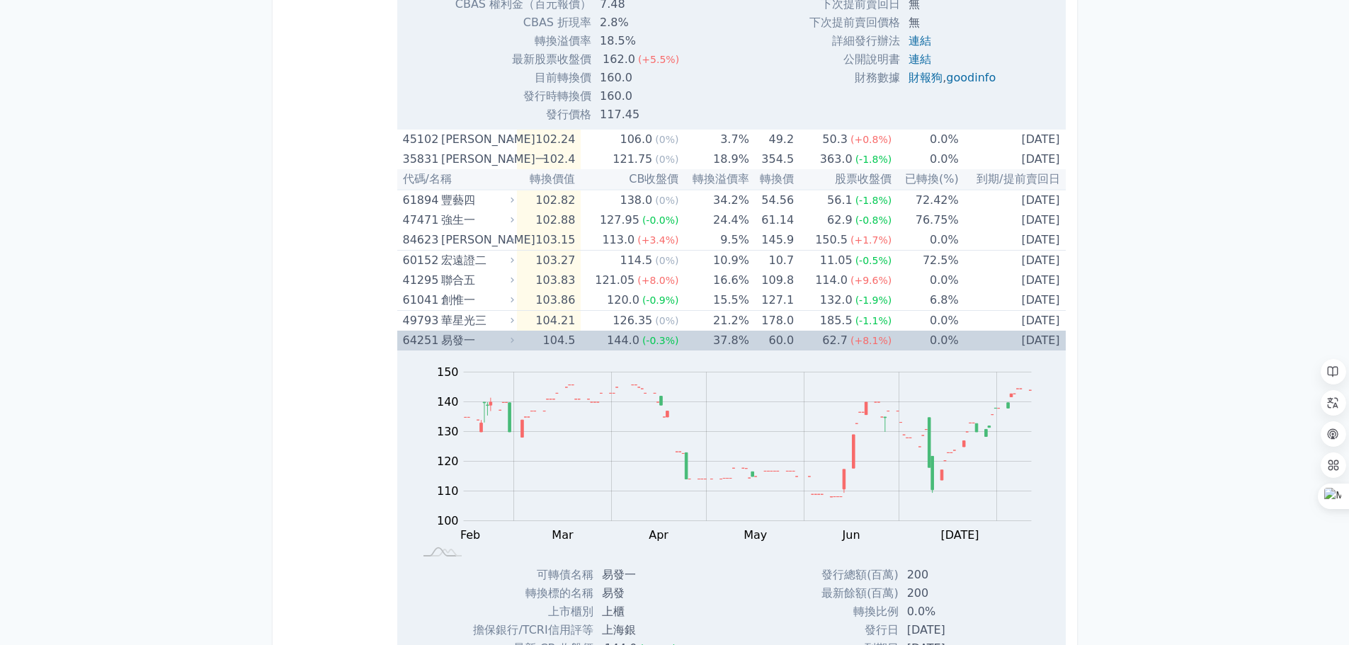
click at [476, 342] on div "易發一" at bounding box center [476, 341] width 70 height 20
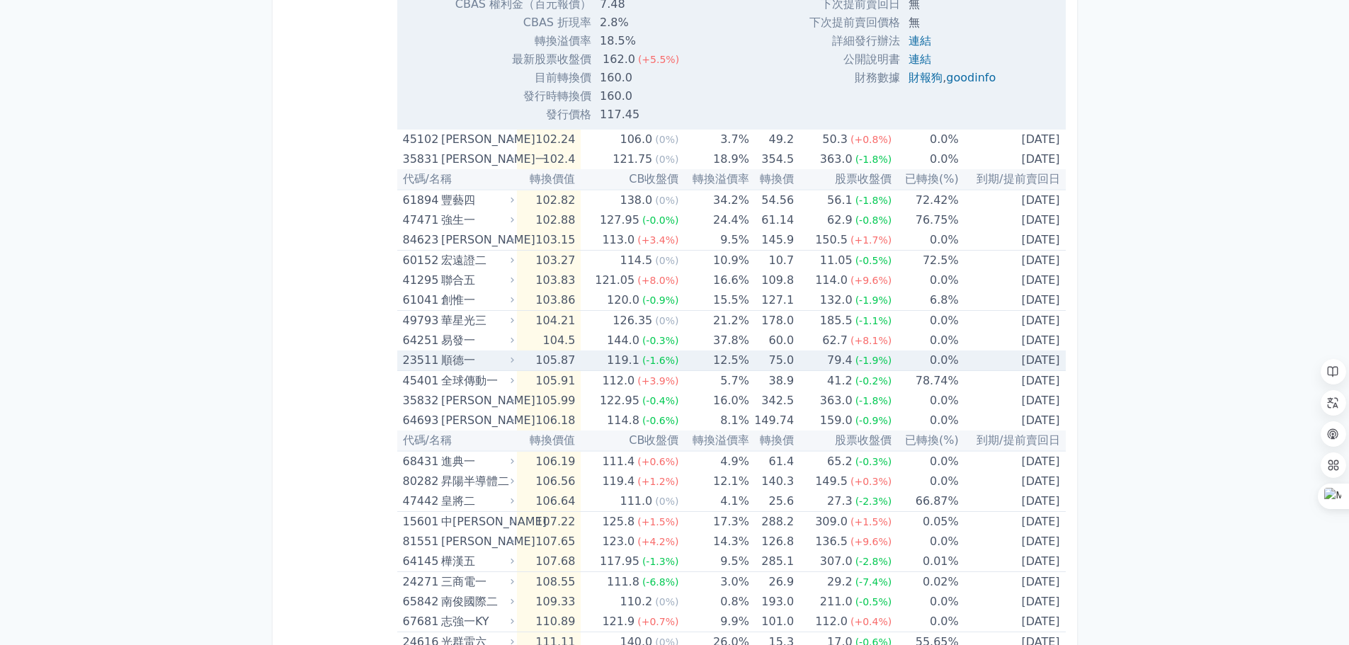
click at [471, 356] on div "順德一" at bounding box center [476, 361] width 70 height 20
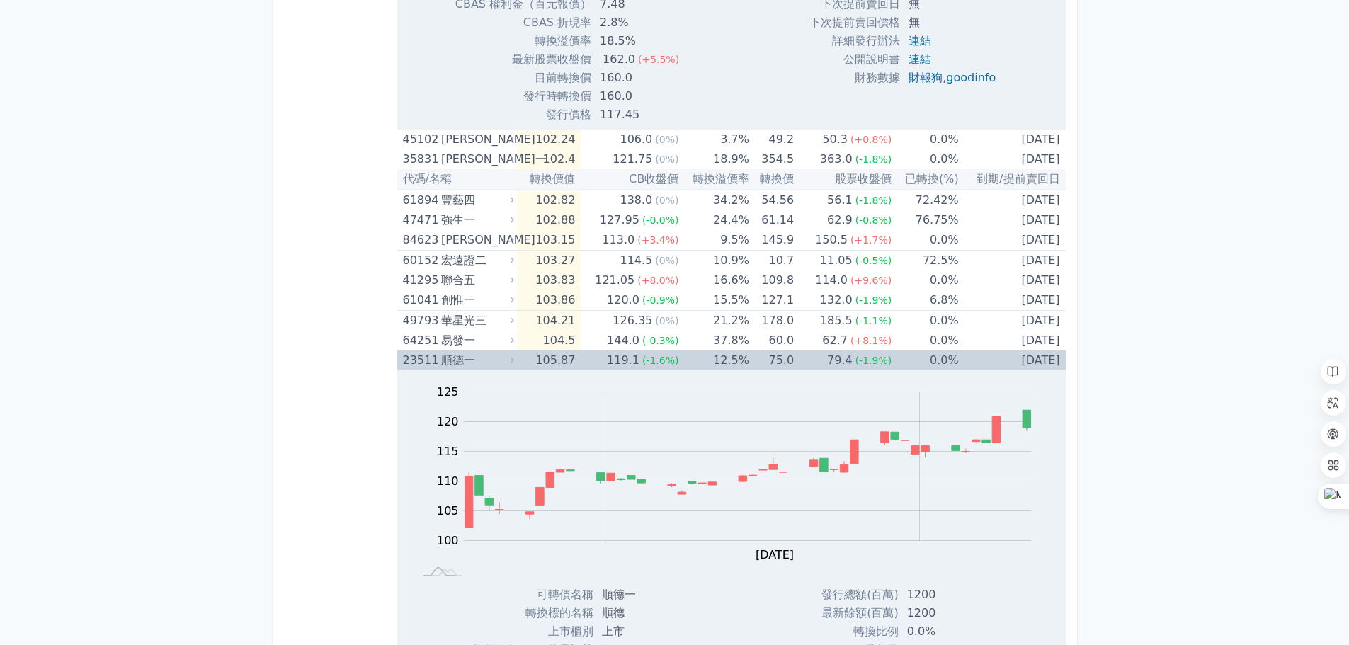
click at [470, 355] on div "順德一" at bounding box center [476, 361] width 70 height 20
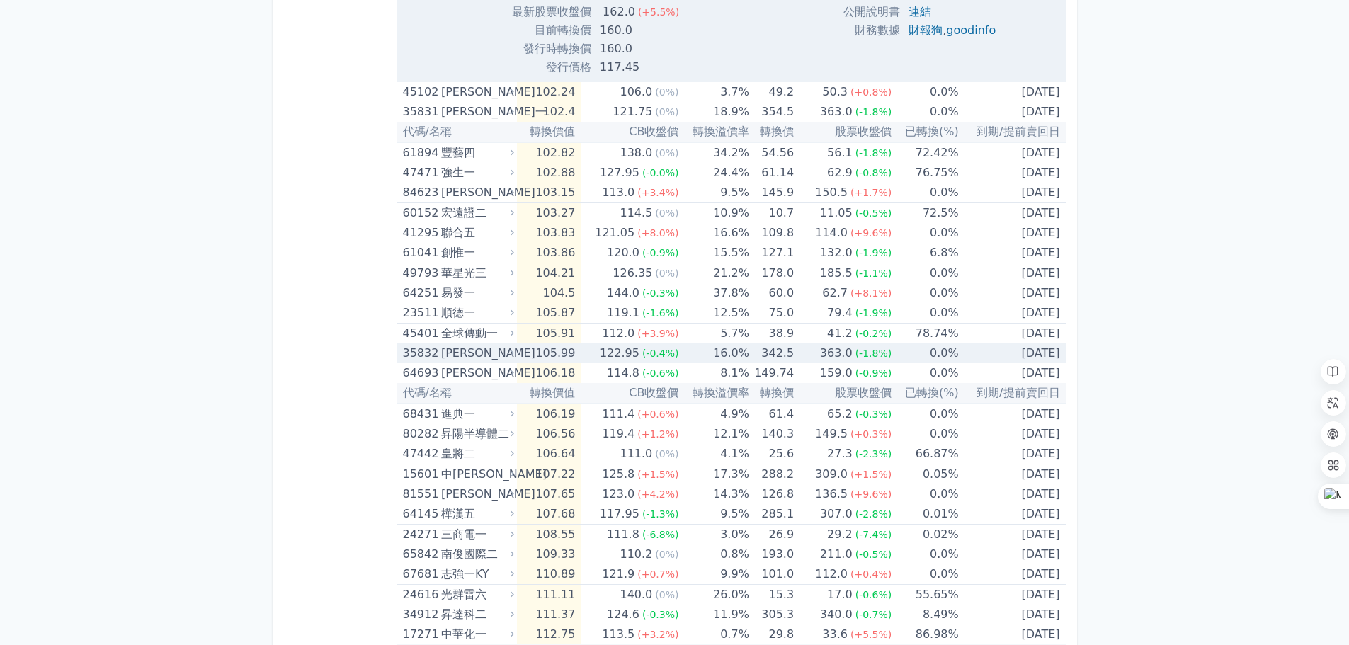
scroll to position [2833, 0]
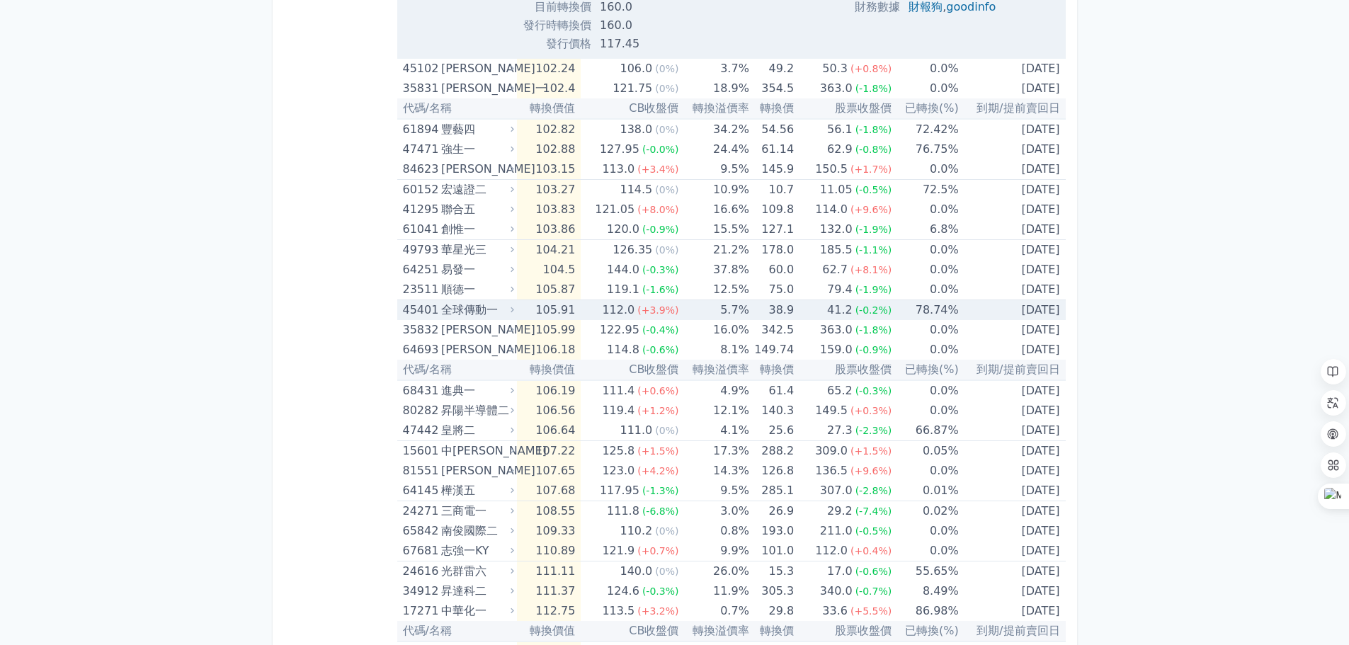
click at [467, 310] on div "全球傳動一" at bounding box center [476, 310] width 70 height 20
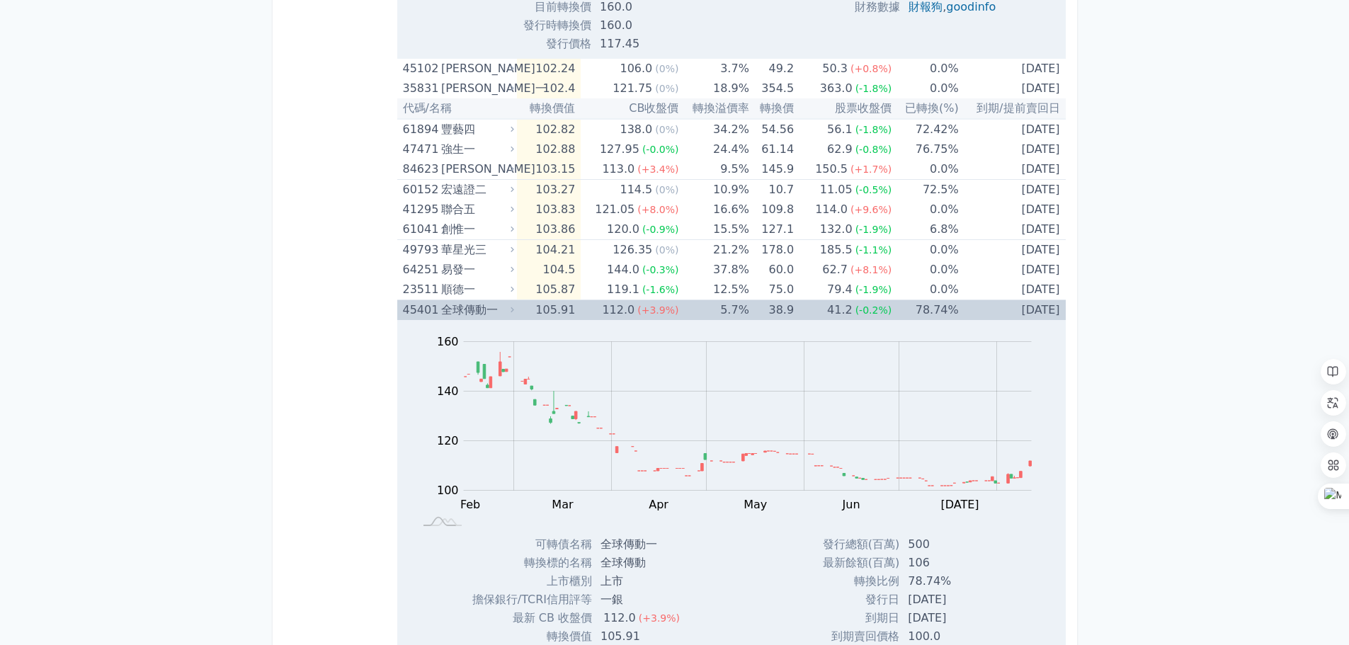
click at [467, 310] on div "全球傳動一" at bounding box center [476, 310] width 70 height 20
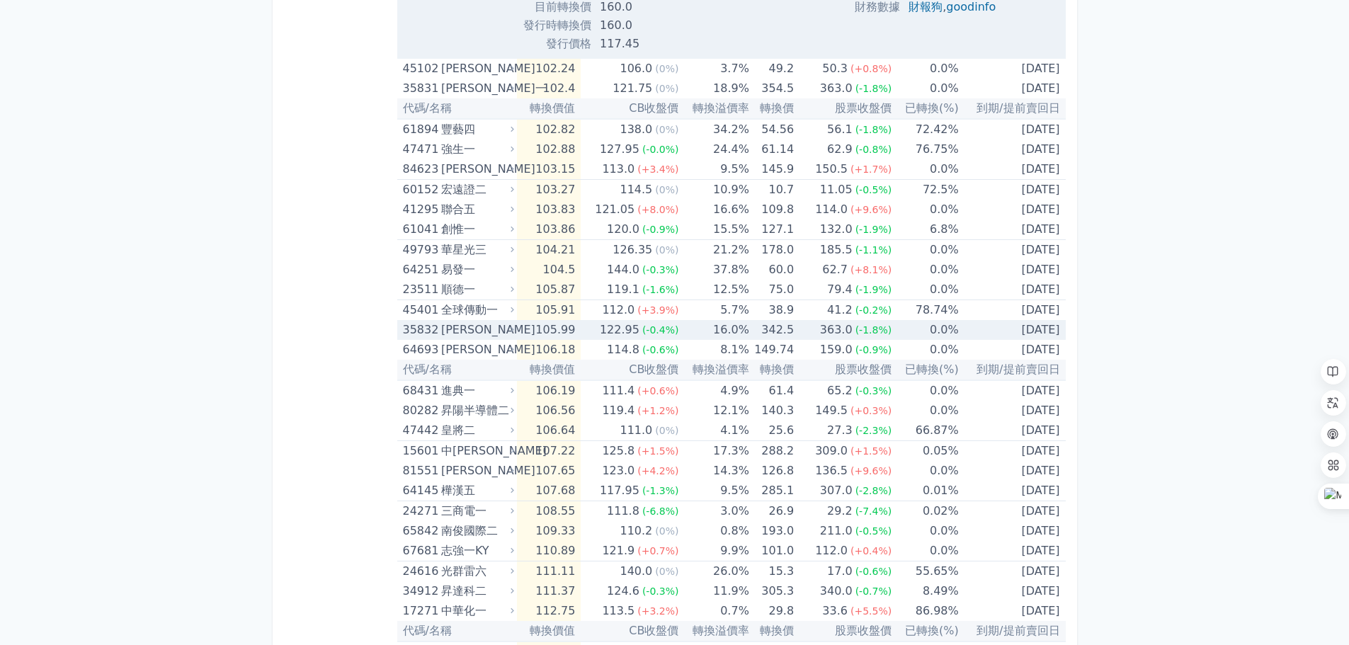
click at [469, 324] on div "[PERSON_NAME]" at bounding box center [476, 330] width 70 height 20
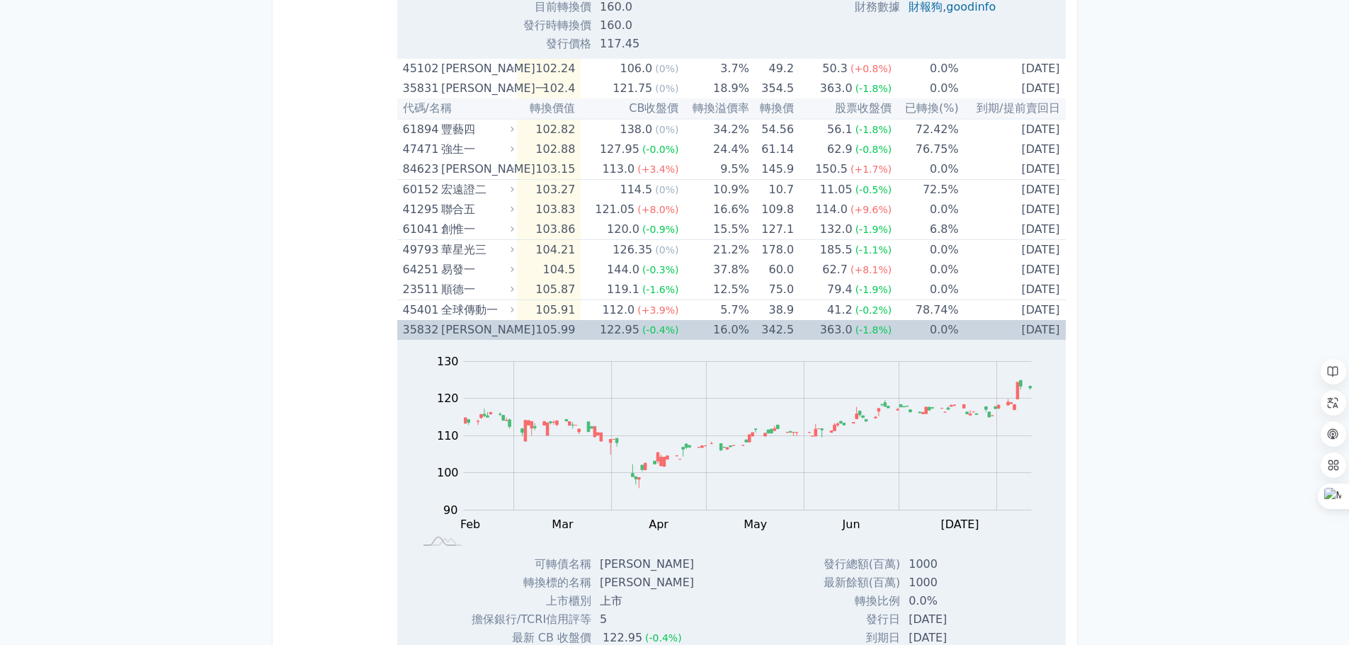
click at [469, 324] on div "[PERSON_NAME]" at bounding box center [476, 330] width 70 height 20
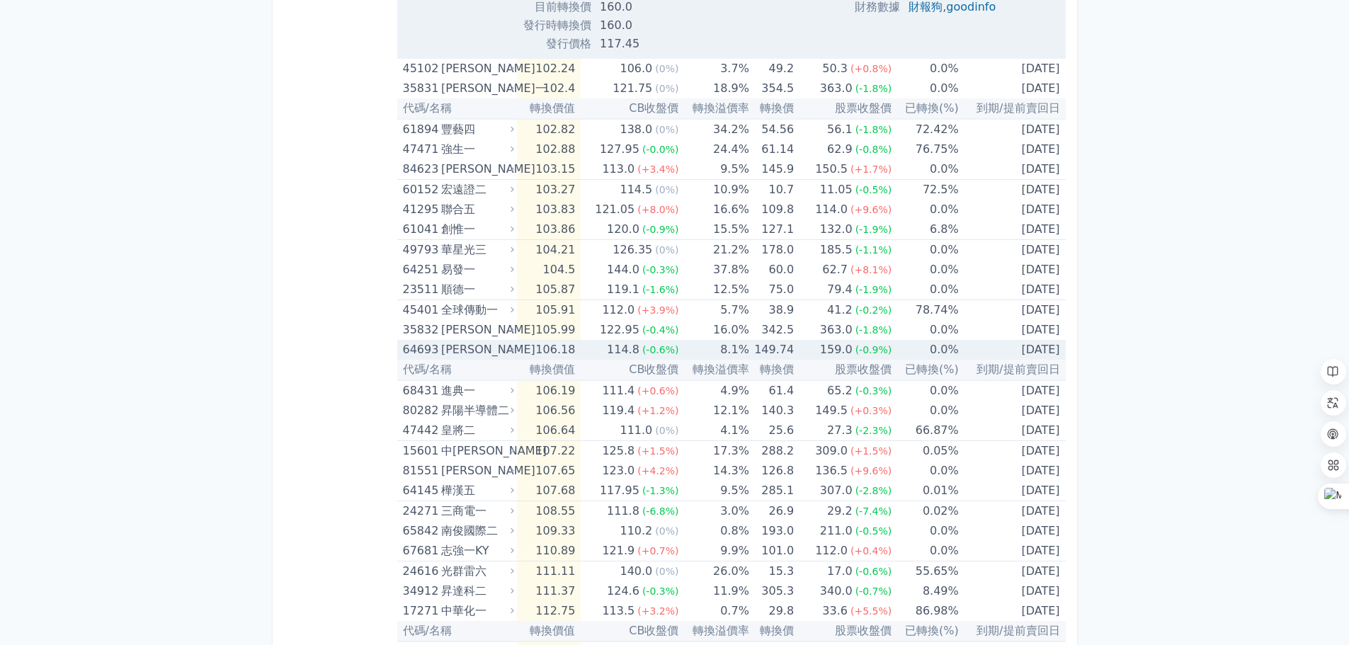
click at [466, 341] on div "[PERSON_NAME]" at bounding box center [476, 350] width 70 height 20
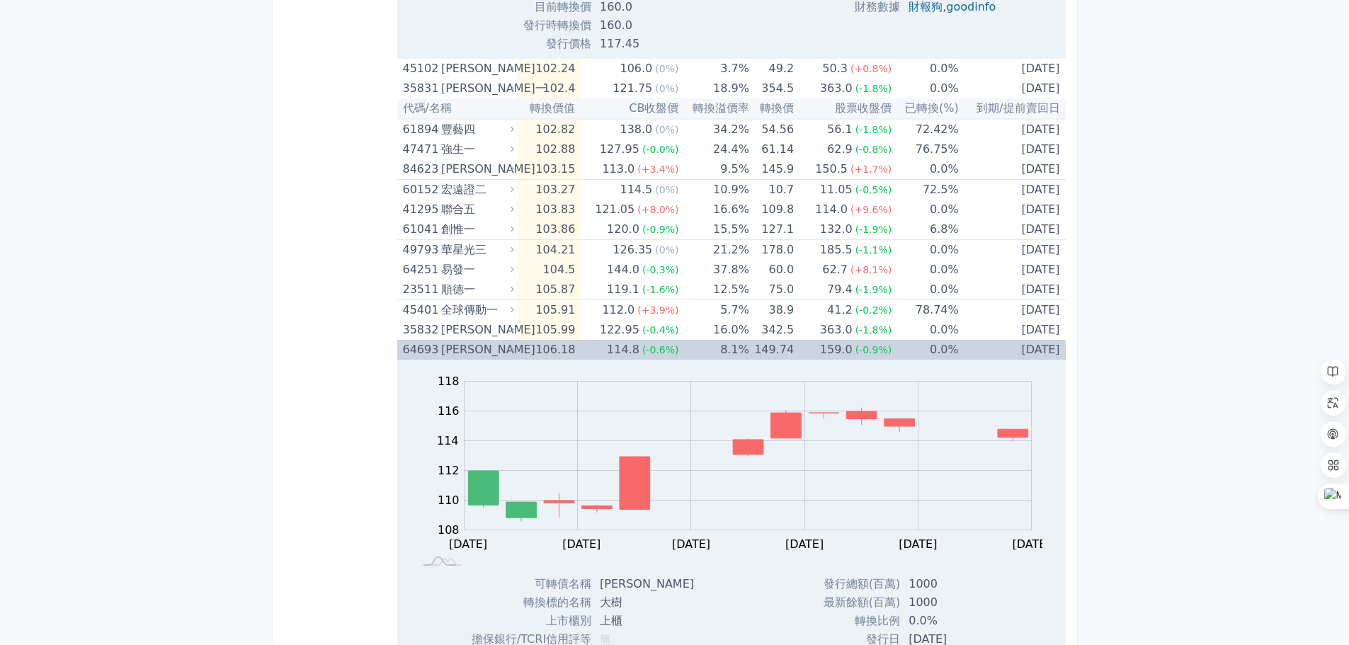
click at [466, 341] on div "[PERSON_NAME]" at bounding box center [476, 350] width 70 height 20
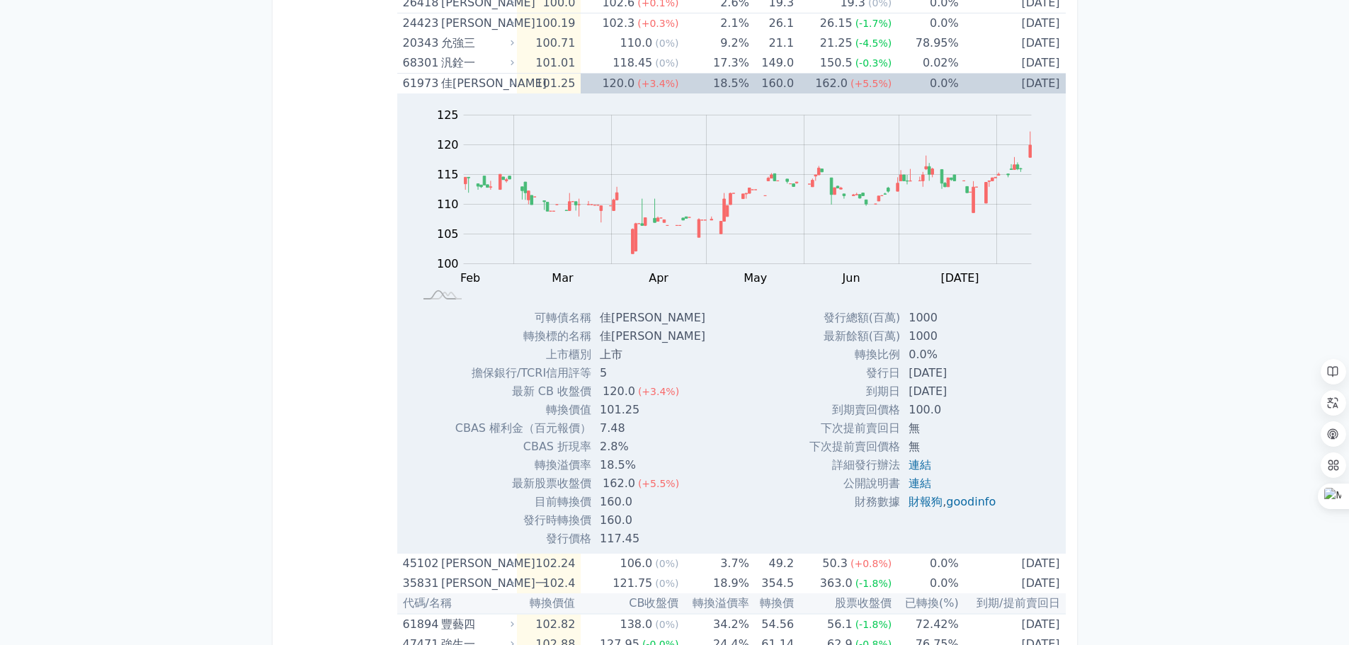
scroll to position [2337, 0]
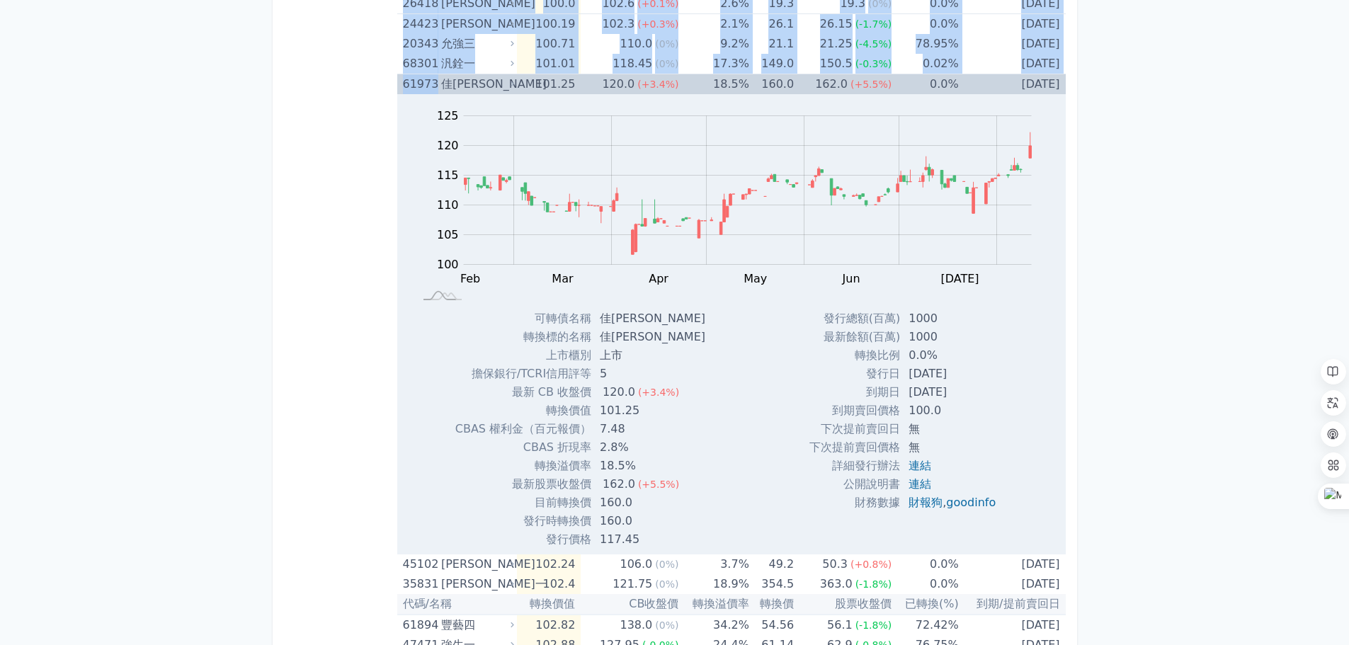
drag, startPoint x: 387, startPoint y: 83, endPoint x: 438, endPoint y: 89, distance: 50.6
copy div "loremi dolorsitametc adipiscing，elitseddoeiusmodte，incididun。 ut/la etdo MAgna …"
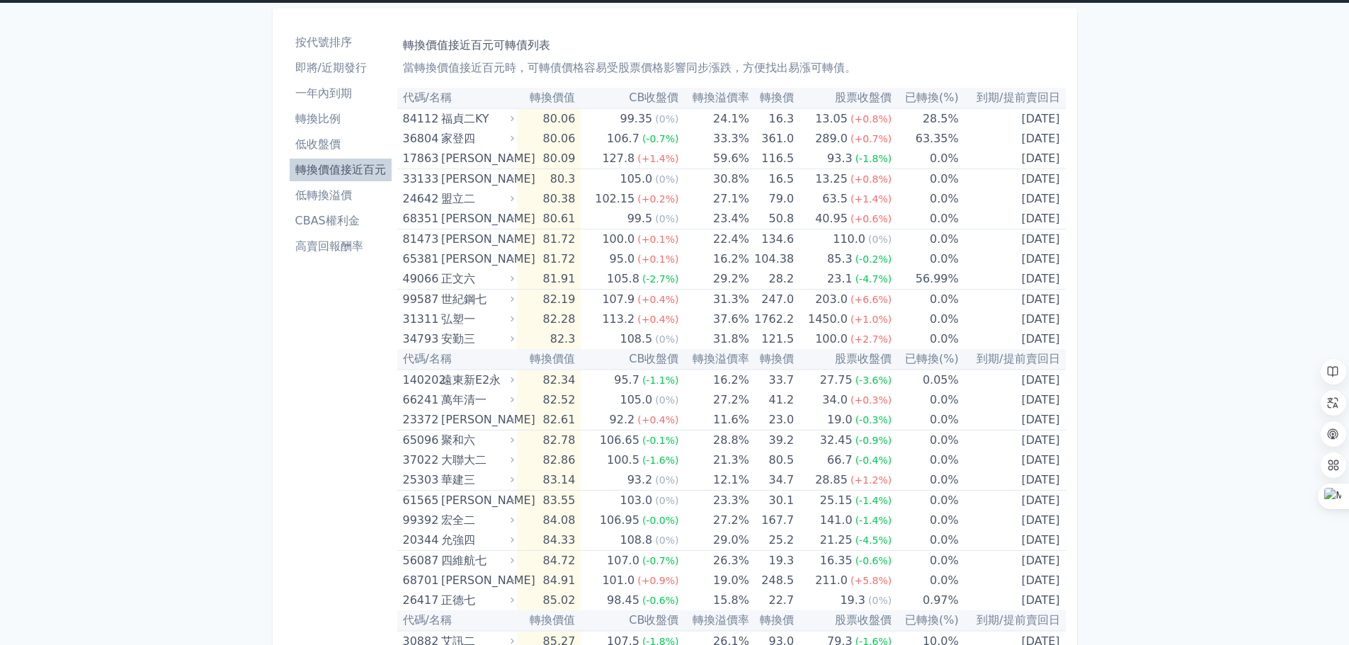
scroll to position [0, 0]
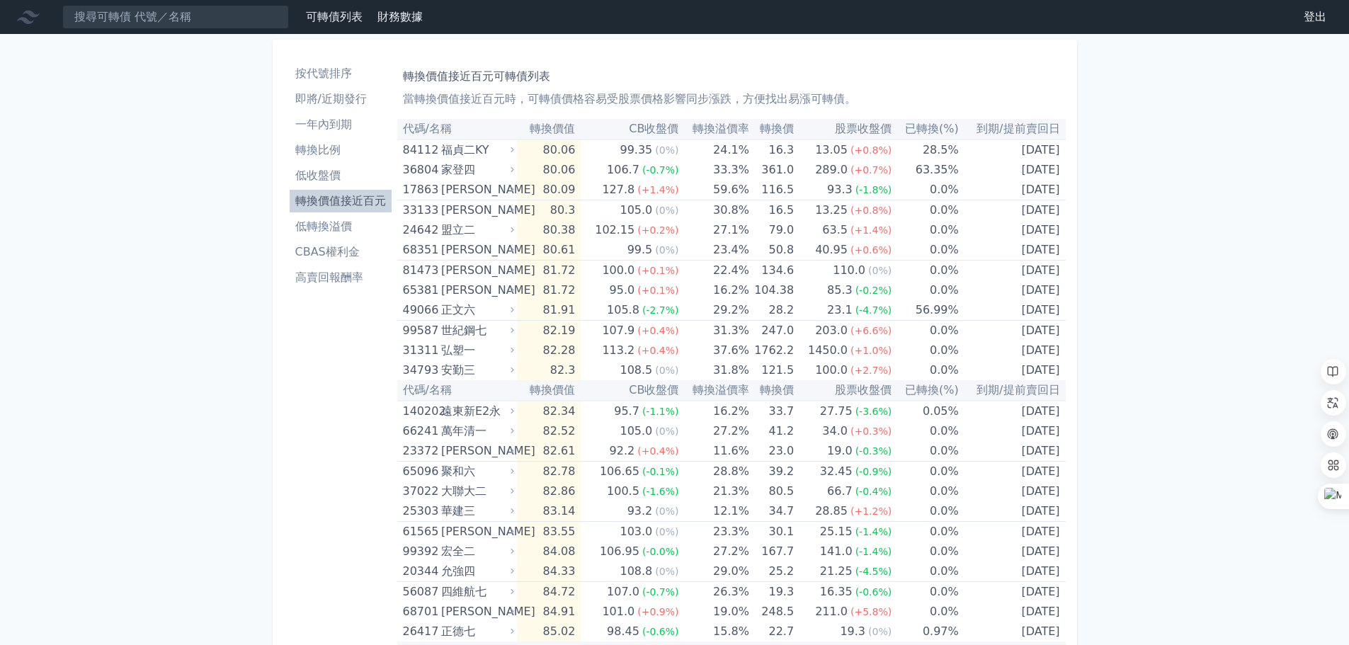
click at [341, 203] on li "轉換價值接近百元" at bounding box center [341, 201] width 102 height 17
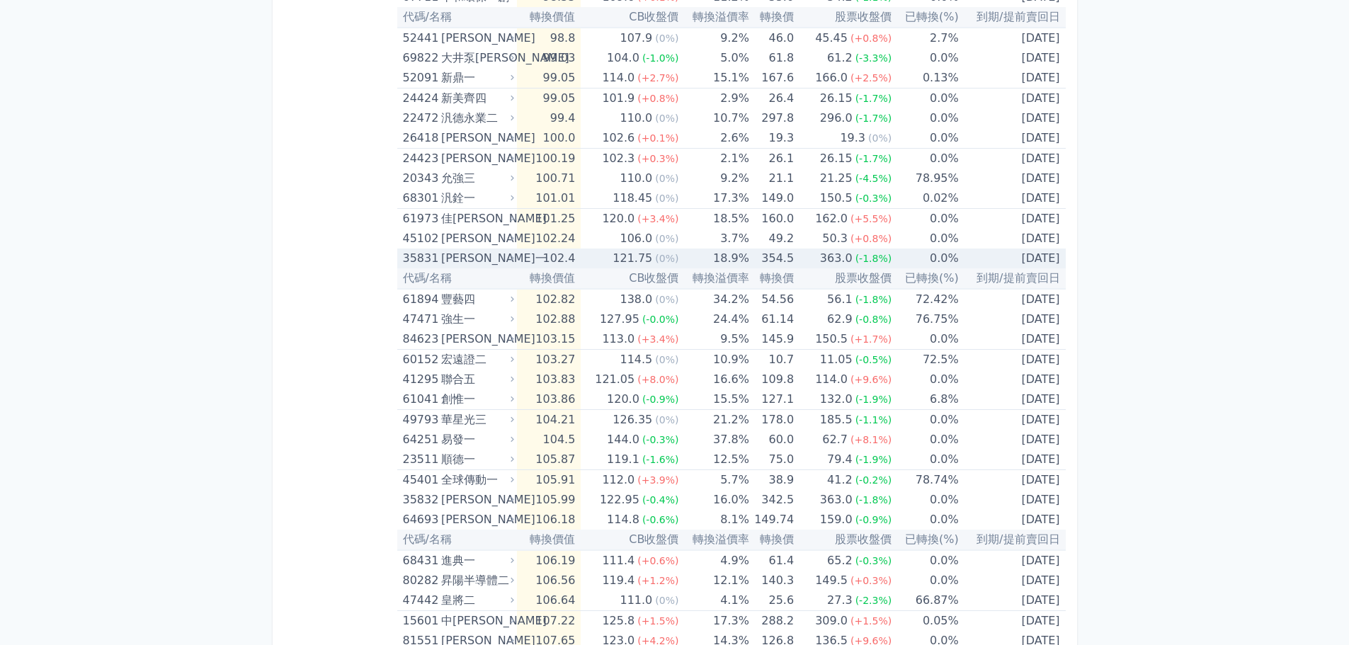
scroll to position [2267, 0]
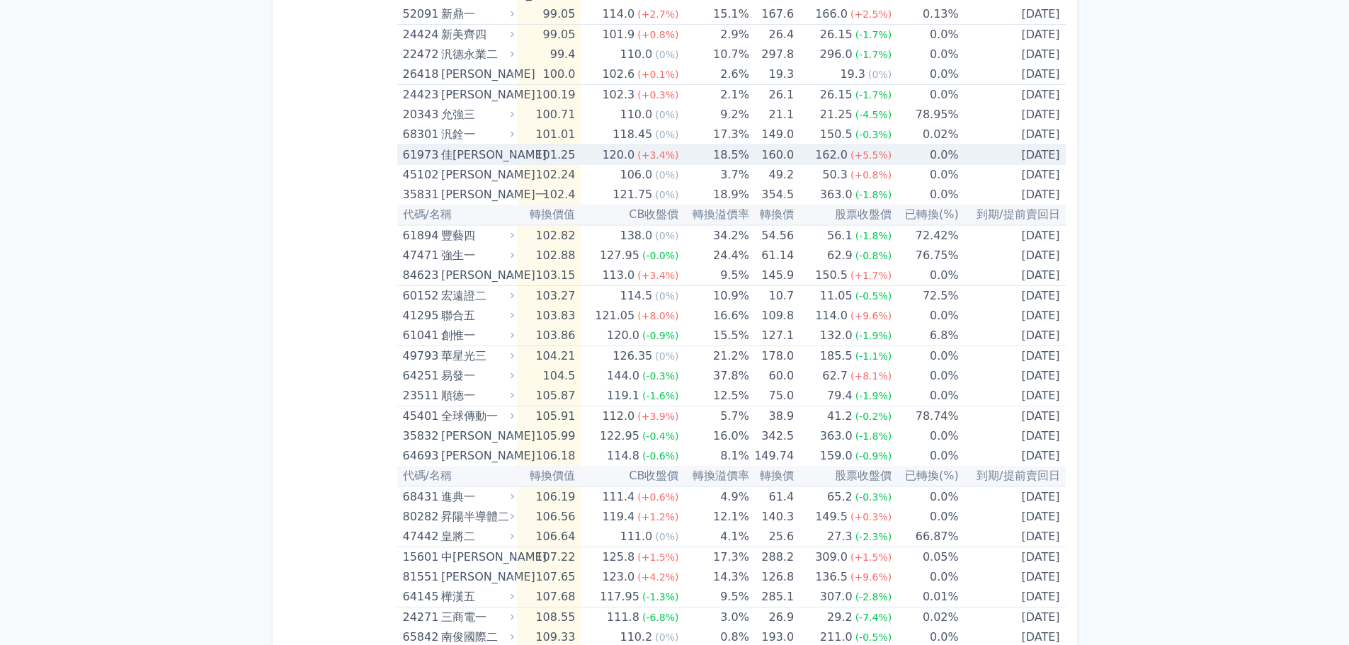
click at [478, 157] on div "佳[PERSON_NAME]" at bounding box center [476, 155] width 70 height 20
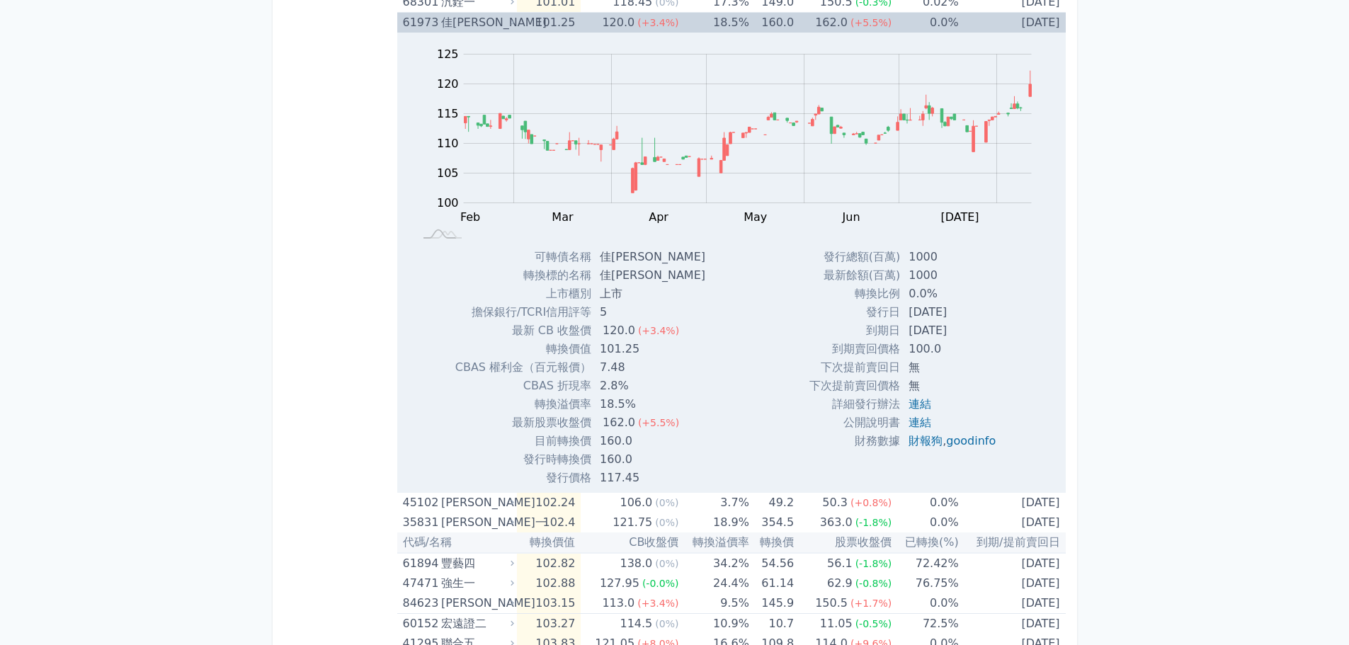
scroll to position [2408, 0]
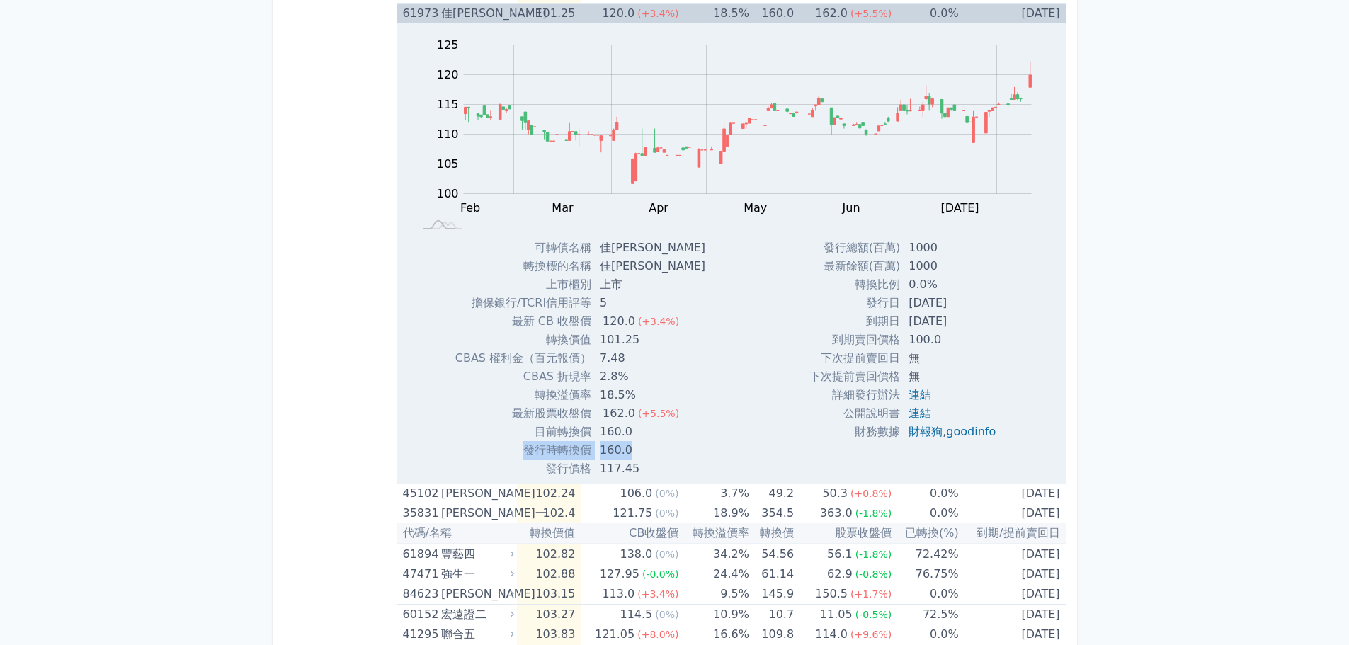
drag, startPoint x: 636, startPoint y: 430, endPoint x: 677, endPoint y: 441, distance: 42.6
click at [677, 441] on tbody "可轉債名稱 佳[PERSON_NAME] 轉換標的名稱 佳[PERSON_NAME] 上市櫃別 上市 擔保銀行/TCRI信用評等 5 最新 CB 收盤價 12…" at bounding box center [585, 358] width 261 height 239
click at [677, 441] on td "160.0" at bounding box center [653, 450] width 125 height 18
click at [630, 467] on td "117.45" at bounding box center [653, 469] width 125 height 18
drag, startPoint x: 601, startPoint y: 413, endPoint x: 640, endPoint y: 395, distance: 43.4
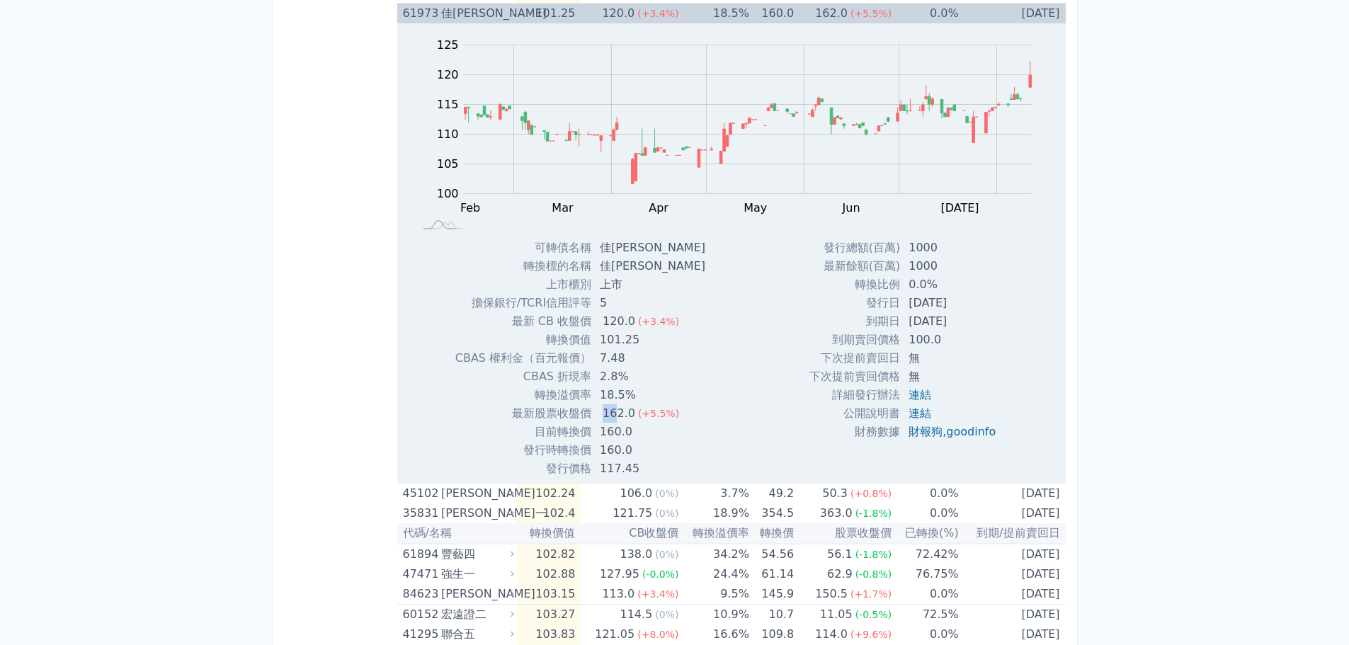
click at [623, 413] on div "162.0" at bounding box center [619, 413] width 38 height 18
click at [650, 391] on td "18.5%" at bounding box center [653, 395] width 125 height 18
click at [635, 339] on td "101.25" at bounding box center [653, 340] width 125 height 18
click at [637, 339] on td "101.25" at bounding box center [653, 340] width 125 height 18
